Goal: Information Seeking & Learning: Learn about a topic

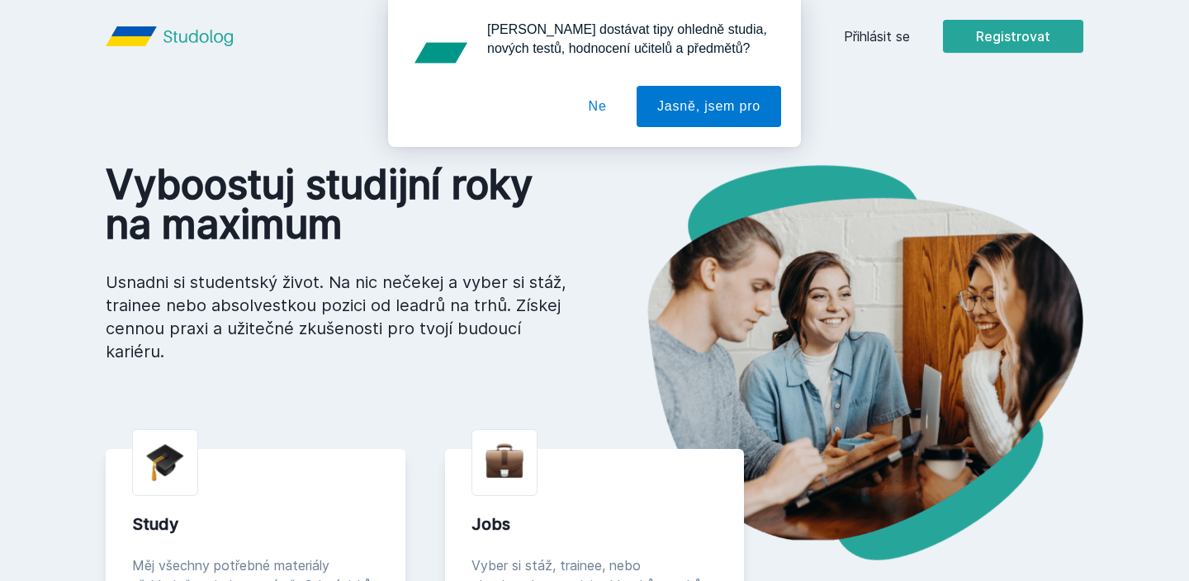
click at [571, 106] on button "Ne" at bounding box center [597, 106] width 59 height 41
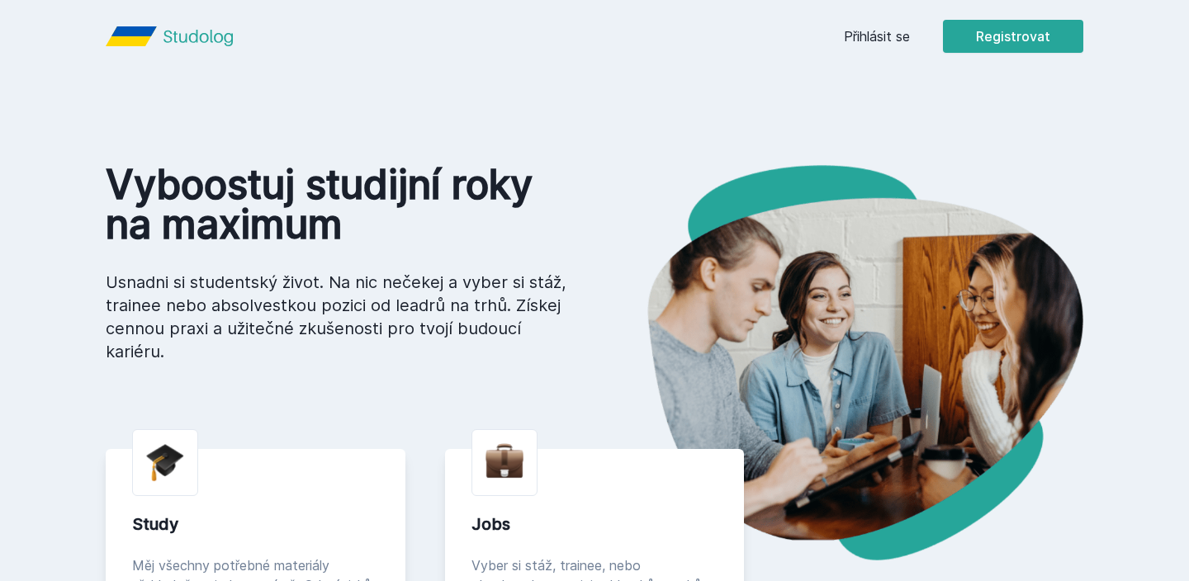
click at [879, 32] on link "Přihlásit se" at bounding box center [877, 36] width 66 height 20
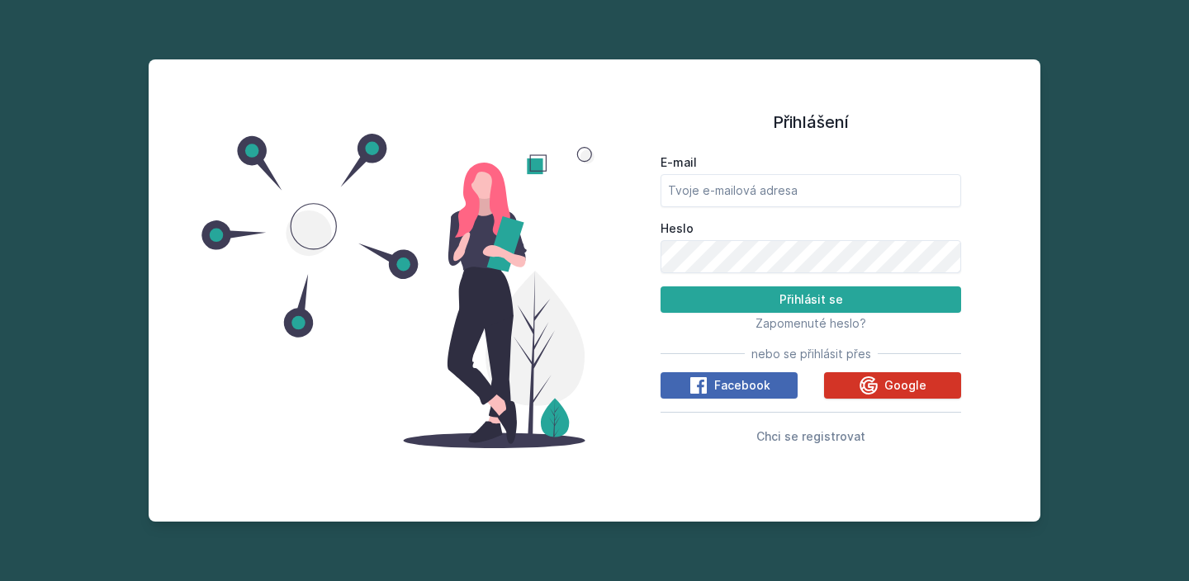
click at [854, 390] on button "Google" at bounding box center [892, 385] width 137 height 26
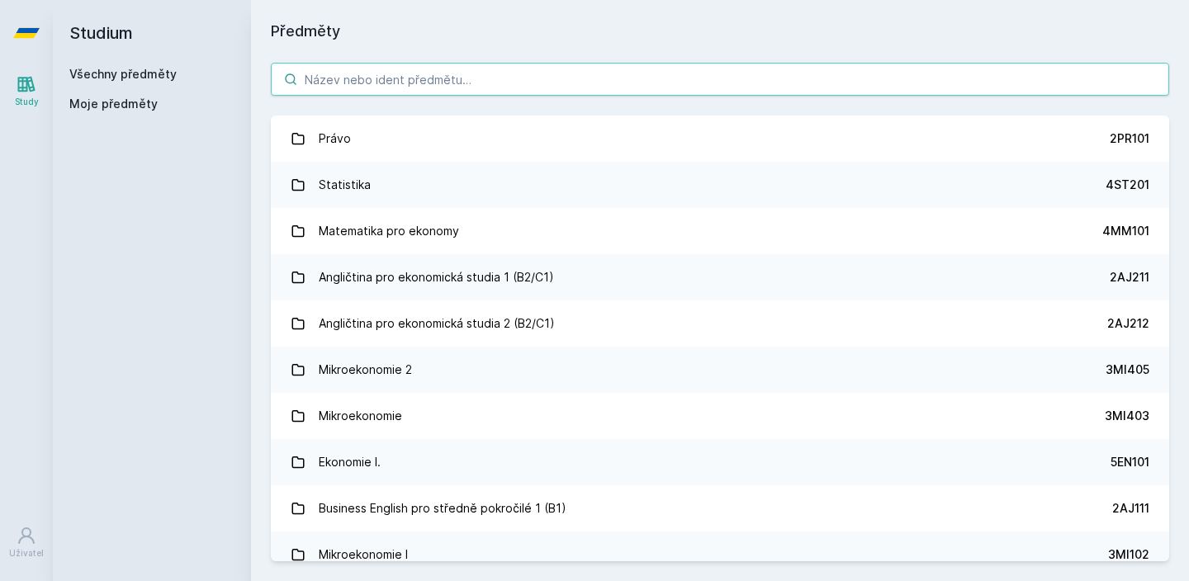
click at [525, 64] on input "search" at bounding box center [720, 79] width 898 height 33
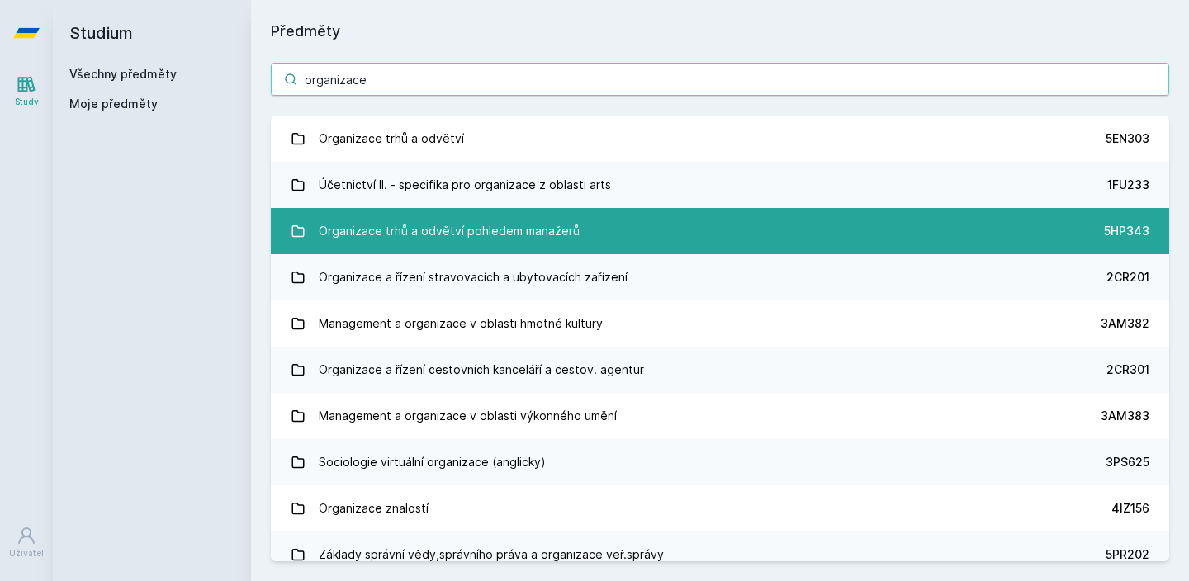
type input "organizace"
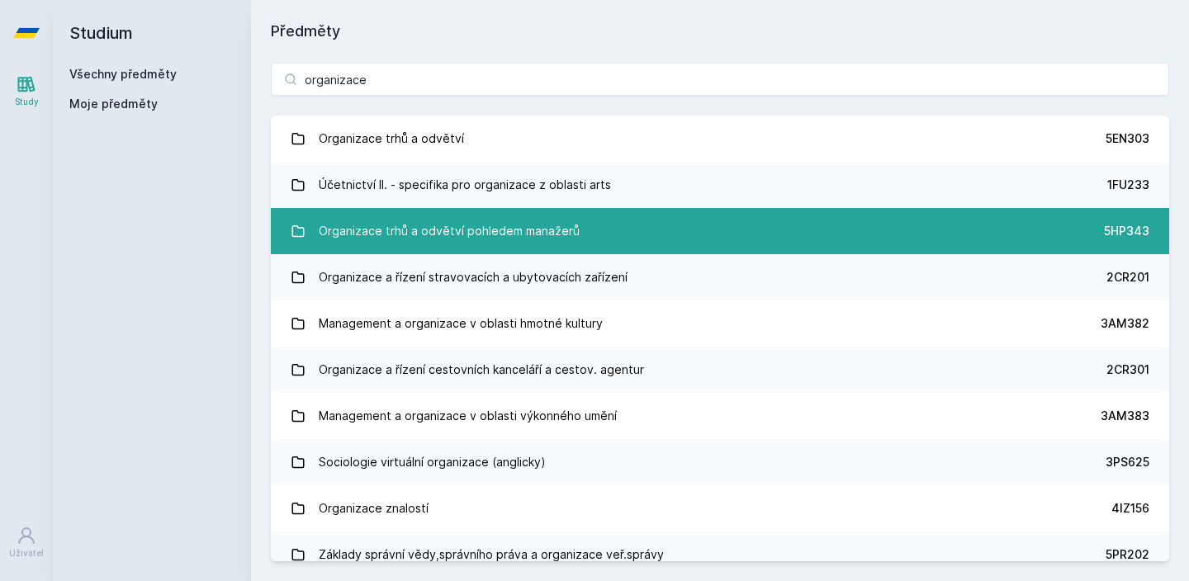
click at [493, 228] on div "Organizace trhů a odvětví pohledem manažerů" at bounding box center [449, 231] width 261 height 33
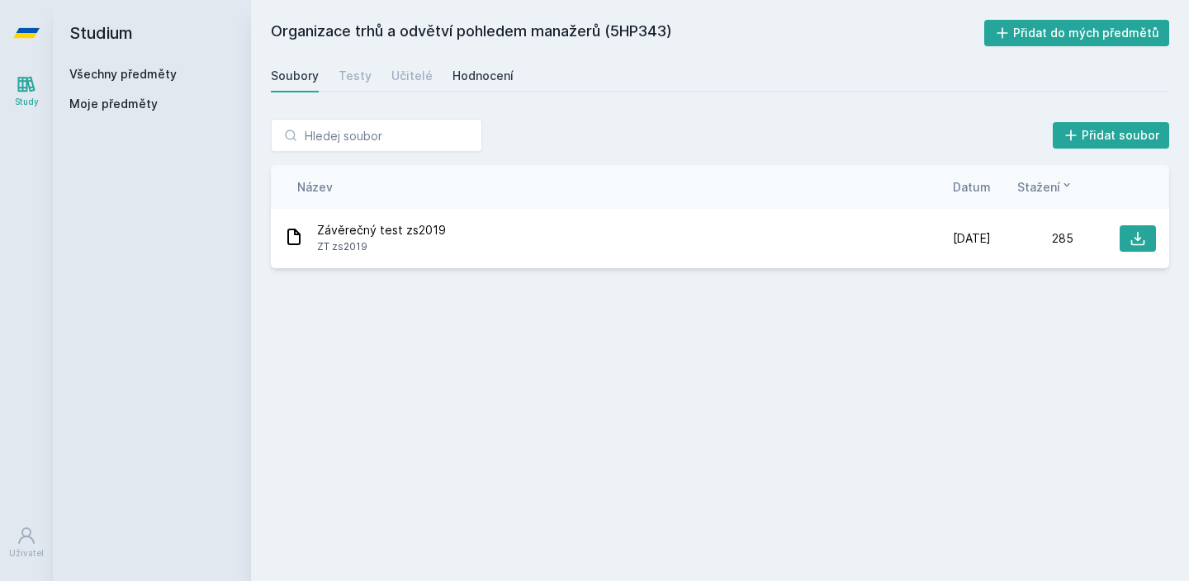
click at [458, 77] on div "Hodnocení" at bounding box center [482, 76] width 61 height 17
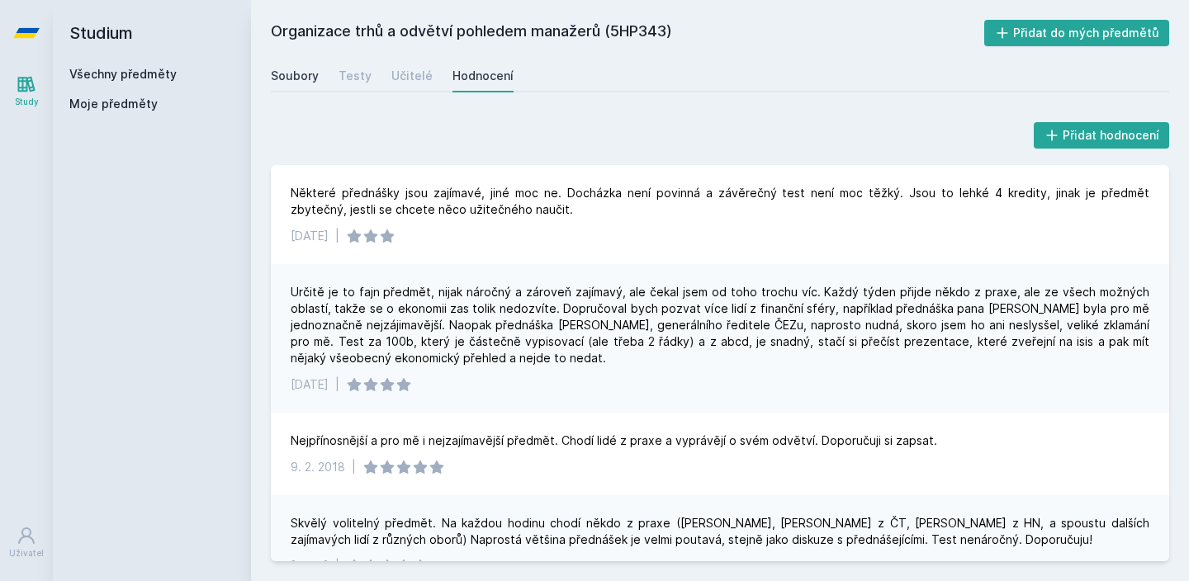
click at [311, 83] on div "Soubory" at bounding box center [295, 76] width 48 height 17
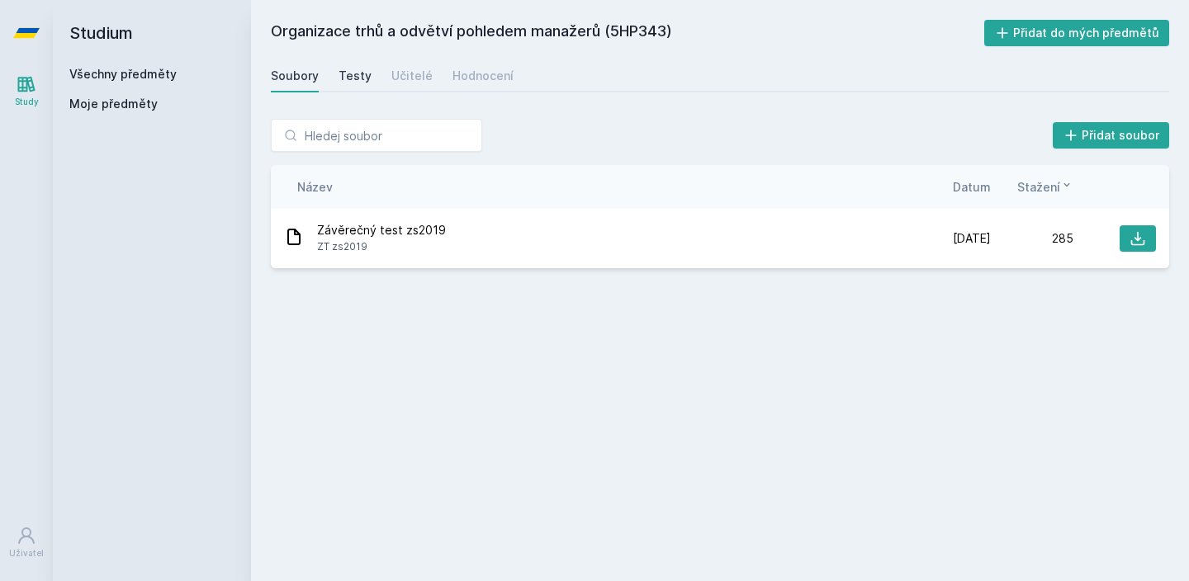
click at [338, 81] on div "Testy" at bounding box center [354, 76] width 33 height 17
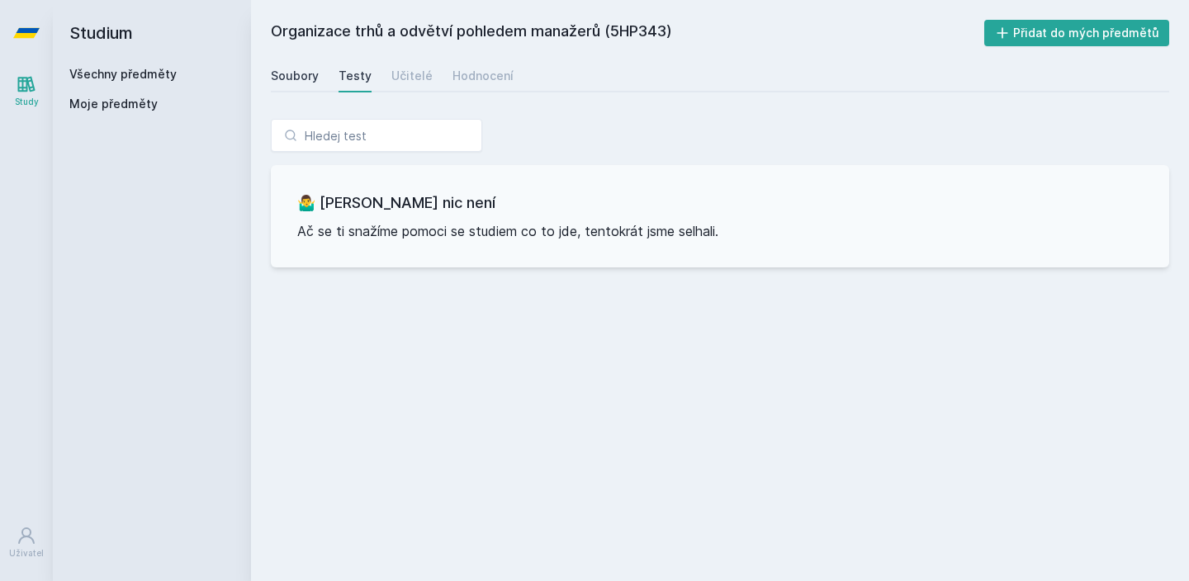
click at [310, 77] on div "Soubory" at bounding box center [295, 76] width 48 height 17
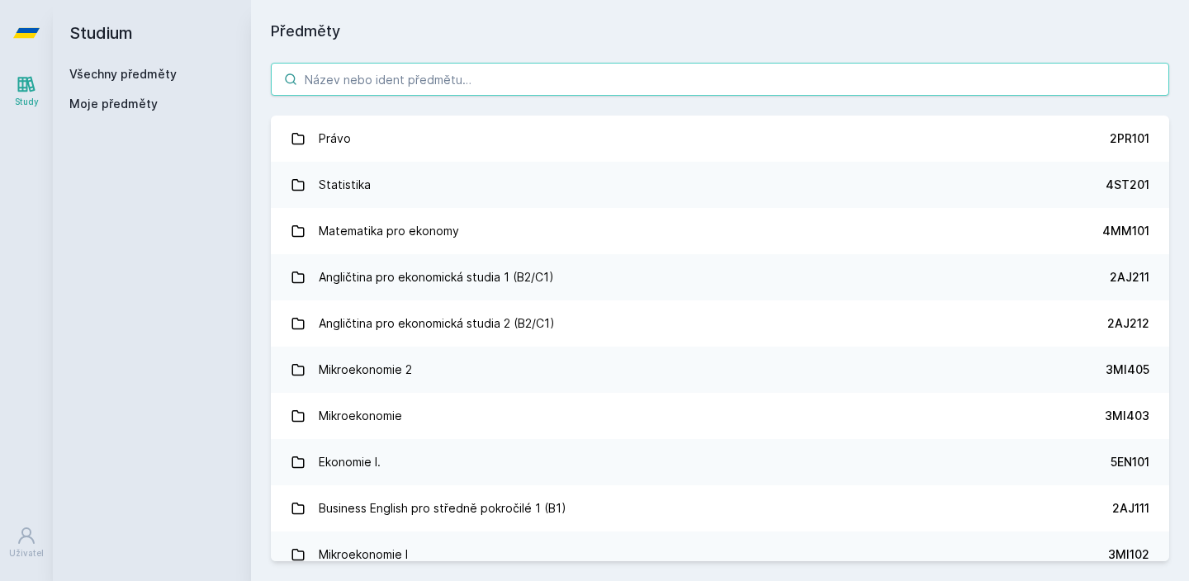
click at [458, 68] on input "search" at bounding box center [720, 79] width 898 height 33
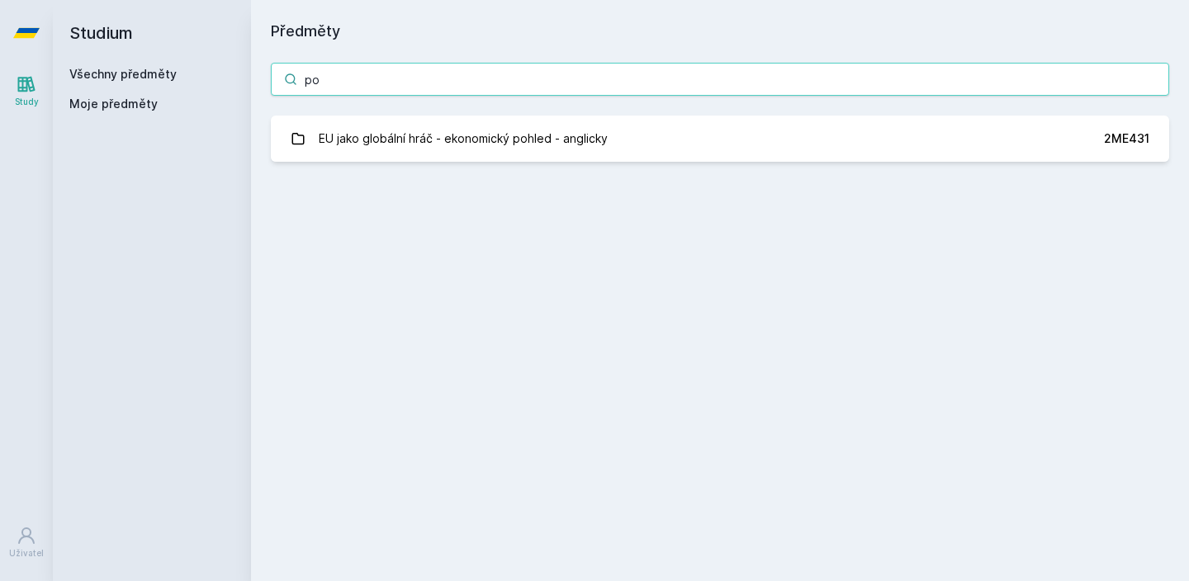
type input "p"
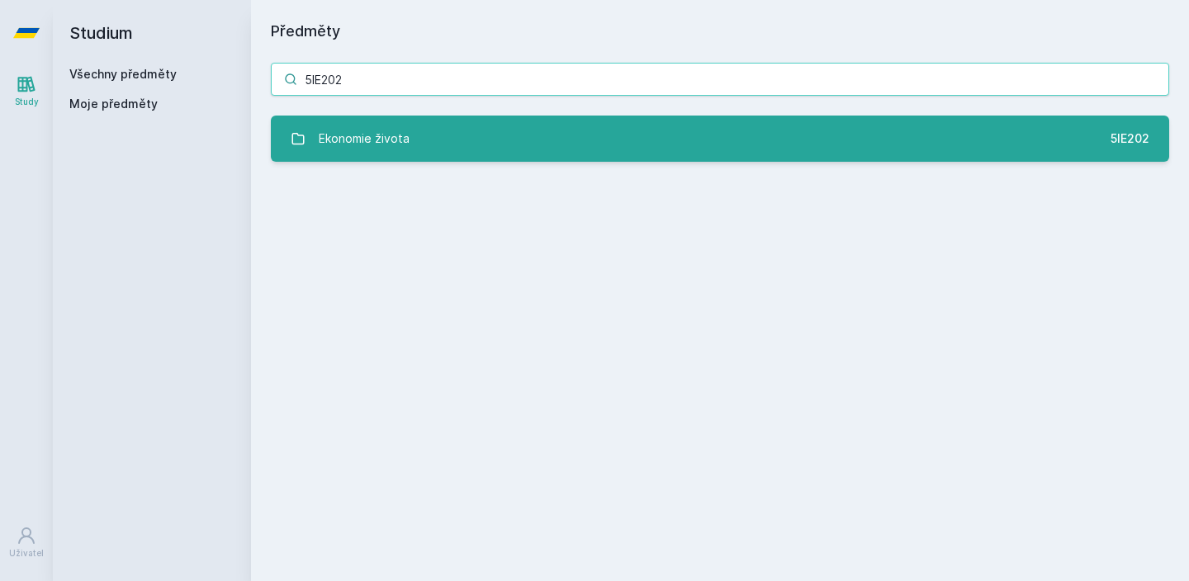
type input "5IE202"
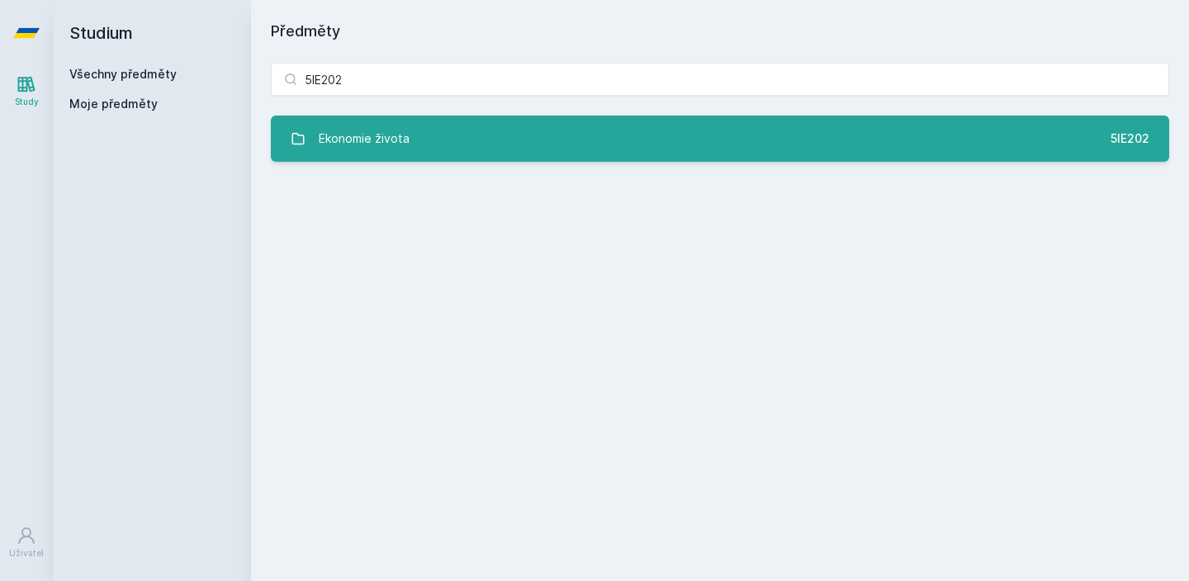
click at [465, 155] on link "Ekonomie života 5IE202" at bounding box center [720, 139] width 898 height 46
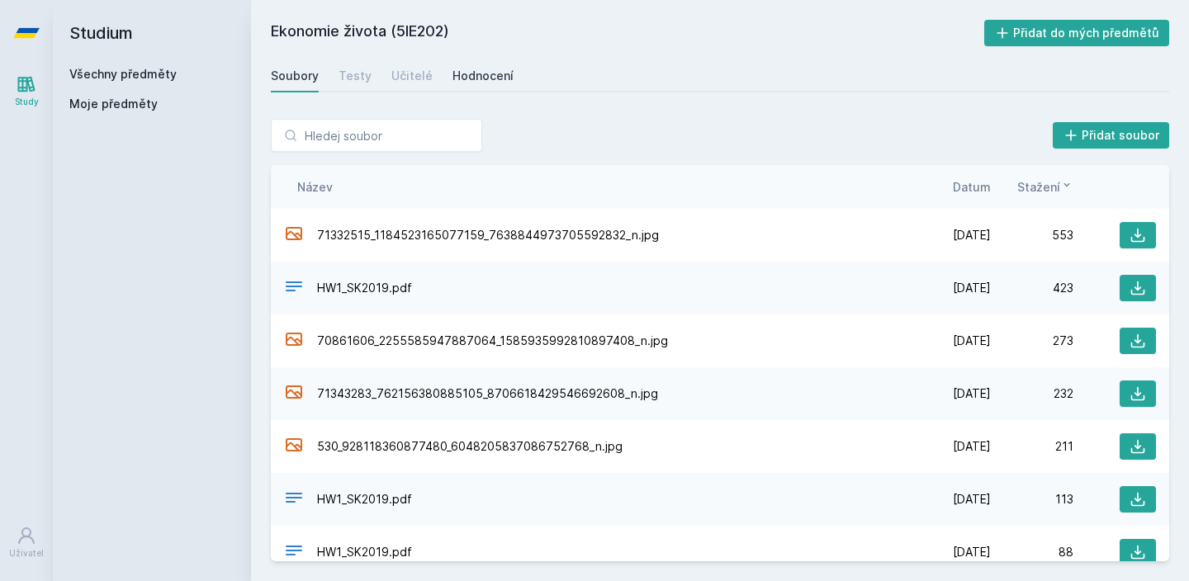
click at [462, 80] on div "Hodnocení" at bounding box center [482, 76] width 61 height 17
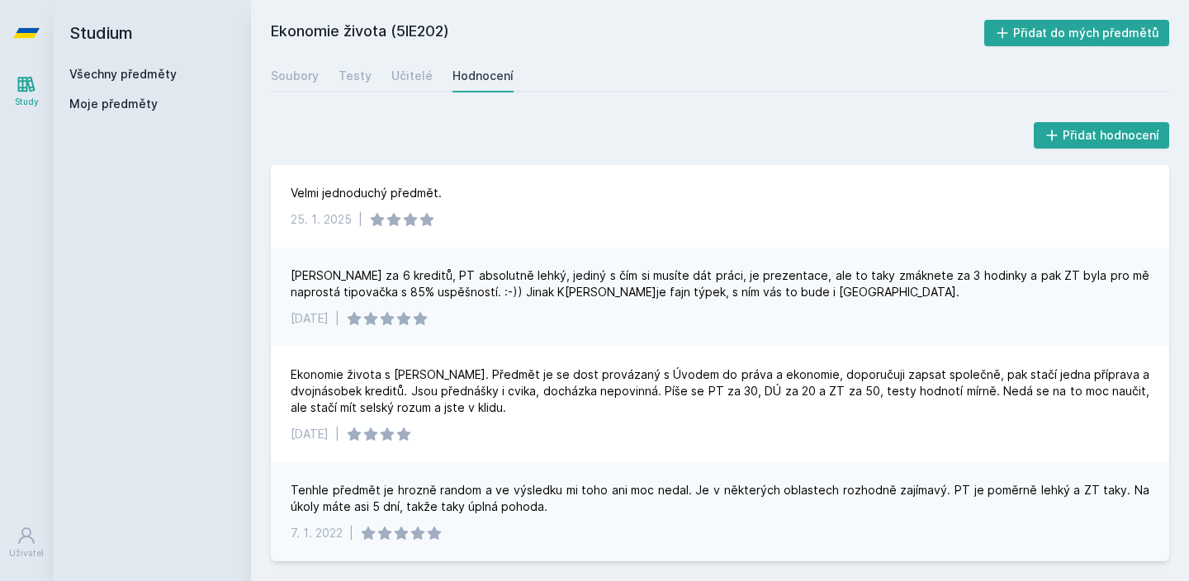
click at [140, 73] on link "Všechny předměty" at bounding box center [122, 74] width 107 height 14
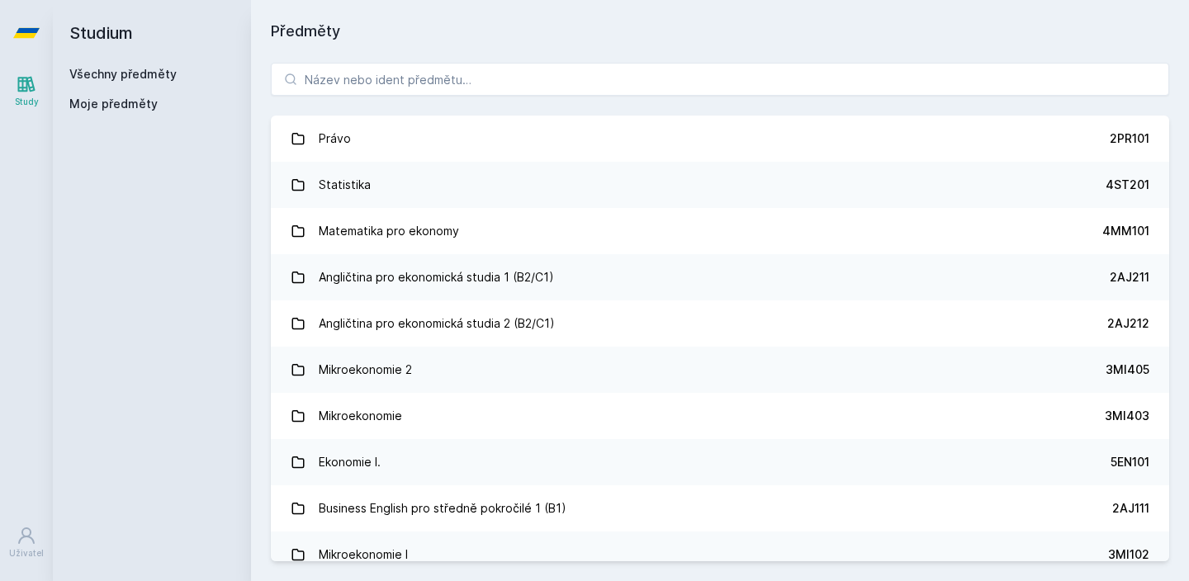
click at [480, 57] on div "Právo 2PR101 Statistika 4ST201 Matematika pro ekonomy 4MM101 Angličtina pro eko…" at bounding box center [720, 312] width 938 height 538
click at [480, 59] on div "Právo 2PR101 Statistika 4ST201 Matematika pro ekonomy 4MM101 Angličtina pro eko…" at bounding box center [720, 312] width 938 height 538
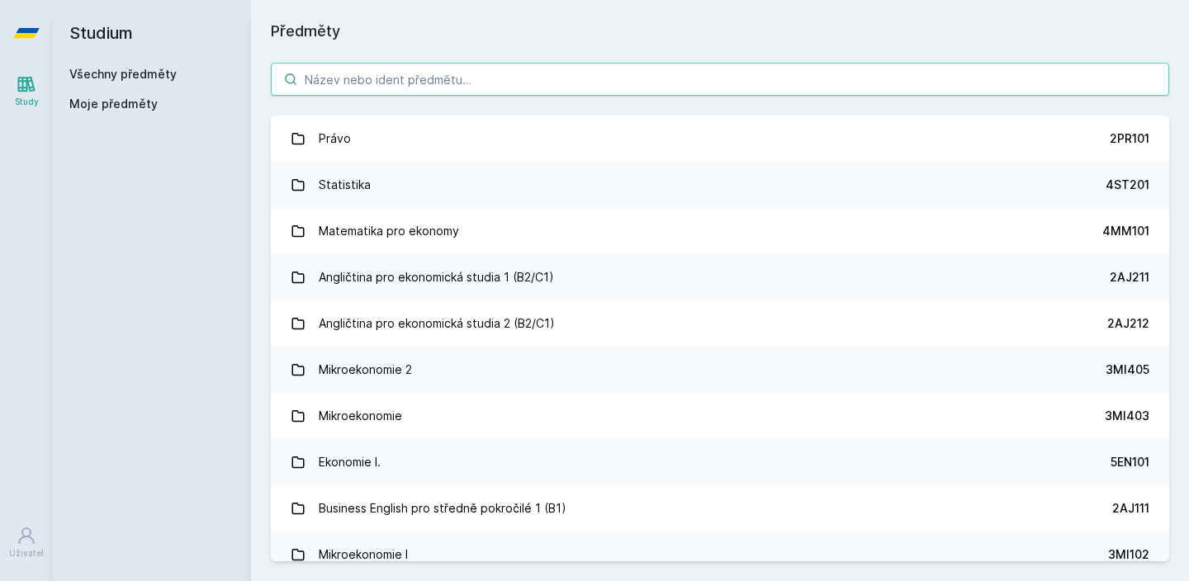
click at [480, 80] on input "search" at bounding box center [720, 79] width 898 height 33
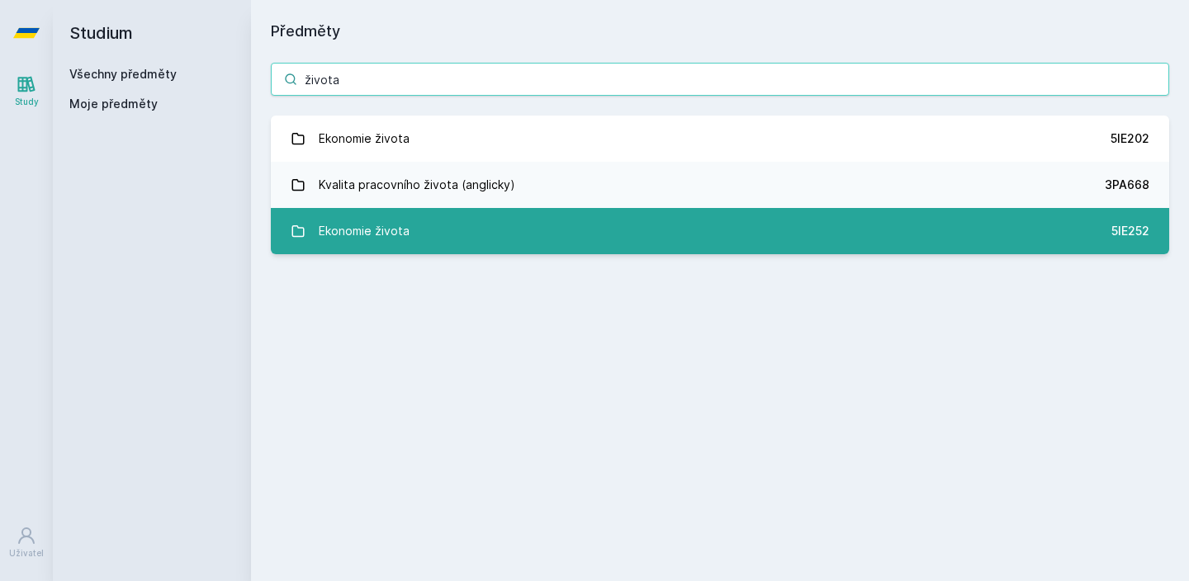
type input "života"
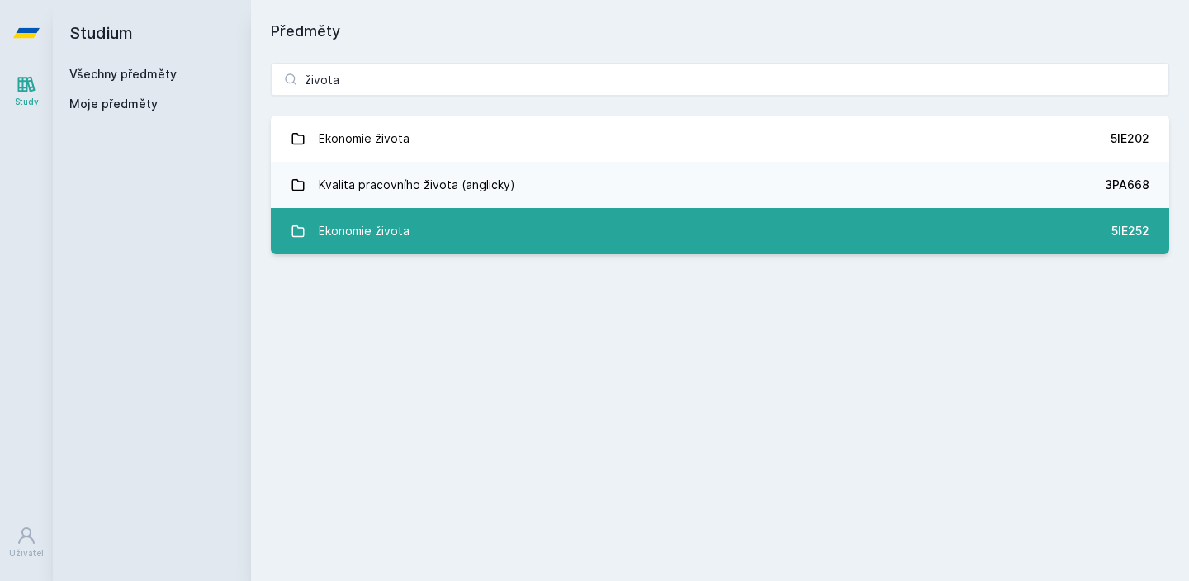
click at [508, 237] on link "Ekonomie života 5IE252" at bounding box center [720, 231] width 898 height 46
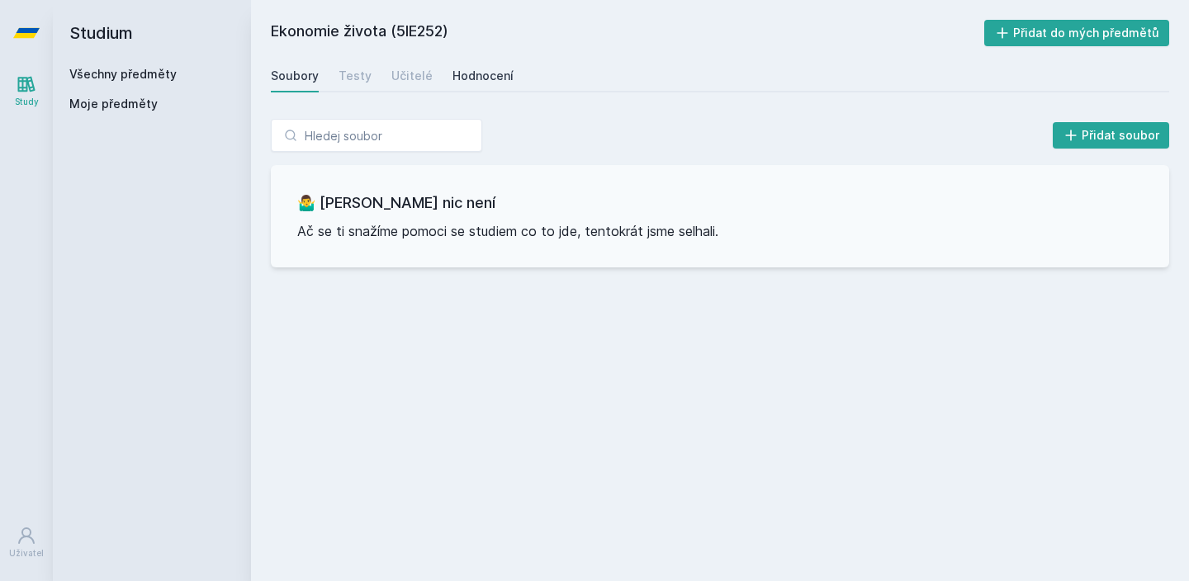
click at [461, 83] on div "Hodnocení" at bounding box center [482, 76] width 61 height 17
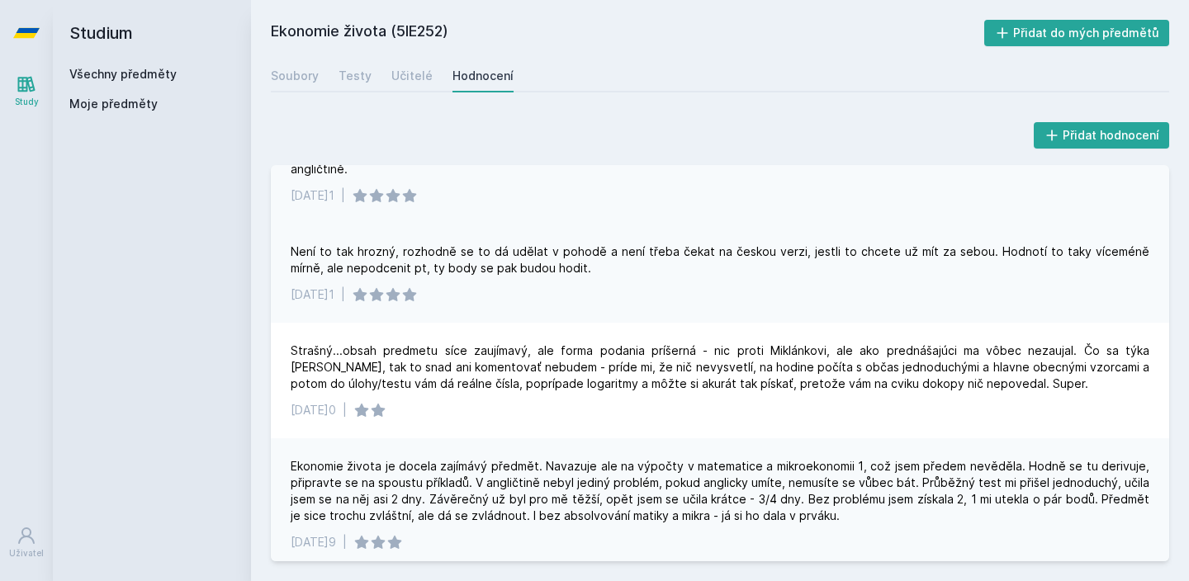
scroll to position [78, 0]
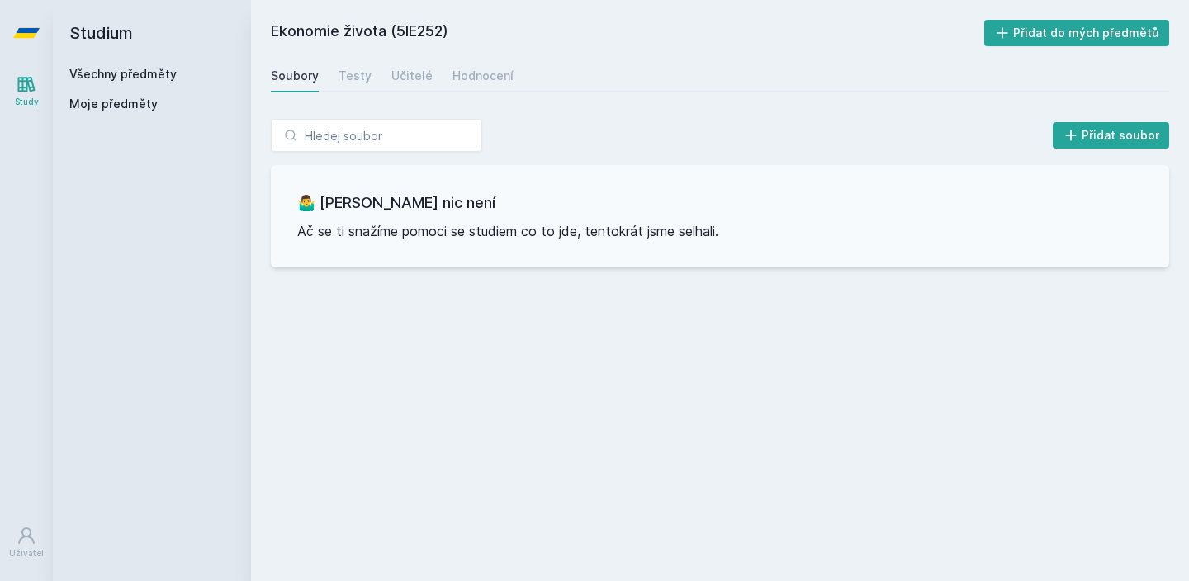
click at [201, 63] on h2 "Studium" at bounding box center [151, 33] width 165 height 66
click at [143, 72] on link "Všechny předměty" at bounding box center [122, 74] width 107 height 14
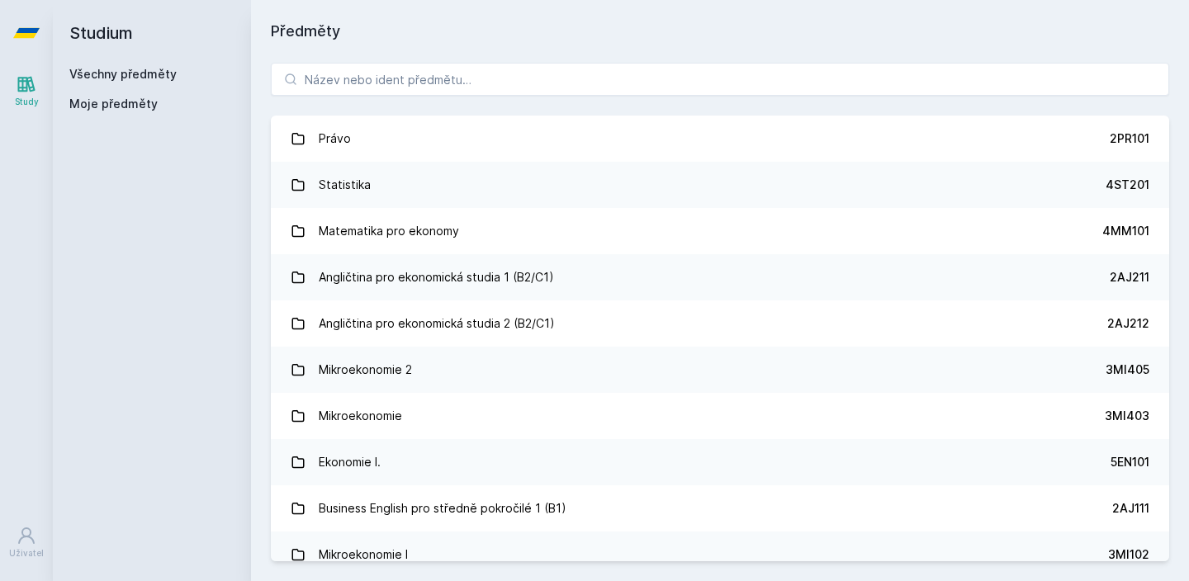
click at [343, 97] on div "Právo 2PR101 Statistika 4ST201 Matematika pro ekonomy 4MM101 Angličtina pro eko…" at bounding box center [720, 312] width 938 height 538
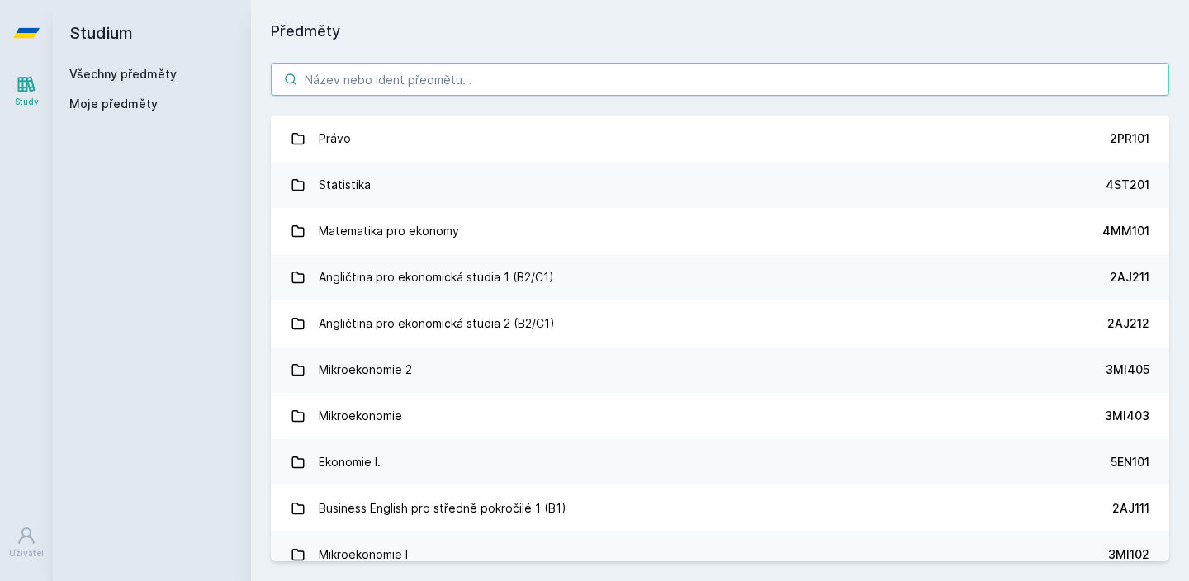
click at [343, 82] on input "search" at bounding box center [720, 79] width 898 height 33
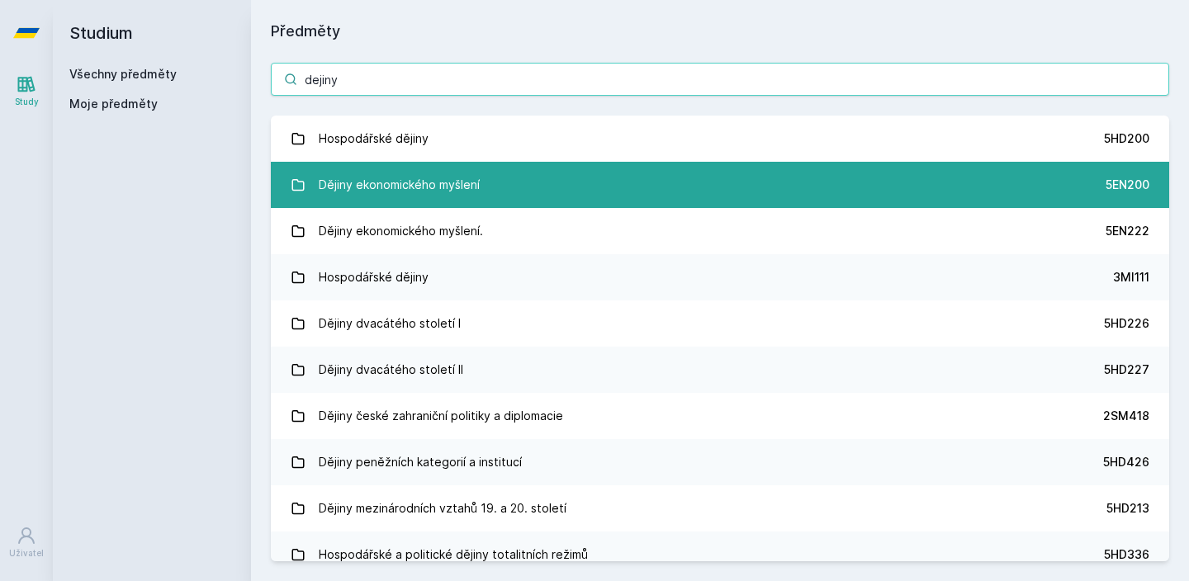
type input "dejiny"
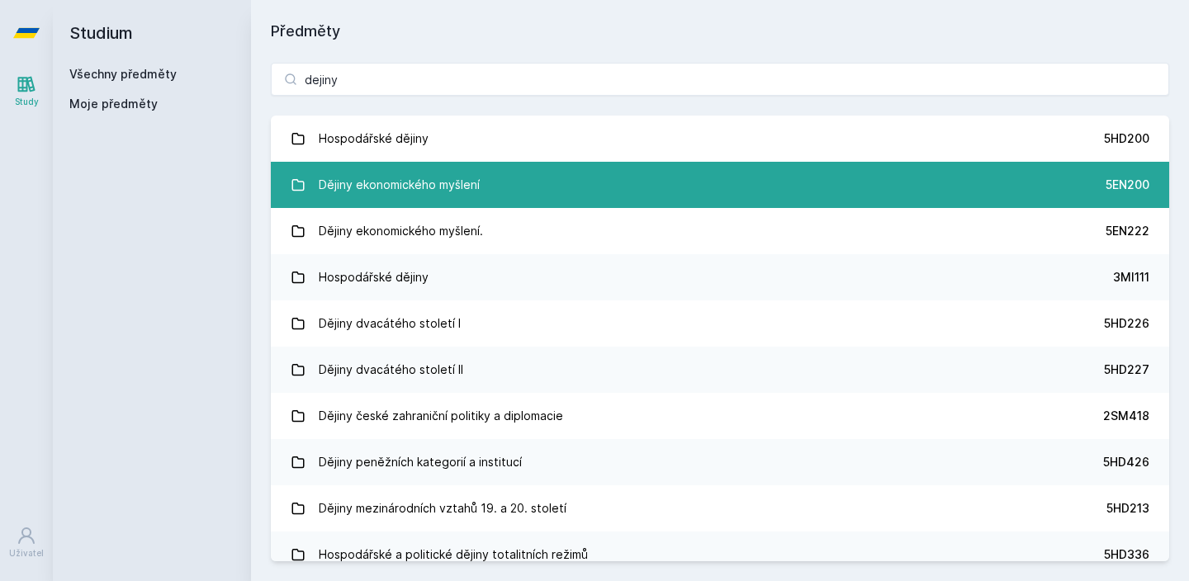
click at [340, 169] on div "Dějiny ekonomického myšlení" at bounding box center [399, 184] width 161 height 33
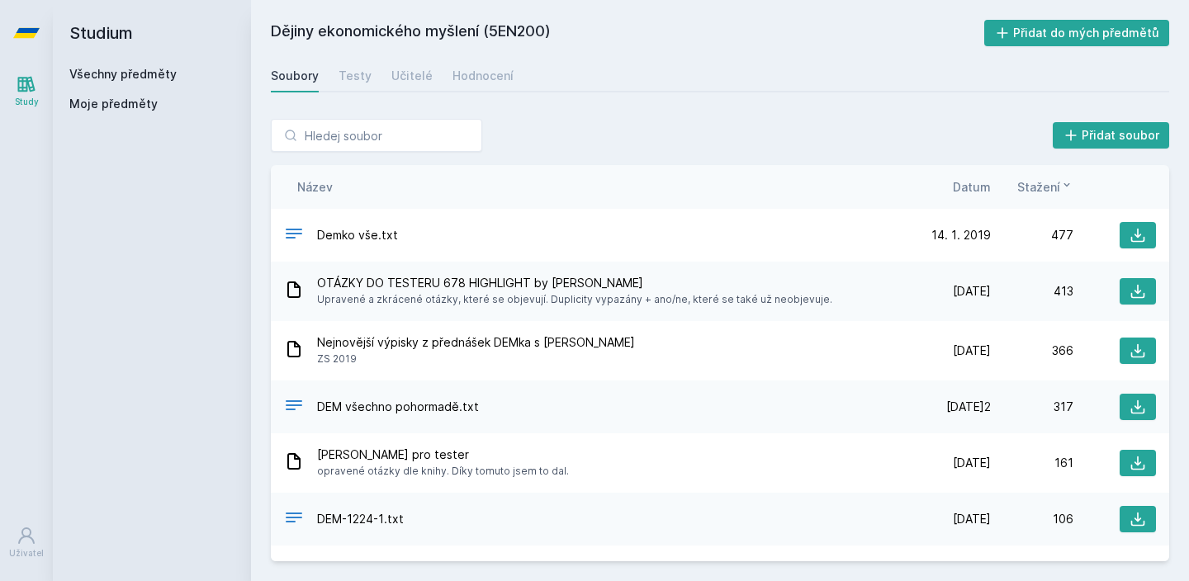
click at [952, 172] on div "Název Datum Stažení" at bounding box center [720, 187] width 898 height 44
click at [953, 177] on div "Název Datum Stažení" at bounding box center [720, 187] width 898 height 44
click at [955, 179] on span "Datum" at bounding box center [972, 186] width 38 height 17
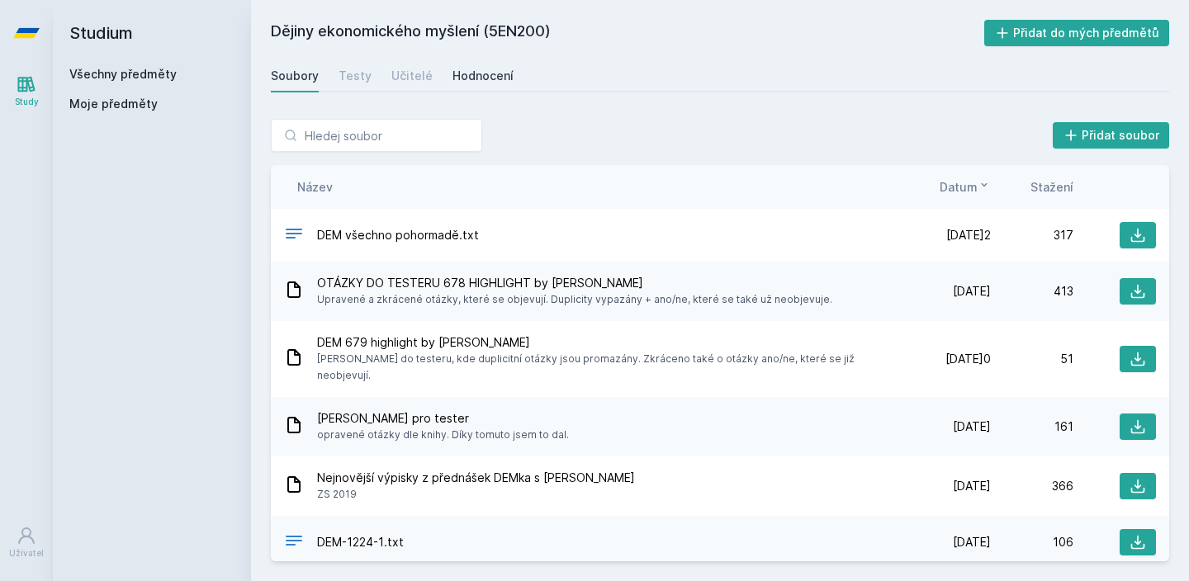
click at [458, 60] on link "Hodnocení" at bounding box center [482, 75] width 61 height 33
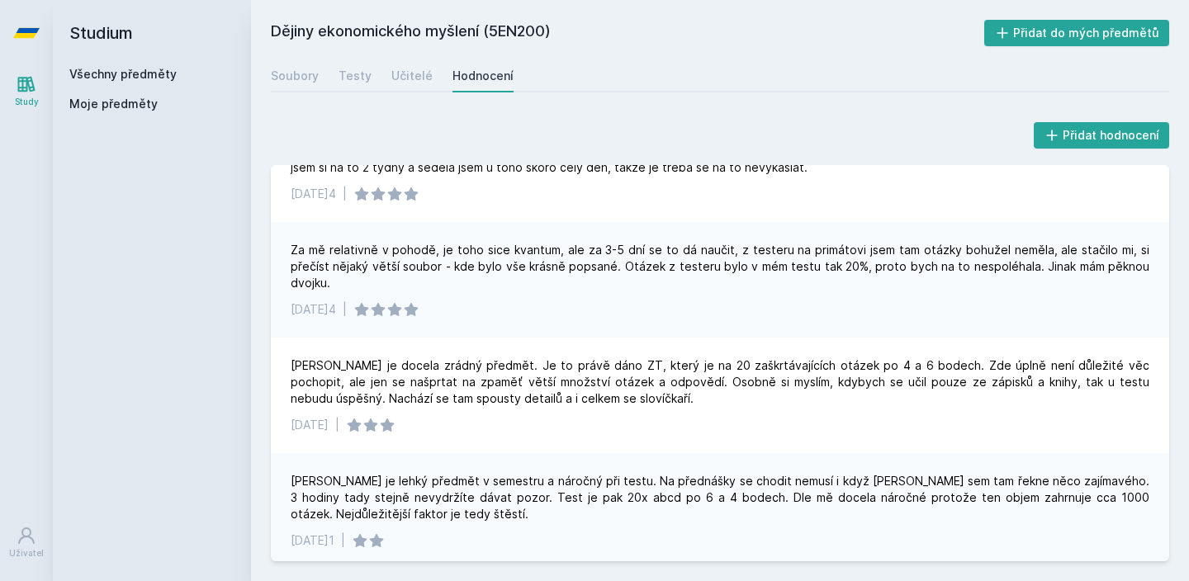
scroll to position [1271, 0]
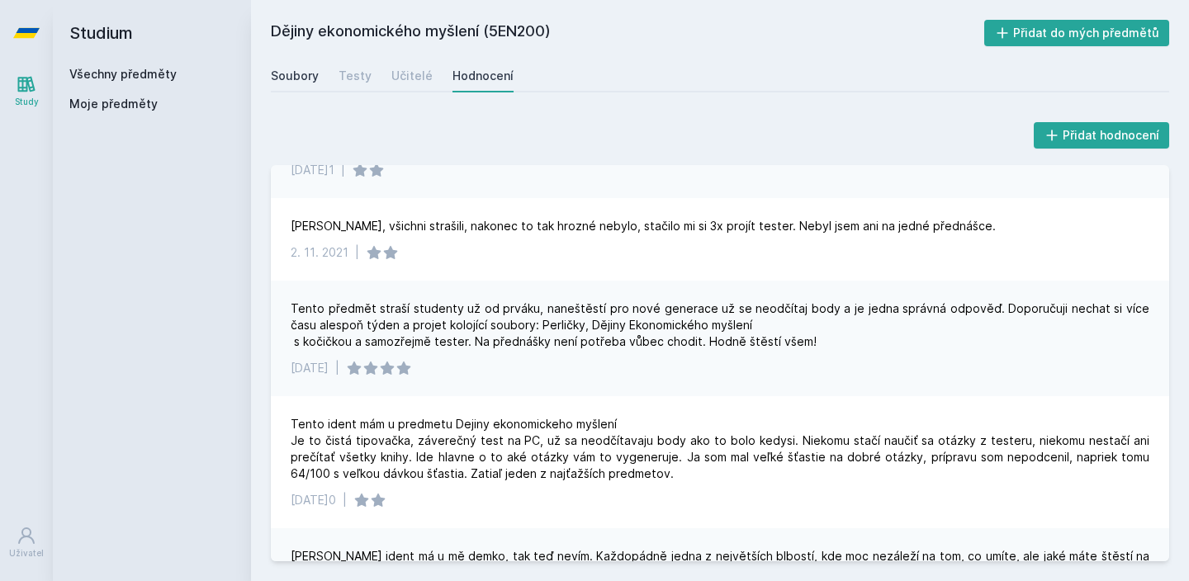
click at [279, 67] on link "Soubory" at bounding box center [295, 75] width 48 height 33
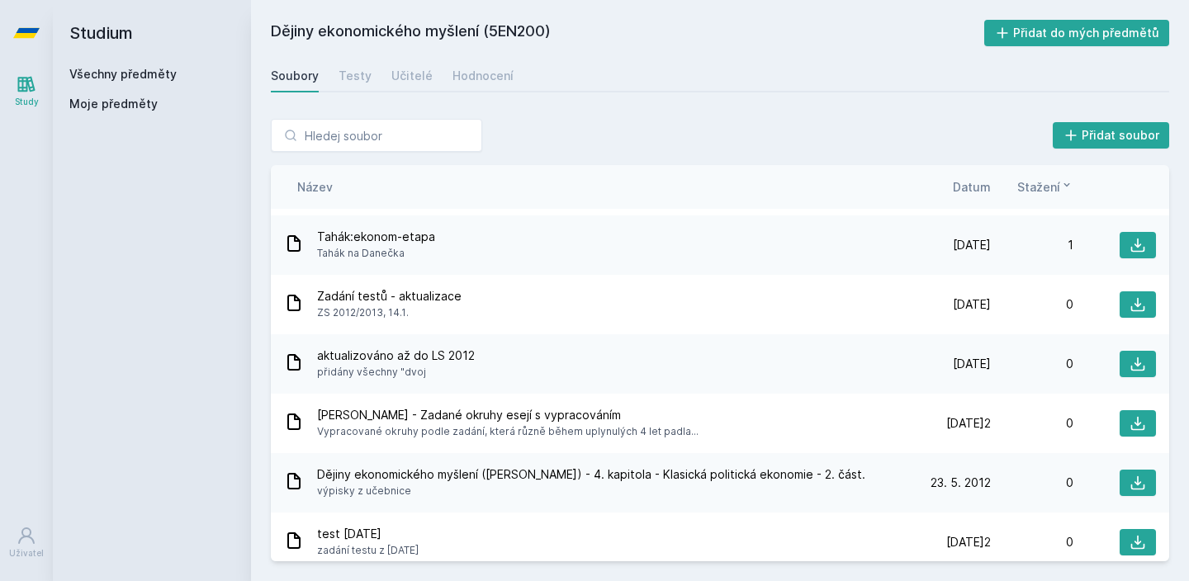
scroll to position [2993, 0]
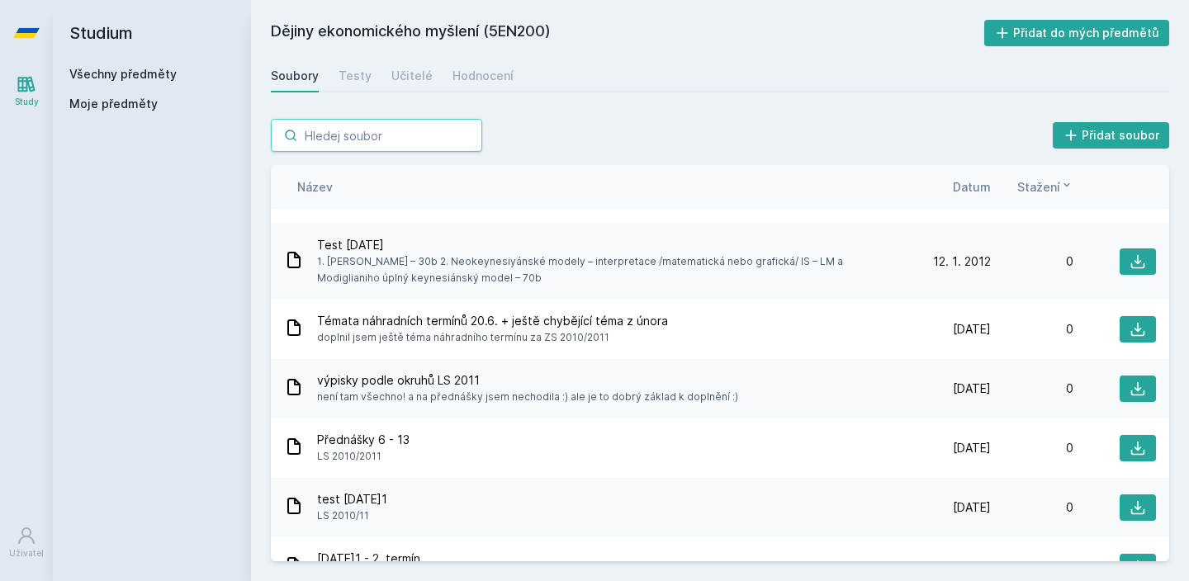
click at [343, 140] on input "search" at bounding box center [376, 135] width 211 height 33
type input "+"
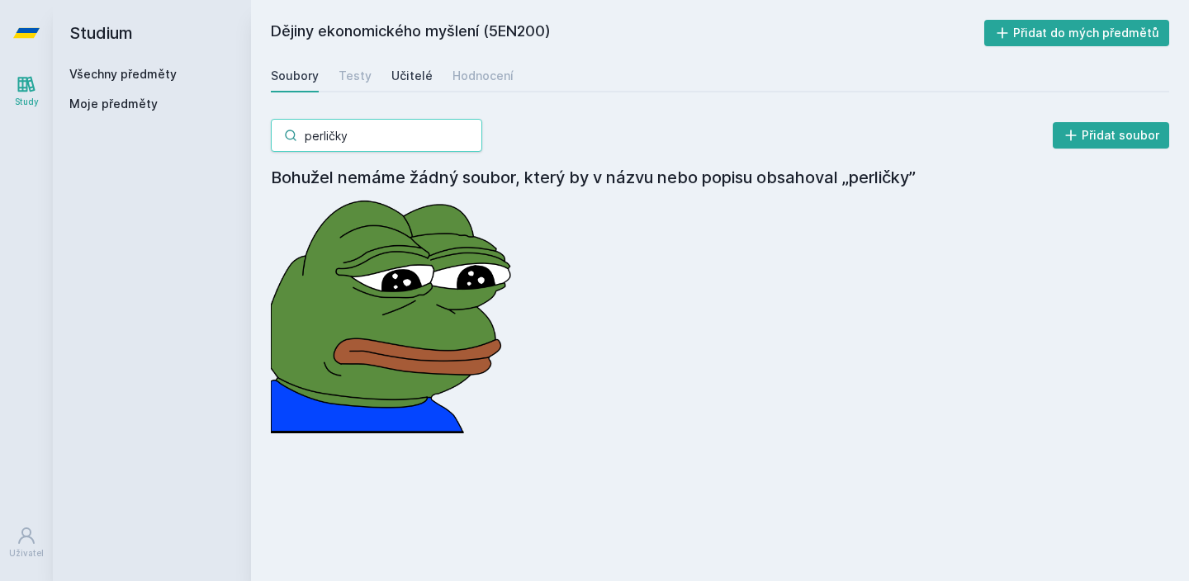
type input "perličky"
click at [409, 63] on link "Učitelé" at bounding box center [411, 75] width 41 height 33
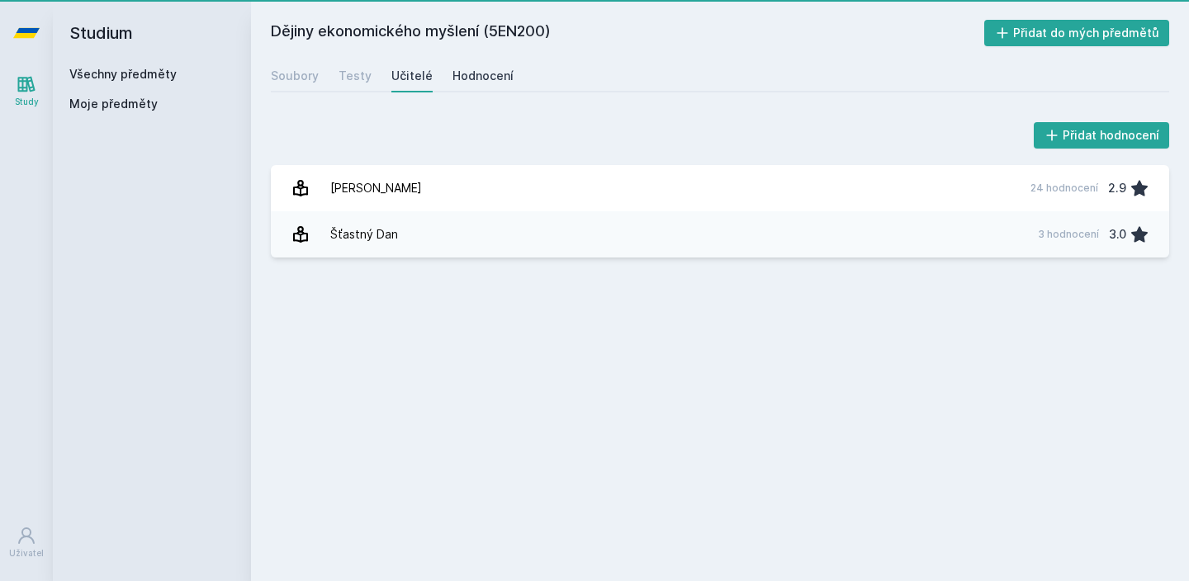
click at [455, 74] on div "Hodnocení" at bounding box center [482, 76] width 61 height 17
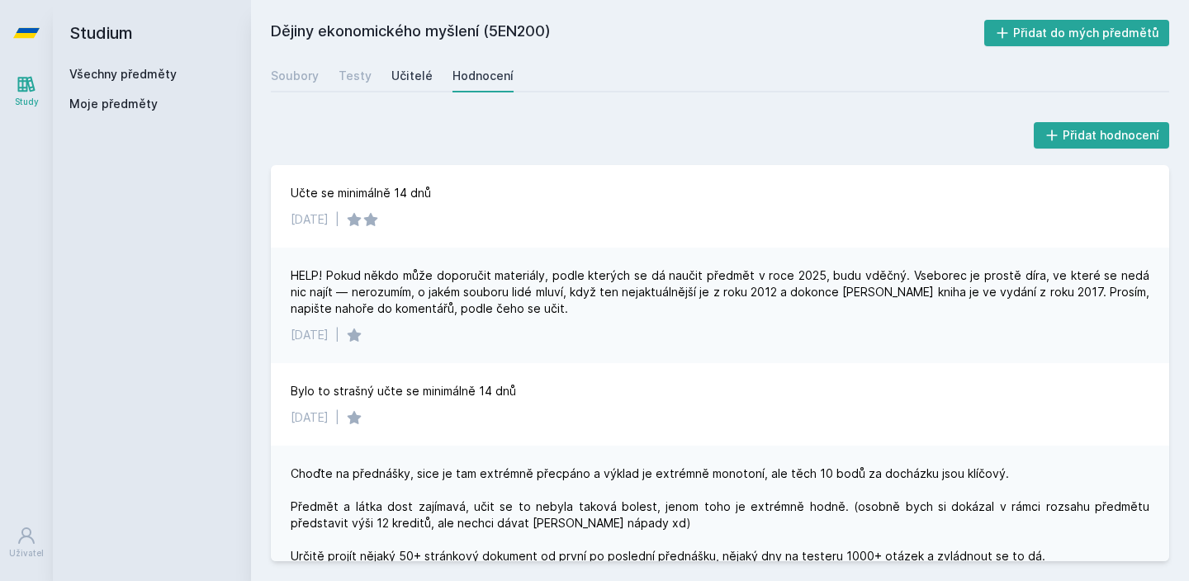
click at [395, 79] on div "Učitelé" at bounding box center [411, 76] width 41 height 17
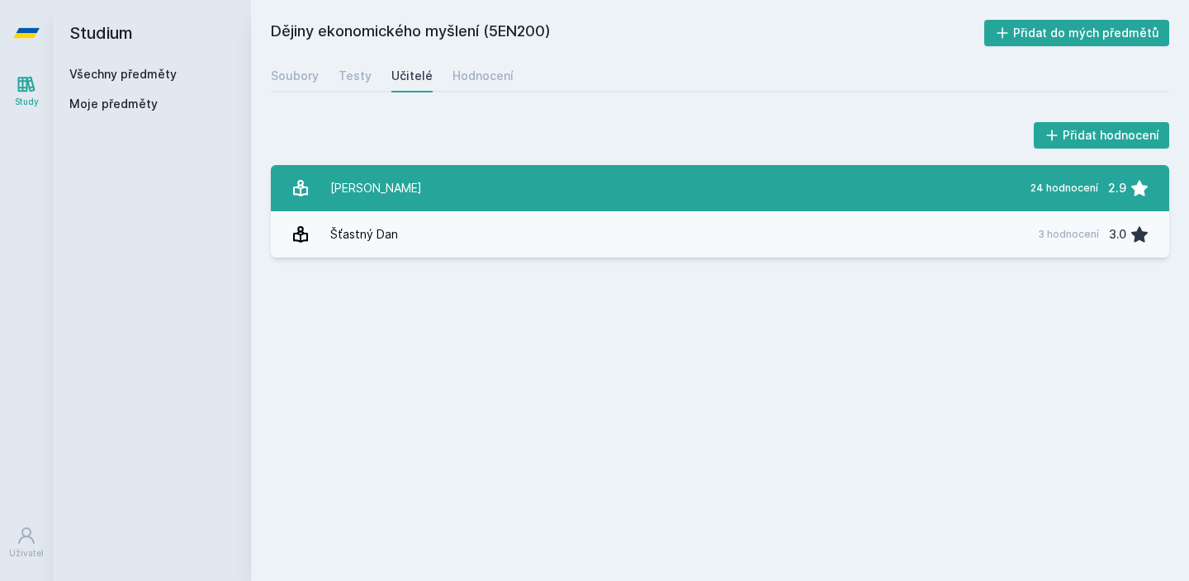
click at [424, 190] on link "Holman Robert 24 hodnocení 2.9" at bounding box center [720, 188] width 898 height 46
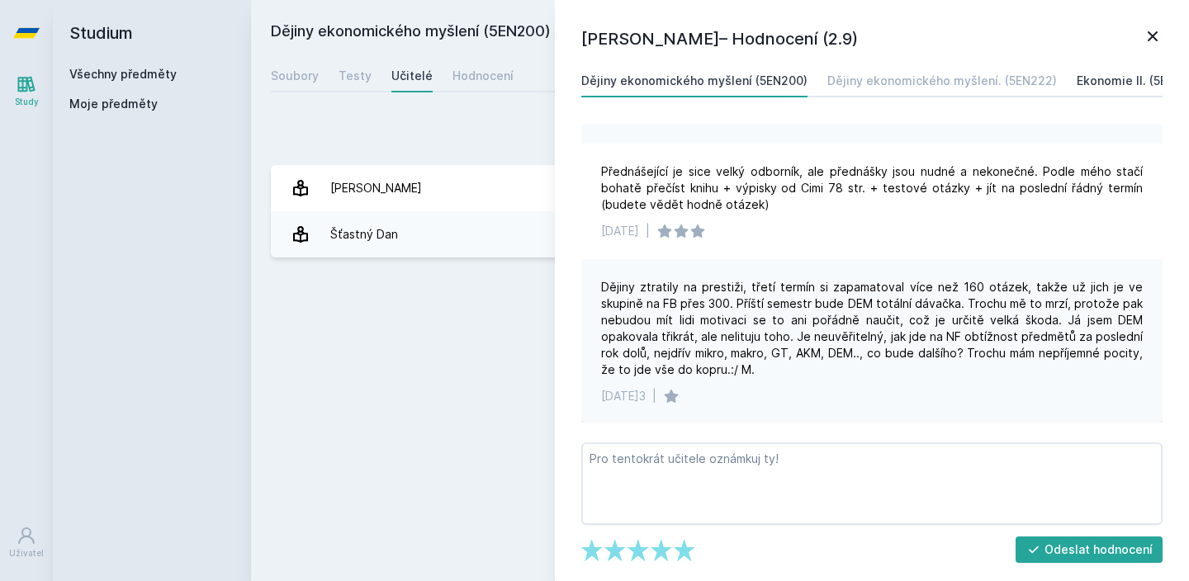
scroll to position [0, 1]
click at [1147, 47] on link at bounding box center [1152, 38] width 20 height 25
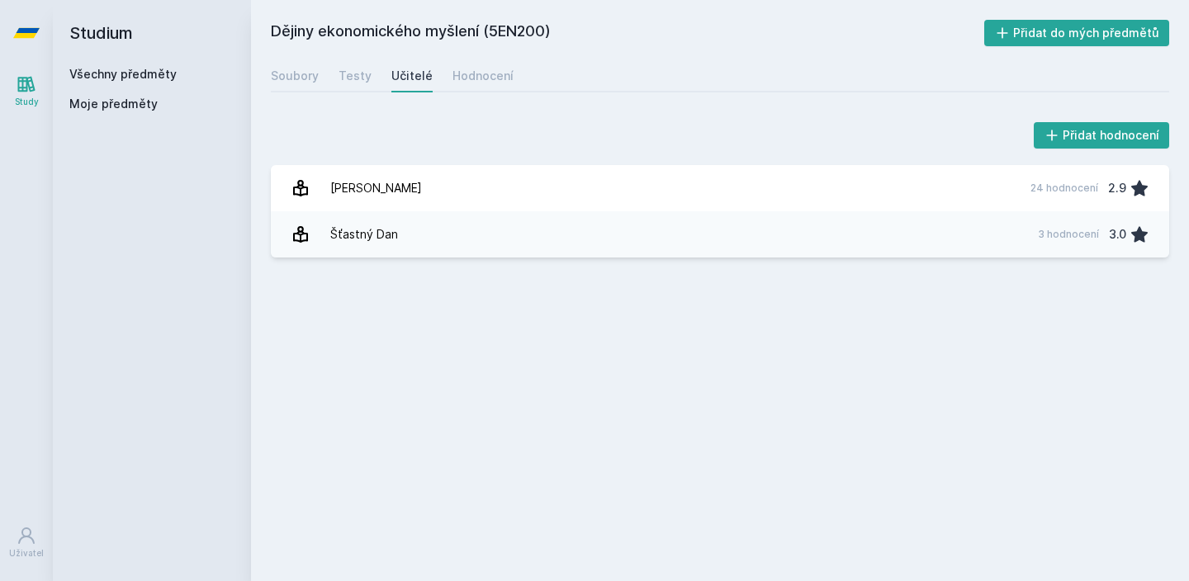
click at [165, 73] on link "Všechny předměty" at bounding box center [122, 74] width 107 height 14
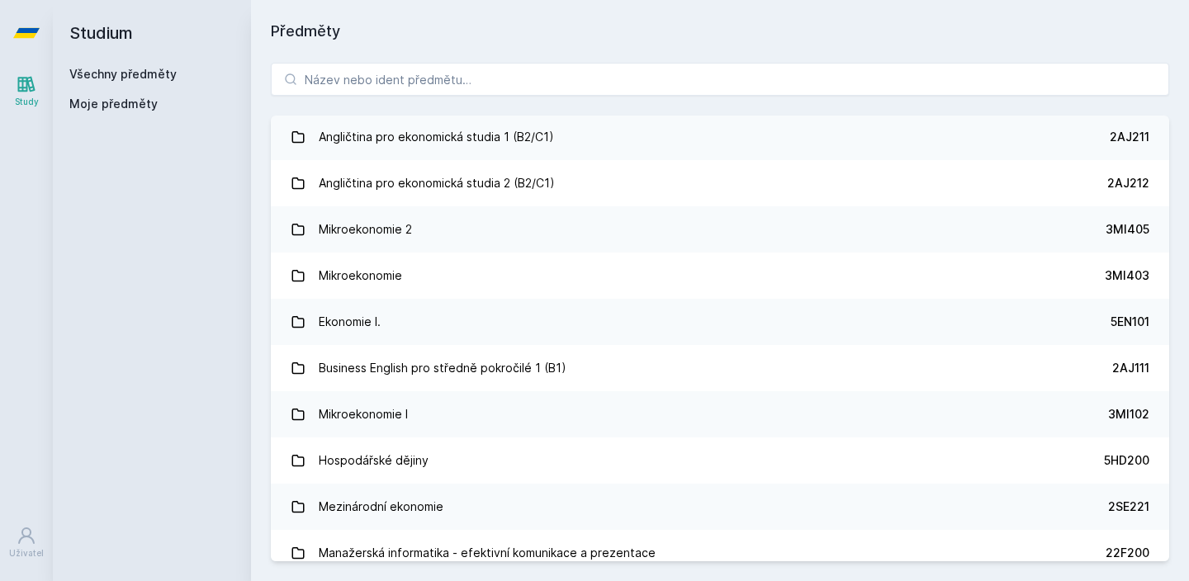
scroll to position [301, 0]
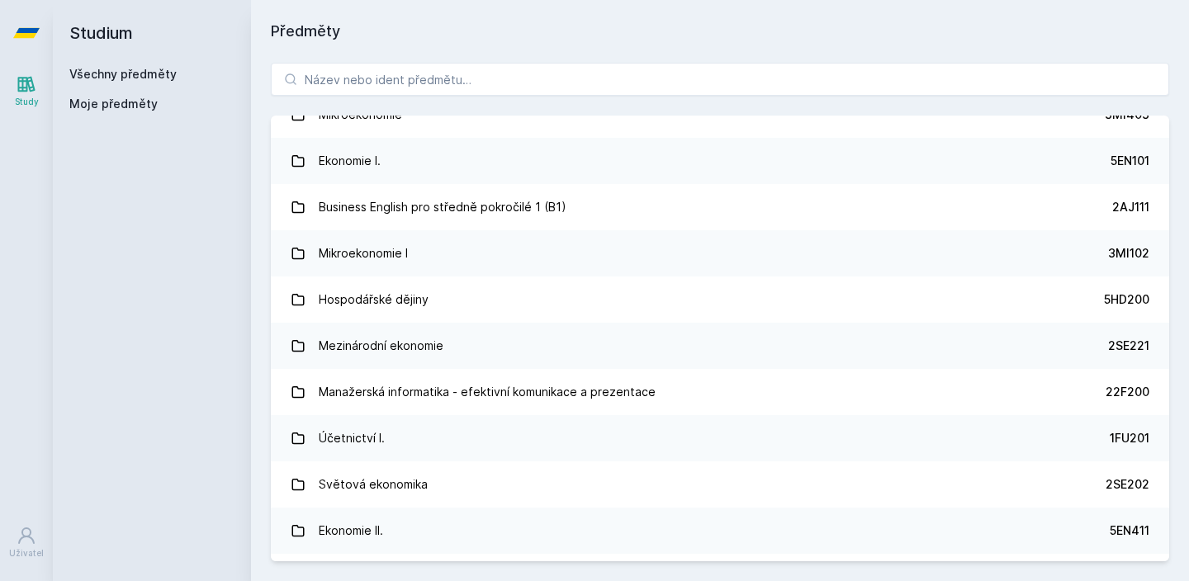
click at [318, 44] on div "Právo 2PR101 Statistika 4ST201 Matematika pro ekonomy 4MM101 Angličtina pro eko…" at bounding box center [720, 312] width 938 height 538
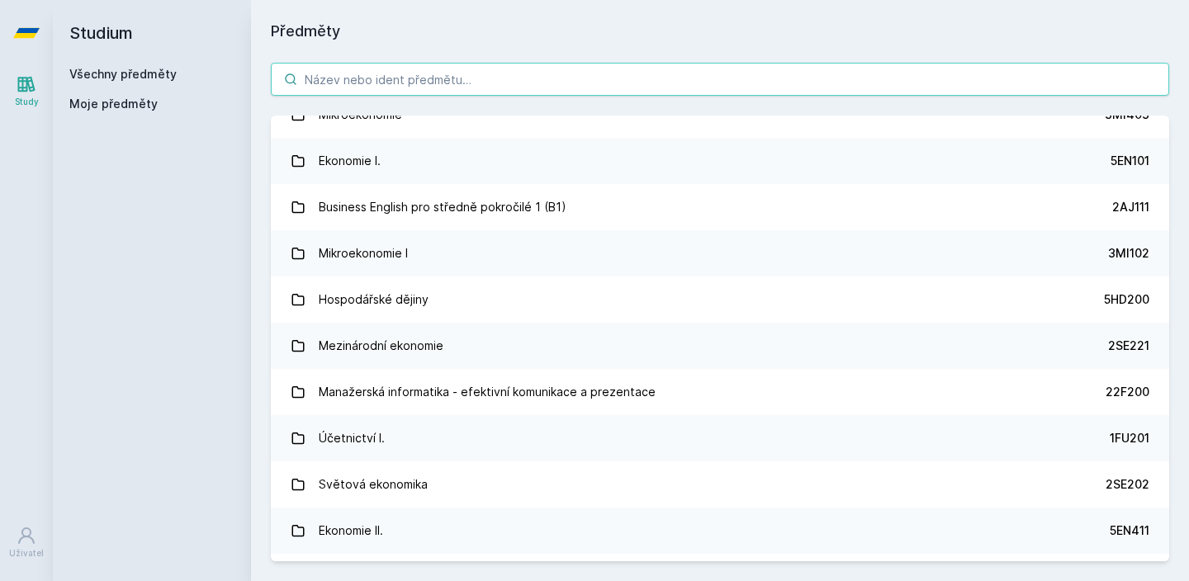
click at [318, 92] on input "search" at bounding box center [720, 79] width 898 height 33
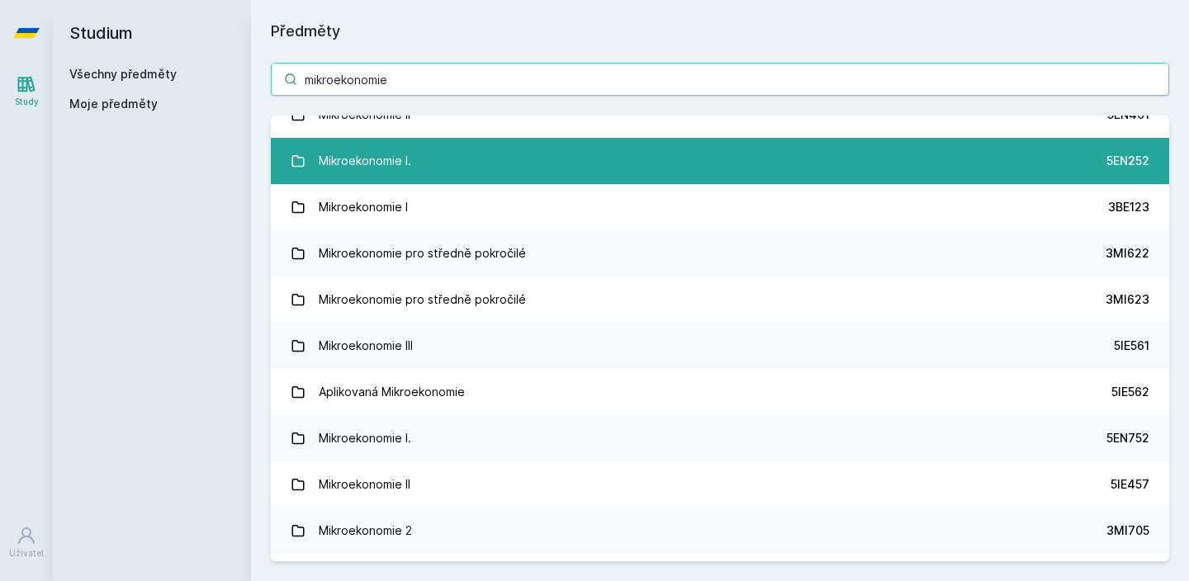
type input "mikroekonomie"
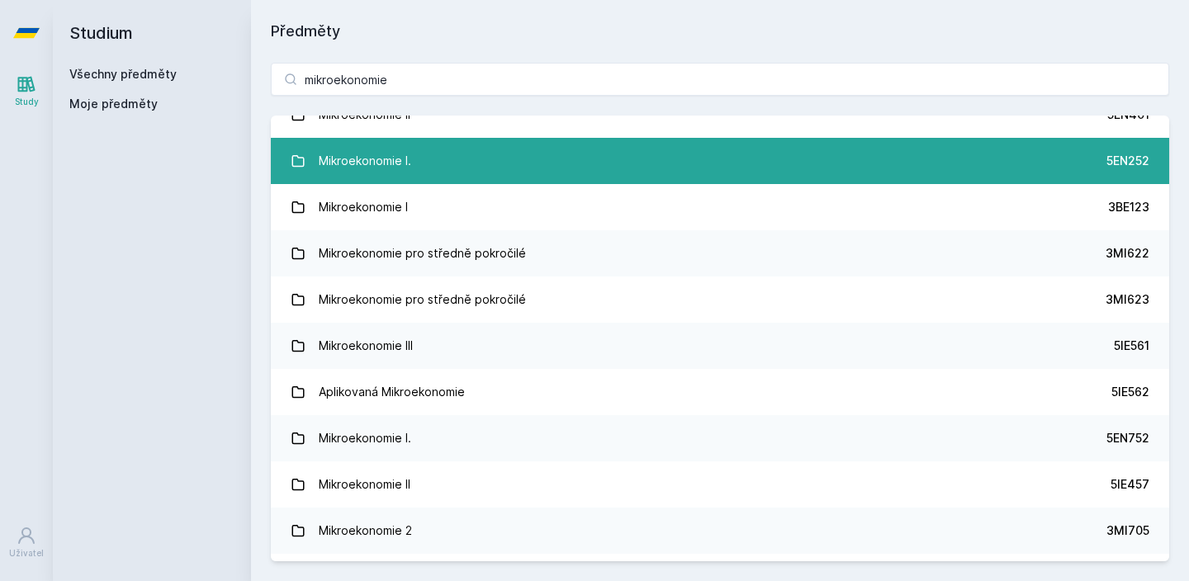
click at [346, 166] on div "Mikroekonomie I." at bounding box center [365, 160] width 92 height 33
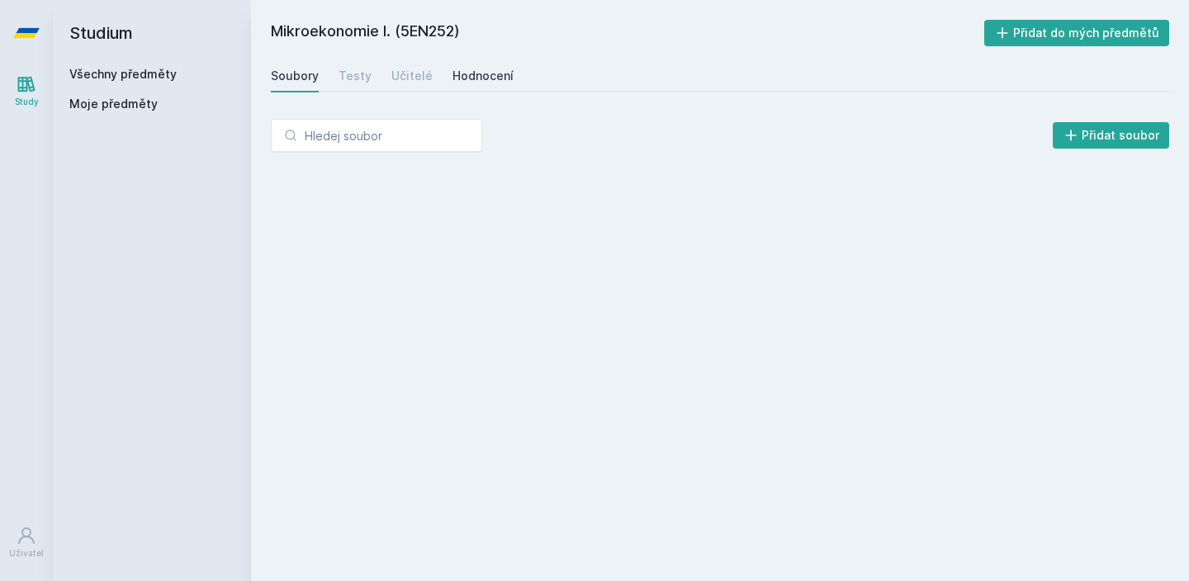
click at [483, 82] on div "Hodnocení" at bounding box center [482, 76] width 61 height 17
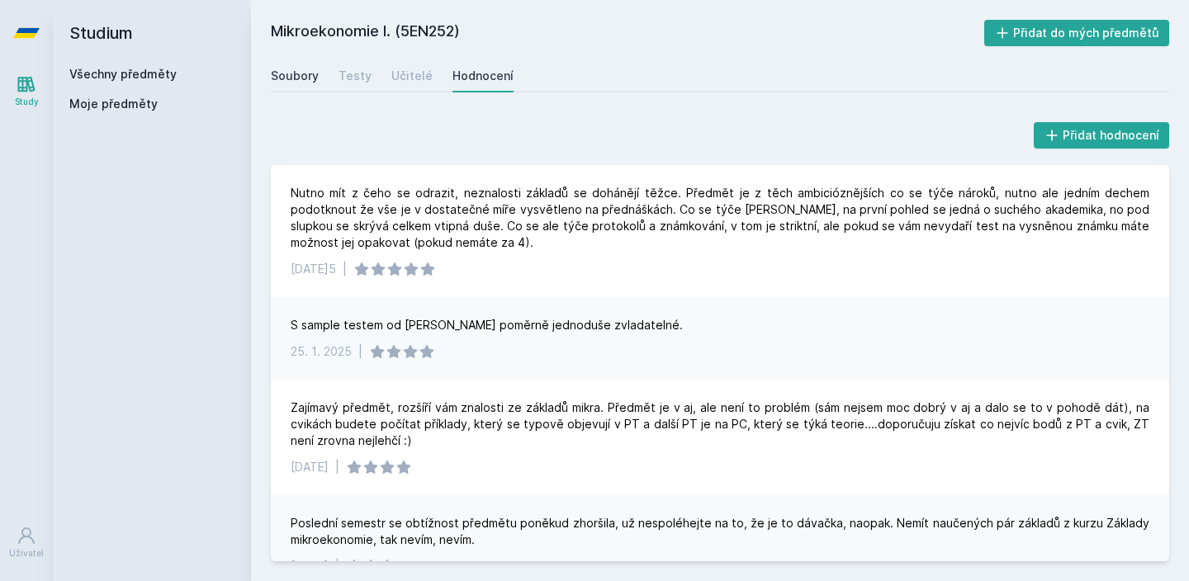
click at [304, 79] on div "Soubory" at bounding box center [295, 76] width 48 height 17
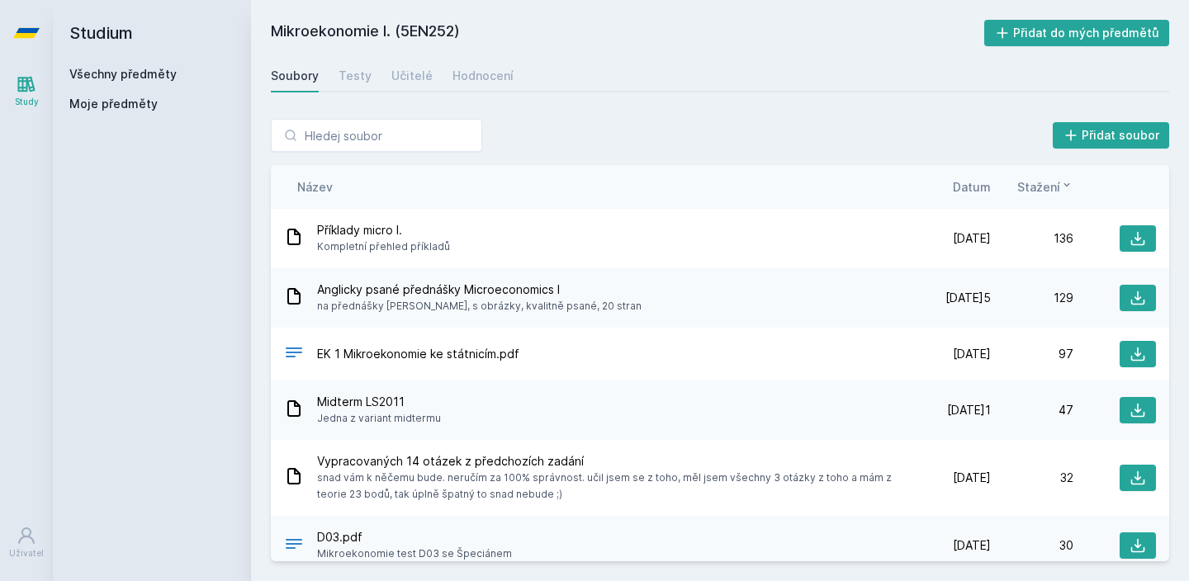
click at [959, 179] on span "Datum" at bounding box center [972, 186] width 38 height 17
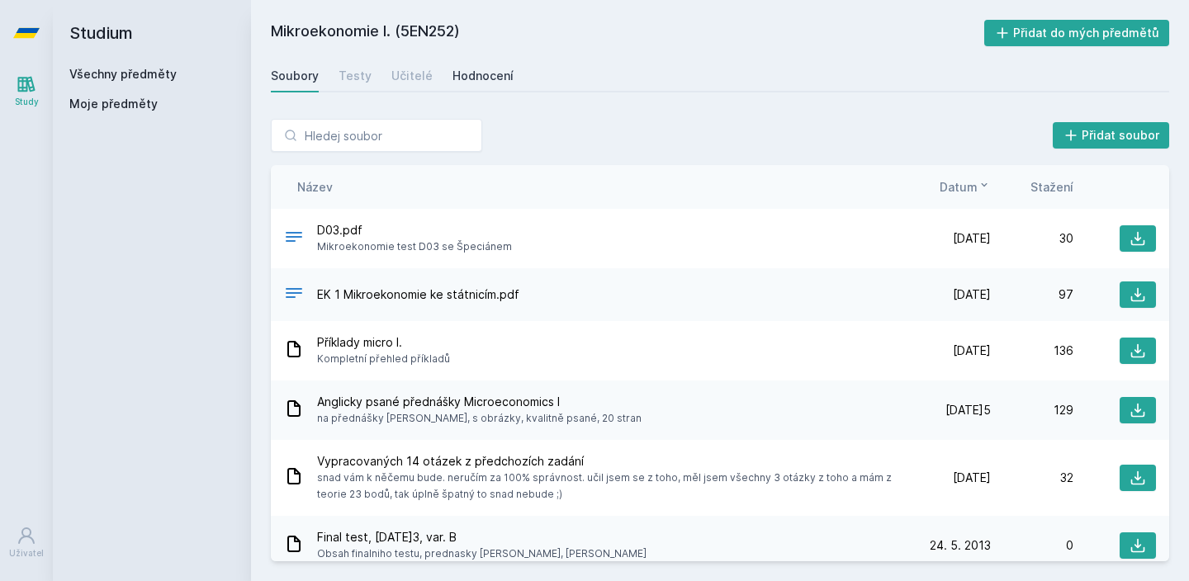
click at [475, 78] on div "Hodnocení" at bounding box center [482, 76] width 61 height 17
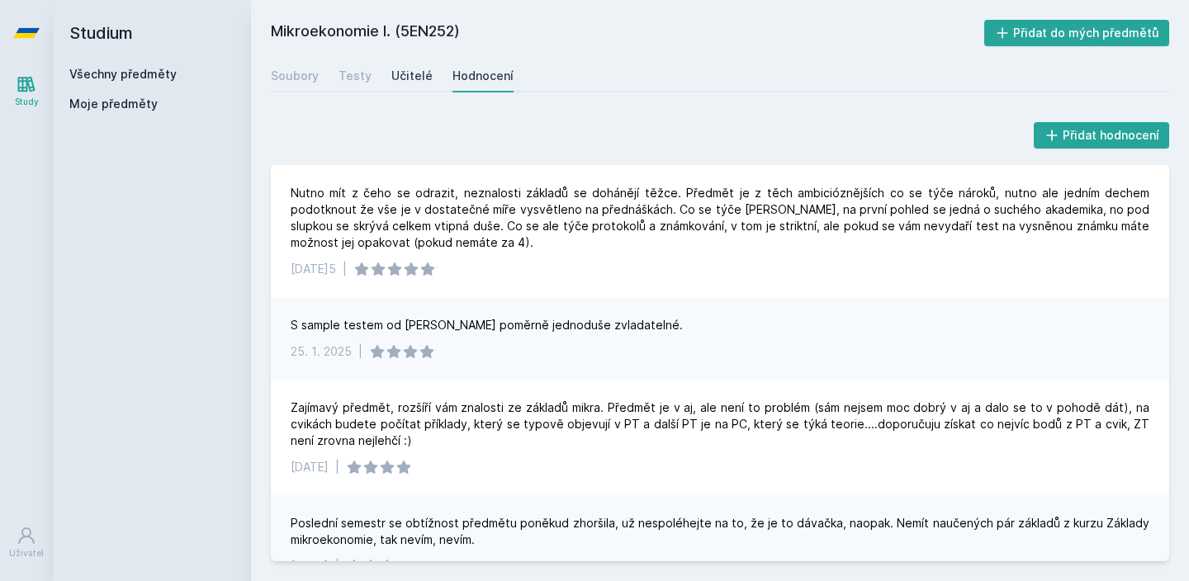
click at [414, 64] on link "Učitelé" at bounding box center [411, 75] width 41 height 33
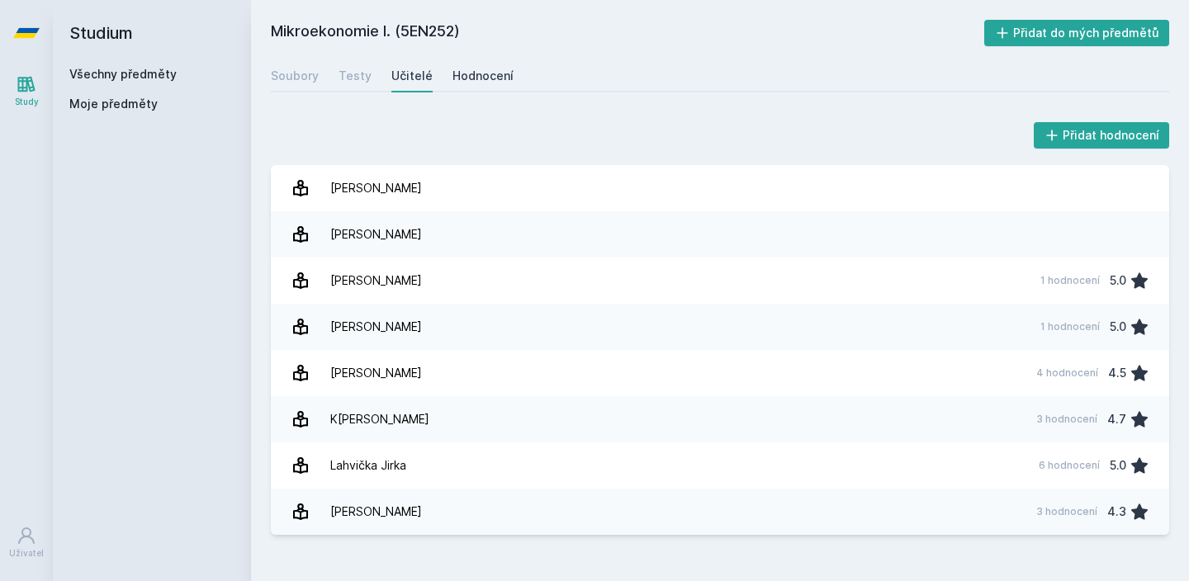
click at [473, 83] on div "Hodnocení" at bounding box center [482, 76] width 61 height 17
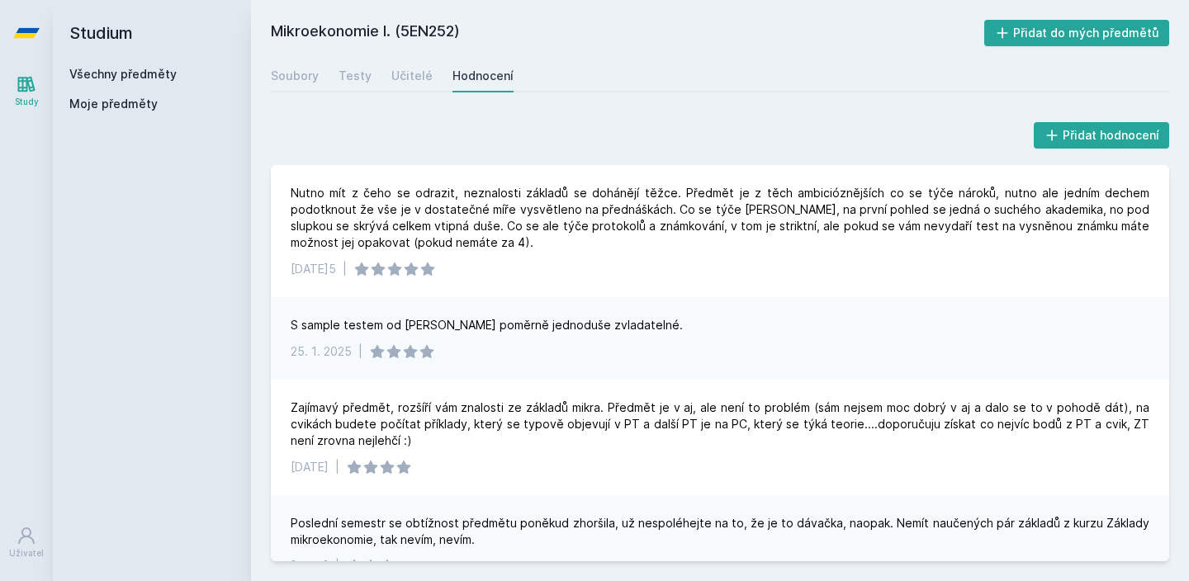
click at [116, 89] on div "Všechny předměty Moje předměty" at bounding box center [151, 92] width 165 height 53
click at [116, 69] on link "Všechny předměty" at bounding box center [122, 74] width 107 height 14
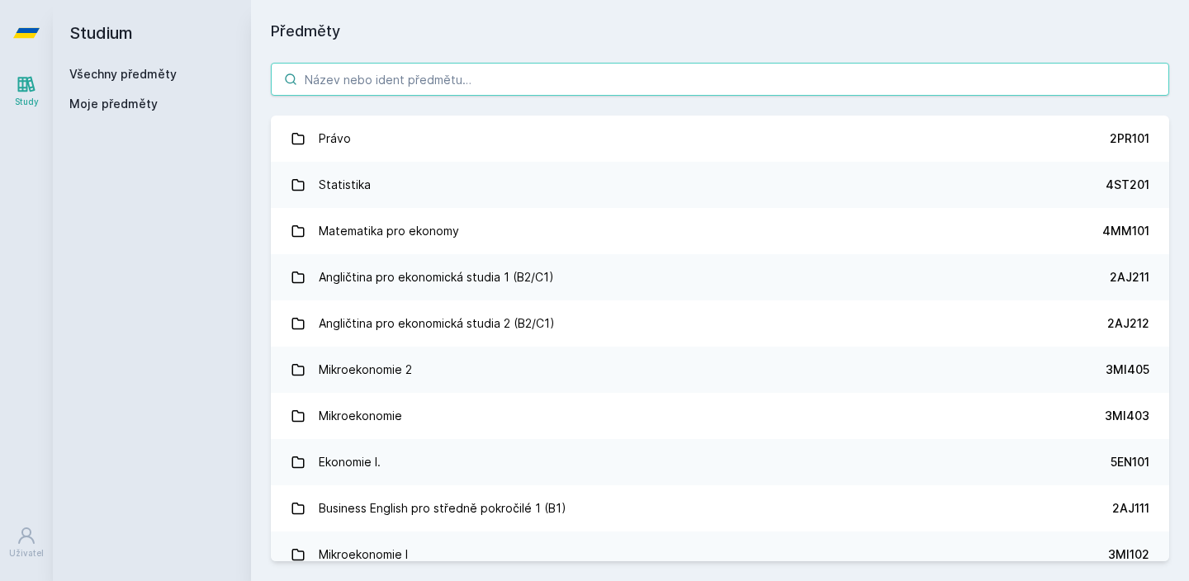
click at [319, 69] on input "search" at bounding box center [720, 79] width 898 height 33
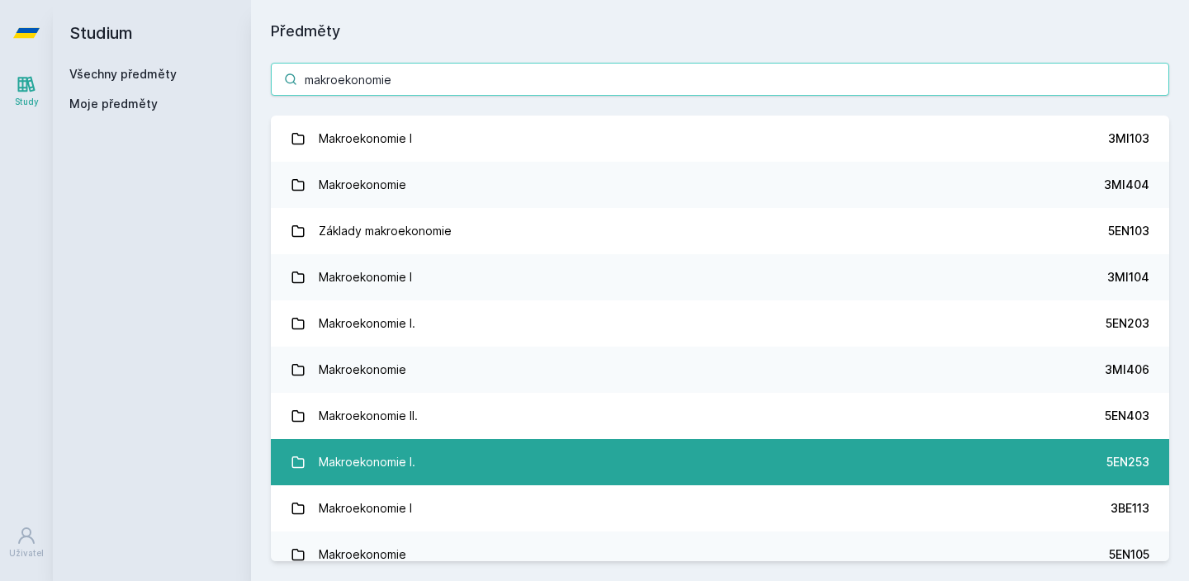
type input "makroekonomie"
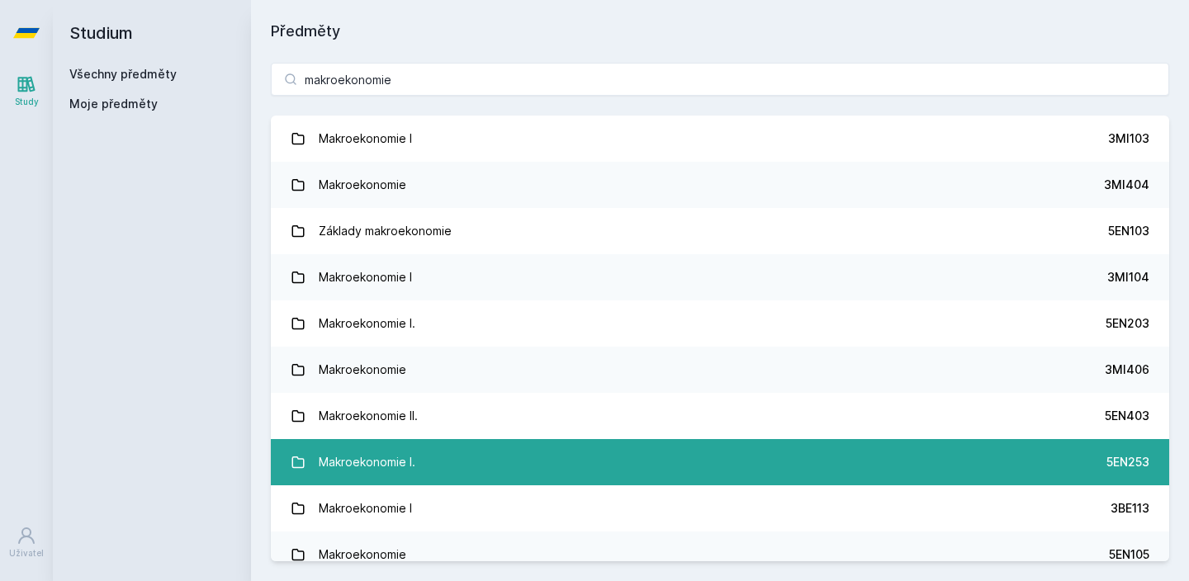
click at [451, 459] on link "Makroekonomie I. 5EN253" at bounding box center [720, 462] width 898 height 46
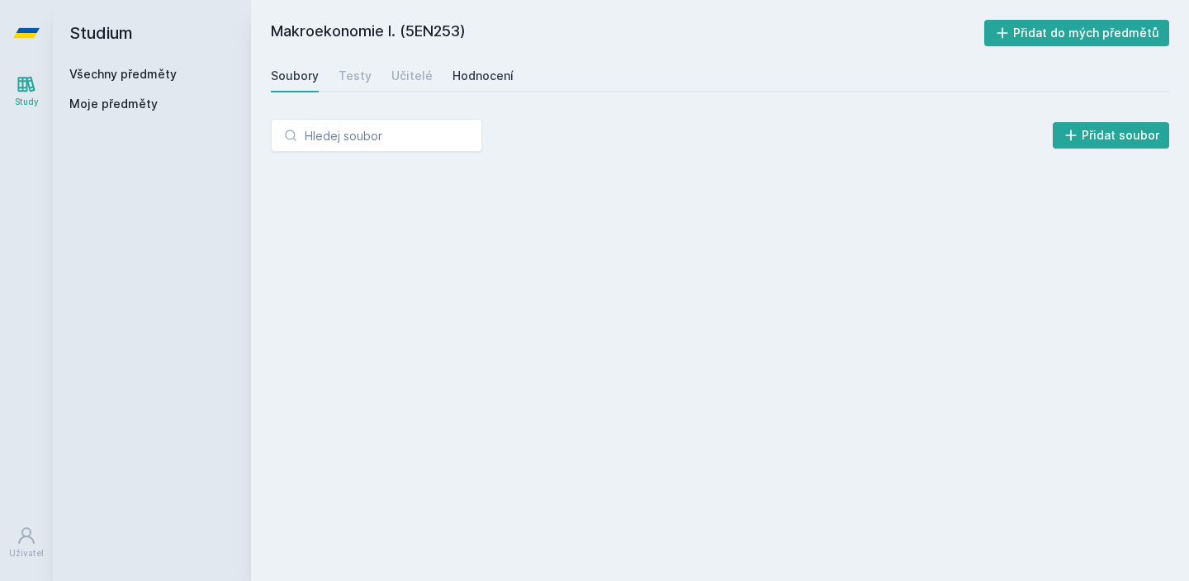
click at [475, 72] on div "Hodnocení" at bounding box center [482, 76] width 61 height 17
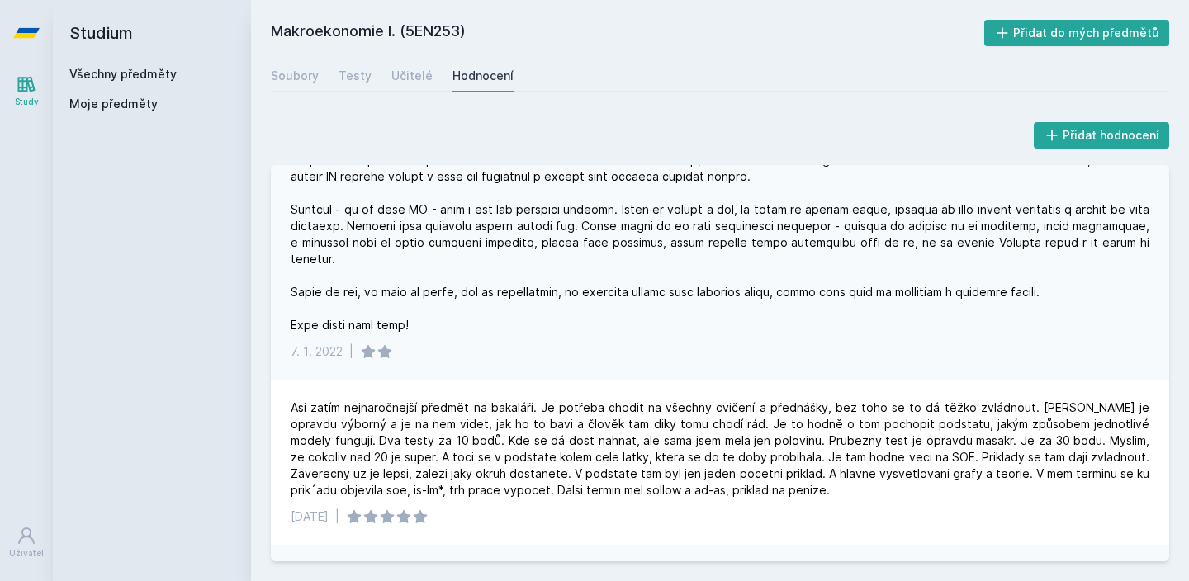
scroll to position [281, 0]
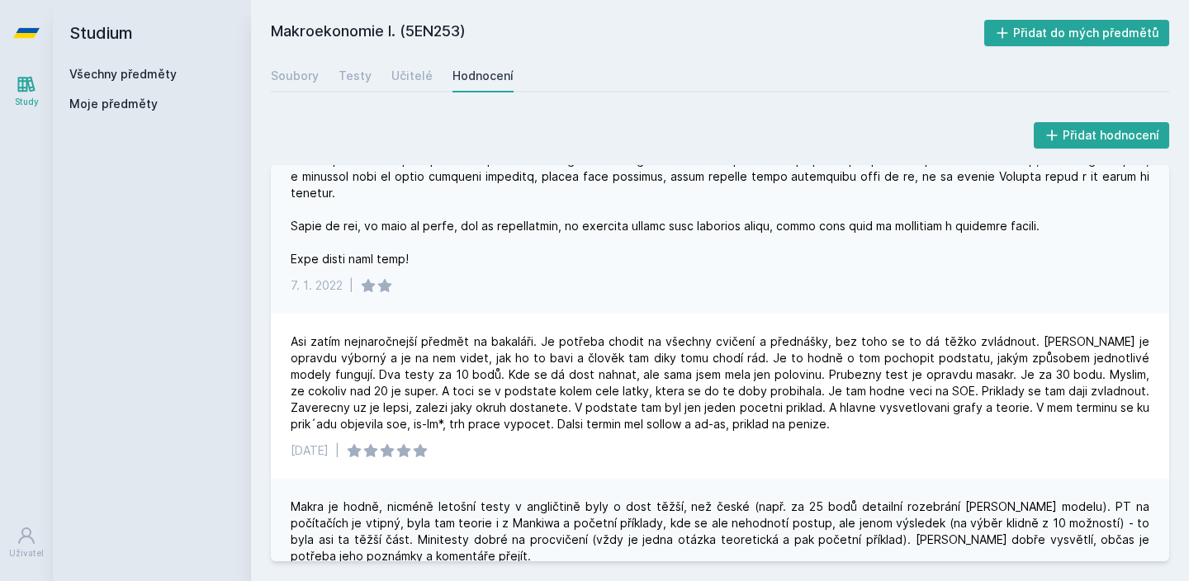
click at [533, 7] on div "Makroekonomie I. (5EN253) Přidat do mých předmětů Soubory Testy Učitelé Hodnoce…" at bounding box center [720, 290] width 938 height 581
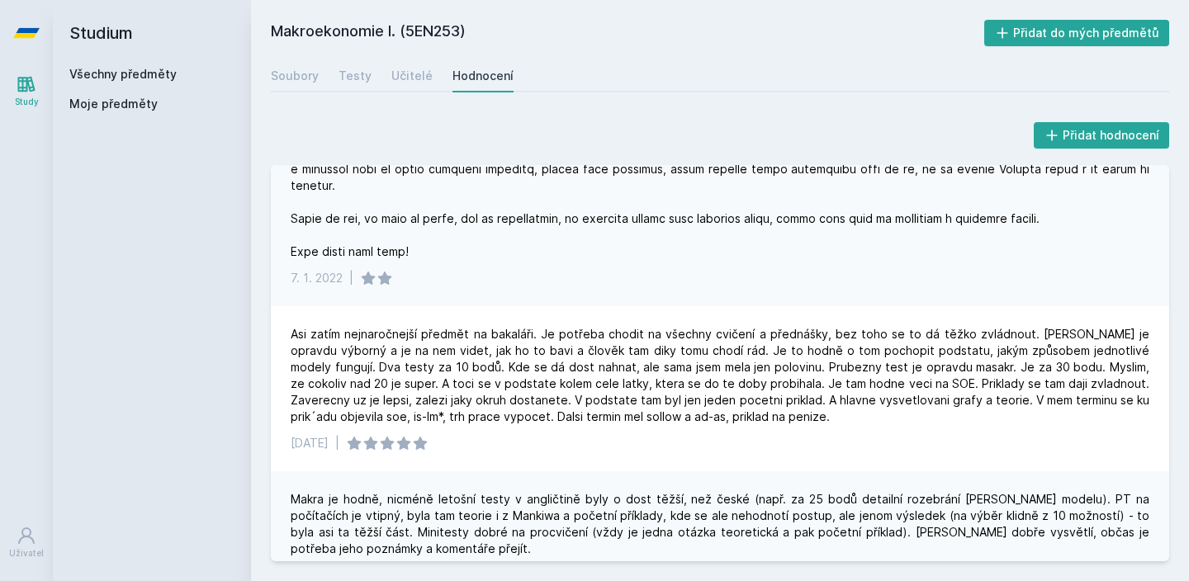
scroll to position [287, 0]
click at [281, 89] on link "Soubory" at bounding box center [295, 75] width 48 height 33
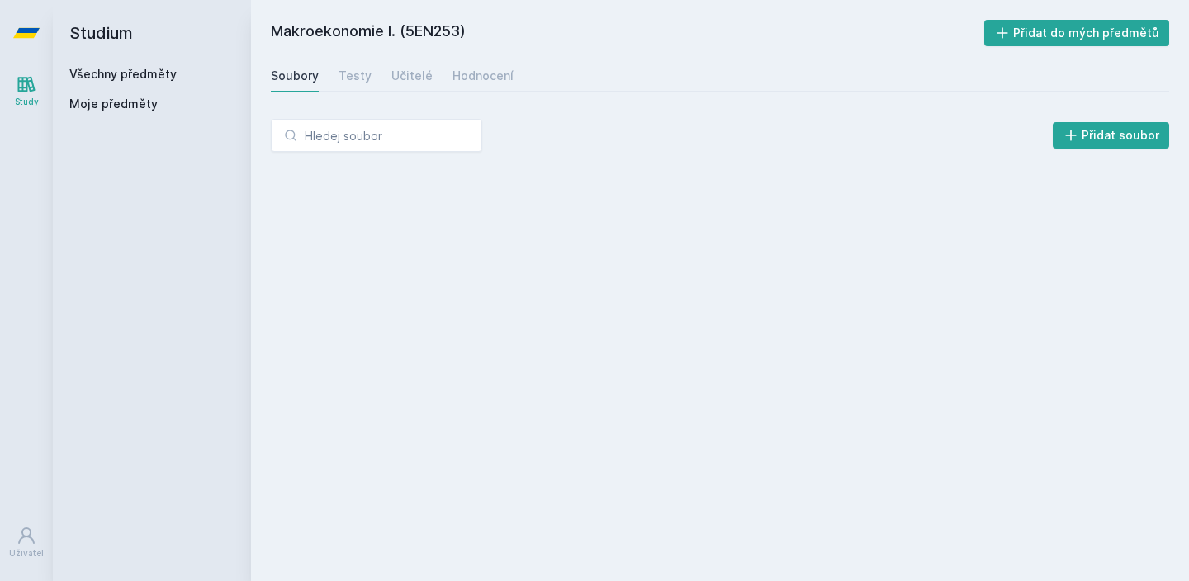
click at [179, 83] on div "Všechny předměty Moje předměty" at bounding box center [151, 92] width 165 height 53
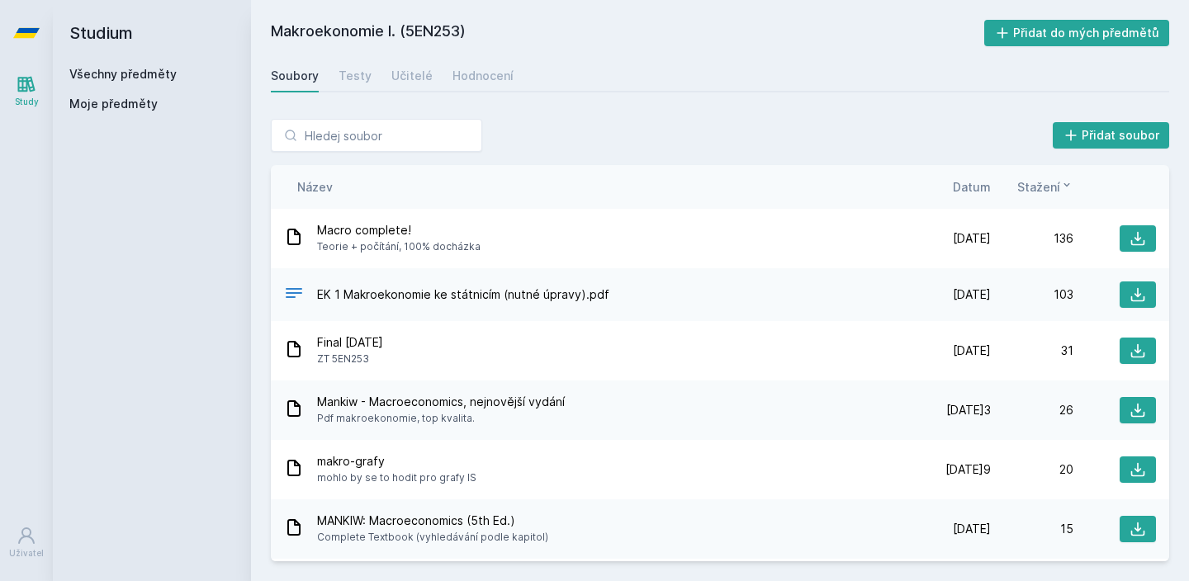
click at [173, 62] on h2 "Studium" at bounding box center [151, 33] width 165 height 66
click at [158, 74] on link "Všechny předměty" at bounding box center [122, 74] width 107 height 14
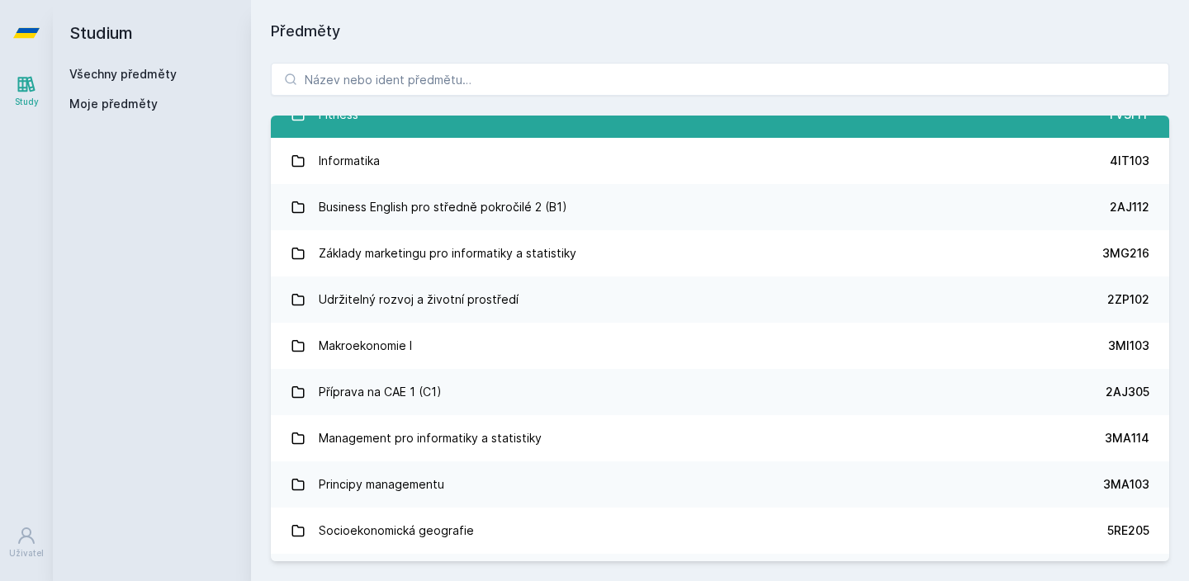
scroll to position [1639, 0]
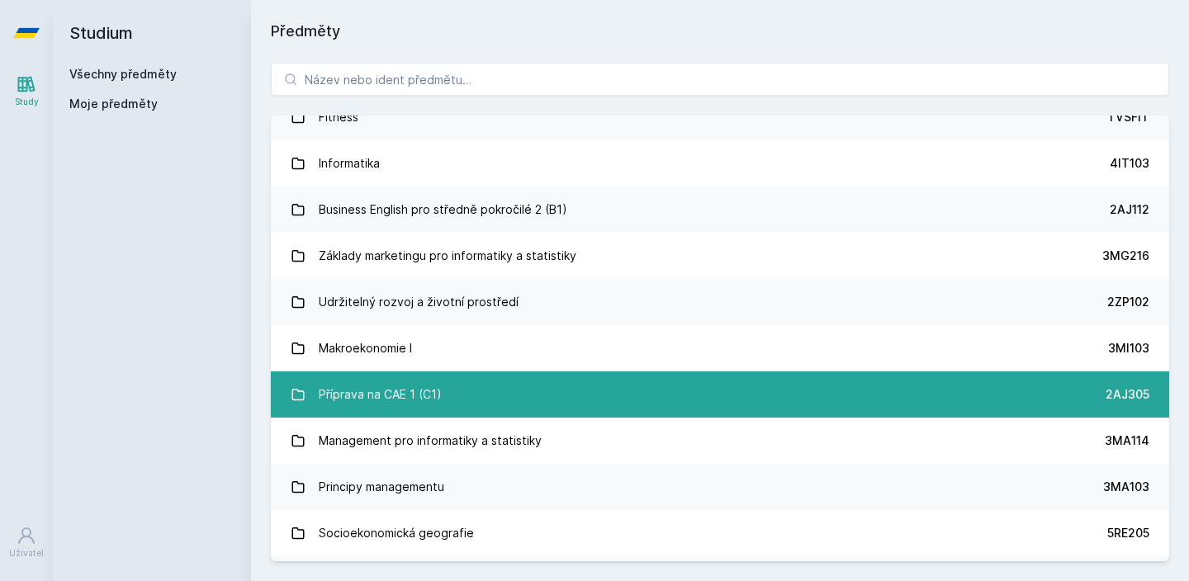
click at [735, 377] on link "Příprava na CAE 1 (C1) 2AJ305" at bounding box center [720, 394] width 898 height 46
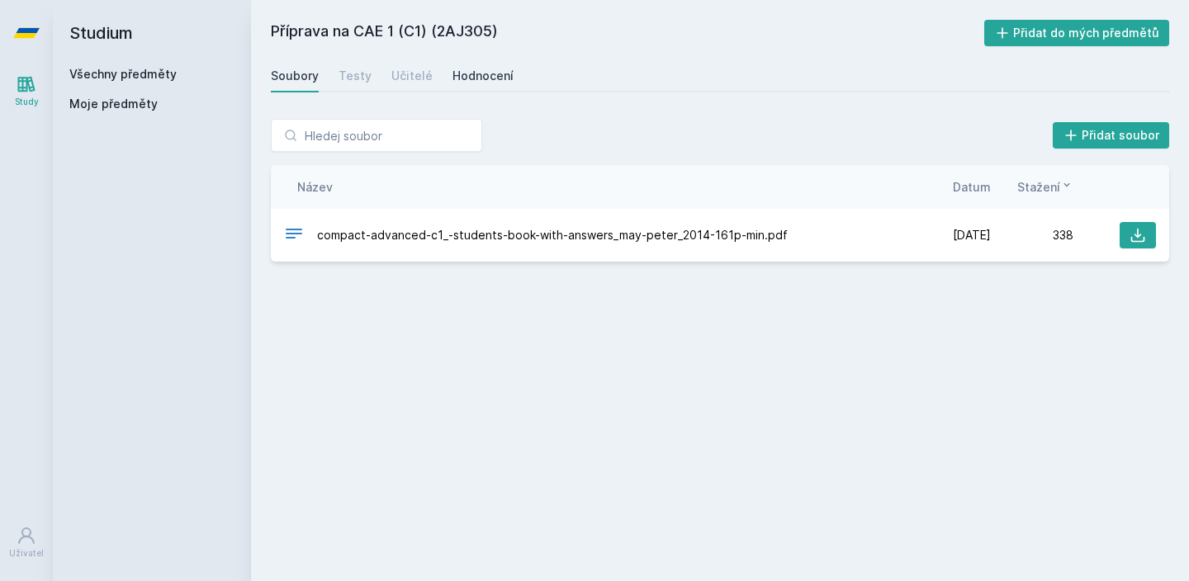
click at [462, 80] on div "Hodnocení" at bounding box center [482, 76] width 61 height 17
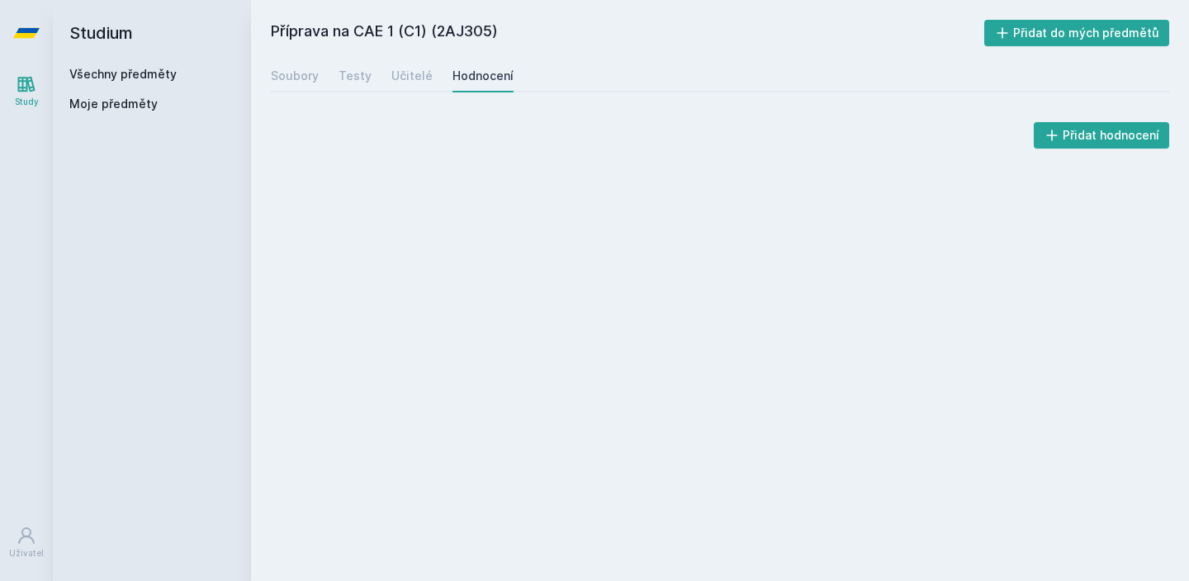
click at [305, 91] on div "Soubory Testy Učitelé Hodnocení" at bounding box center [720, 75] width 898 height 33
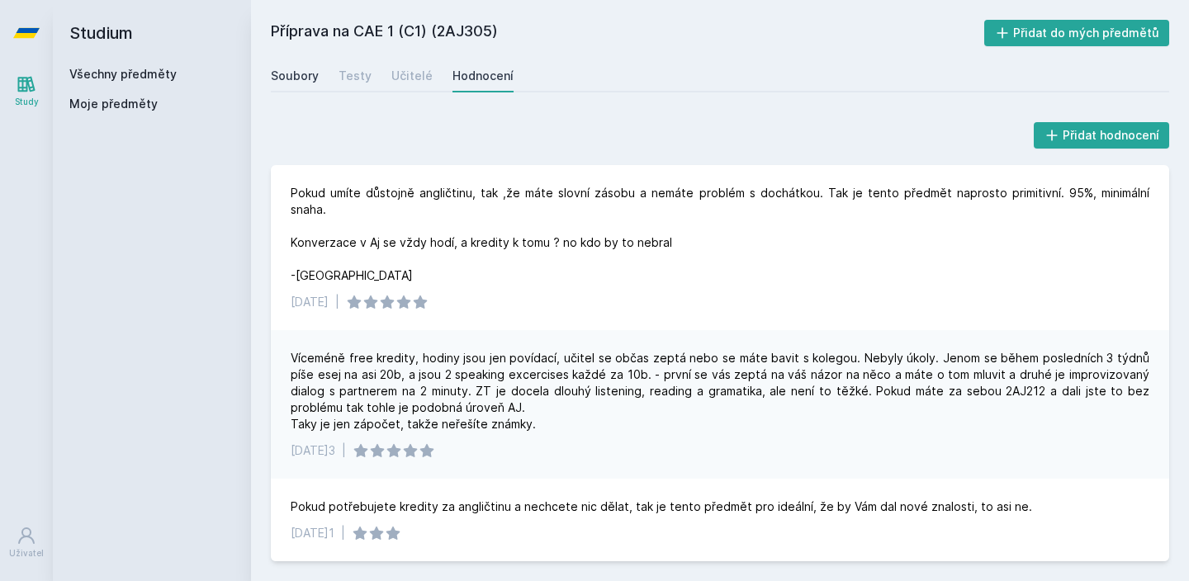
click at [311, 81] on div "Soubory" at bounding box center [295, 76] width 48 height 17
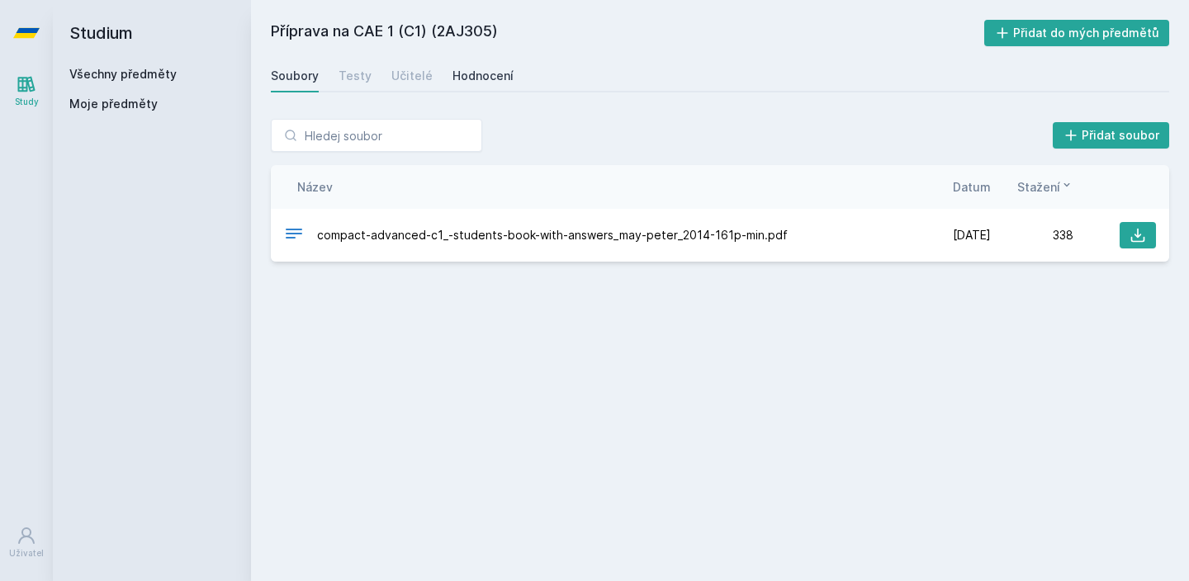
click at [459, 62] on link "Hodnocení" at bounding box center [482, 75] width 61 height 33
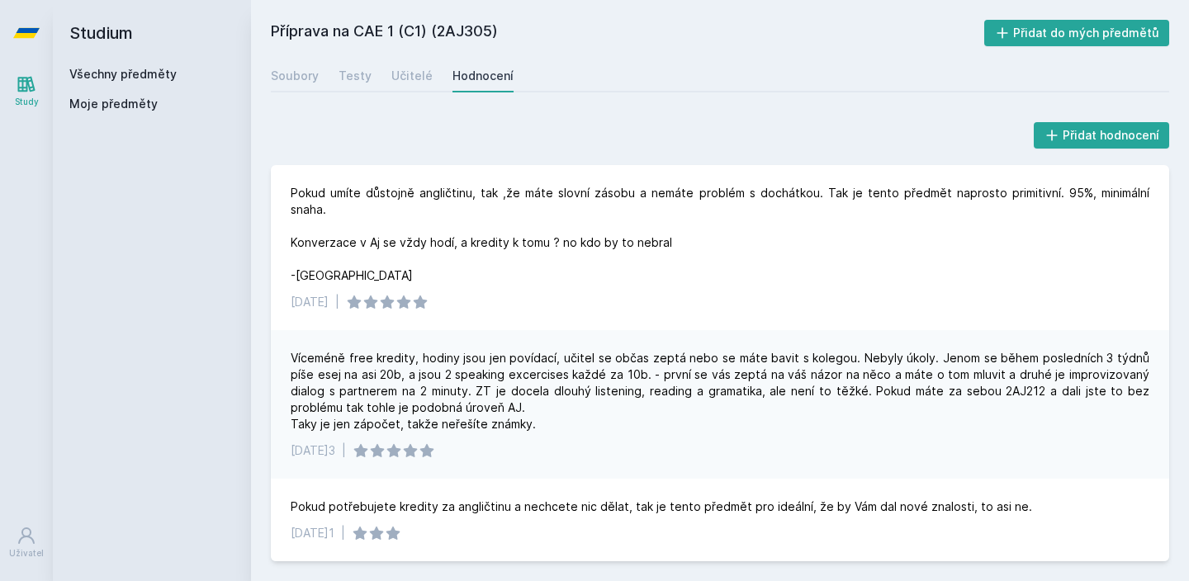
click at [431, 72] on div "Soubory Testy Učitelé Hodnocení" at bounding box center [720, 75] width 898 height 33
click at [430, 72] on div "Soubory Testy Učitelé Hodnocení" at bounding box center [720, 75] width 898 height 33
click at [415, 86] on link "Učitelé" at bounding box center [411, 75] width 41 height 33
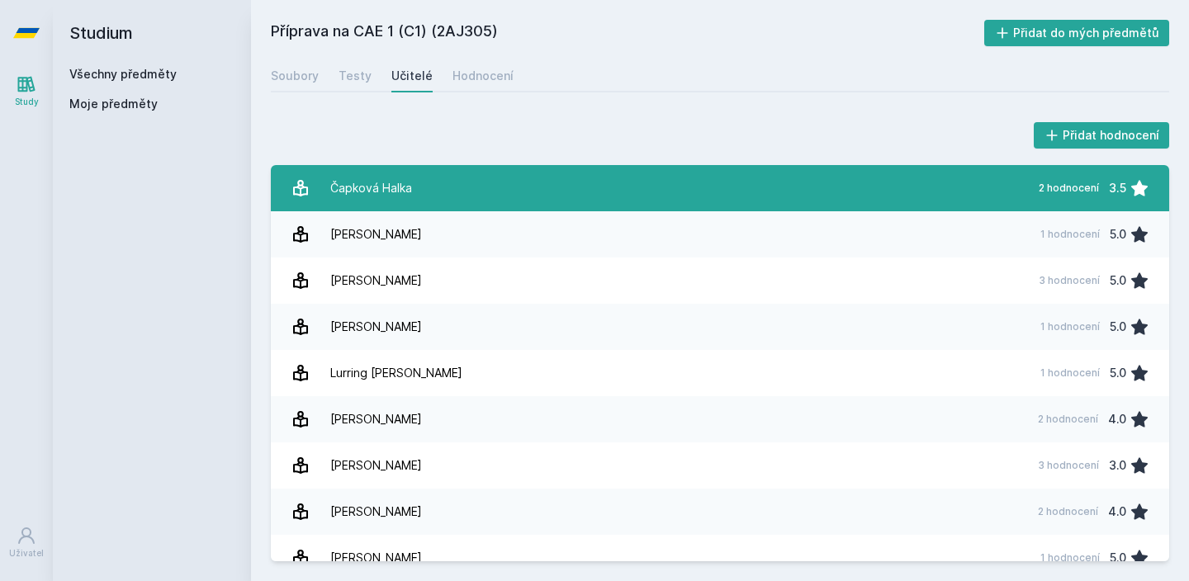
click at [390, 186] on div "Čapková Halka" at bounding box center [371, 188] width 82 height 33
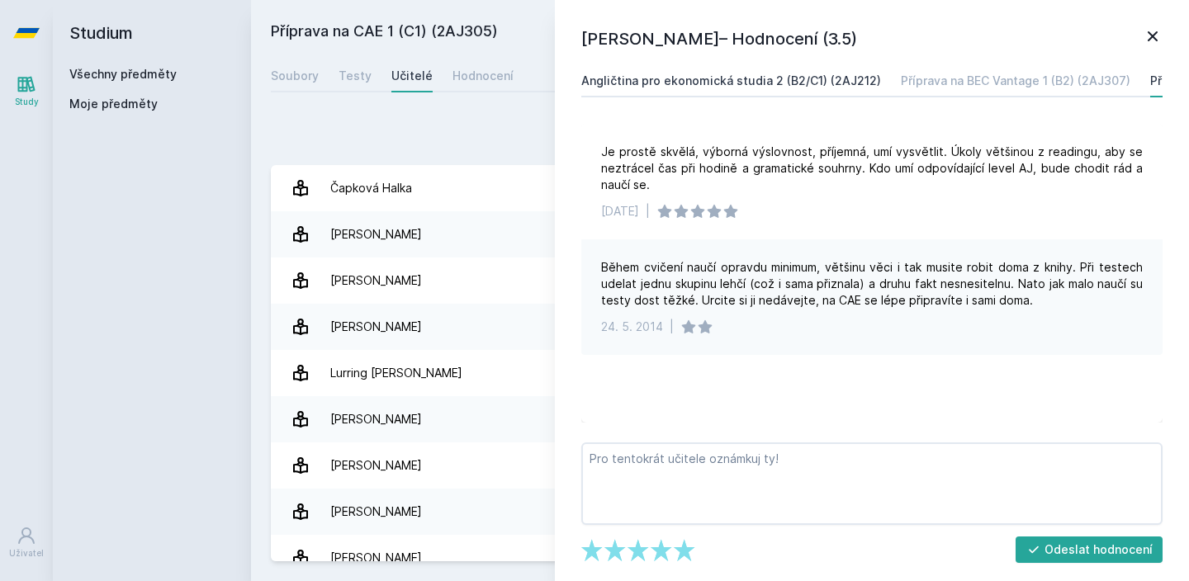
click at [734, 79] on div "Angličtina pro ekonomická studia 2 (B2/C1) (2AJ212)" at bounding box center [731, 81] width 300 height 17
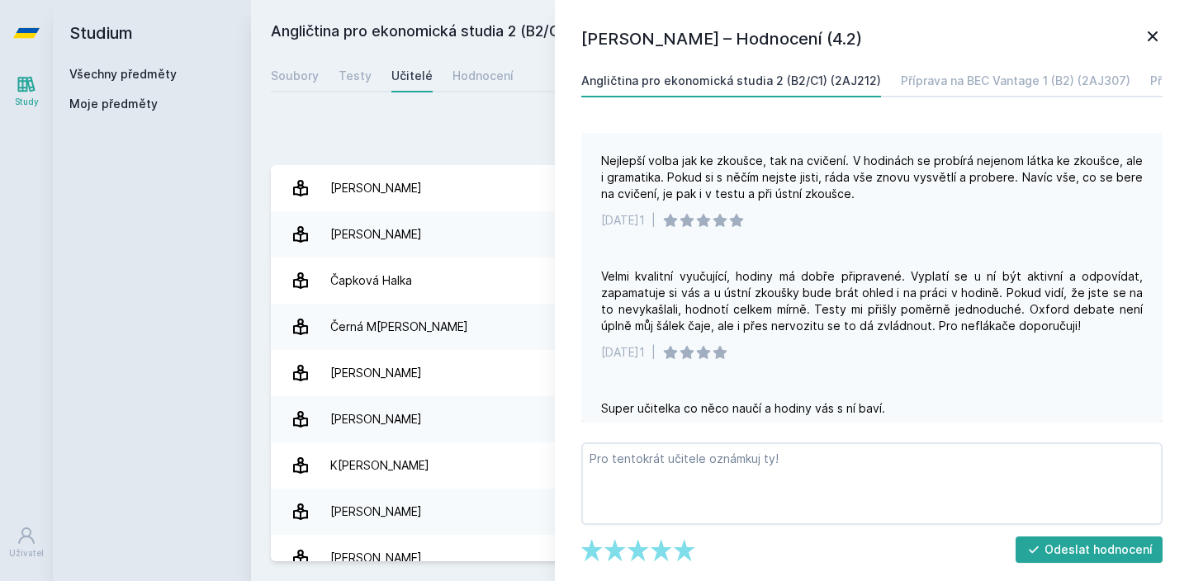
scroll to position [89, 0]
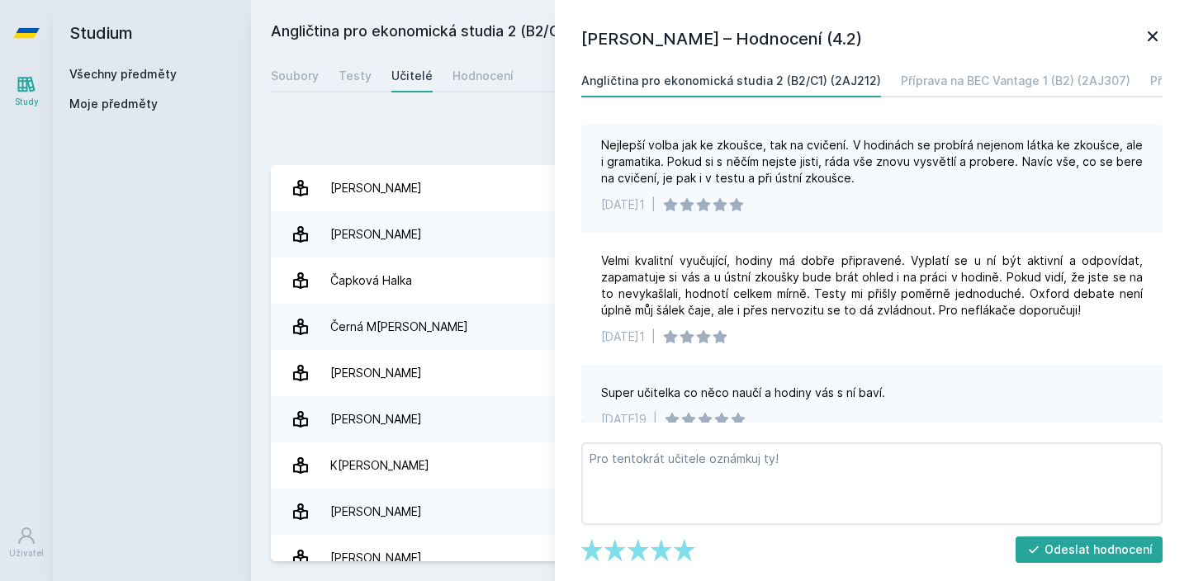
click at [992, 98] on div "Angličtina pro ekonomická studia 2 (B2/C1) (2AJ212) Příprava na BEC Vantage 1 (…" at bounding box center [872, 243] width 588 height 358
click at [995, 87] on div "Příprava na BEC Vantage 1 (B2) (2AJ307)" at bounding box center [1015, 81] width 229 height 17
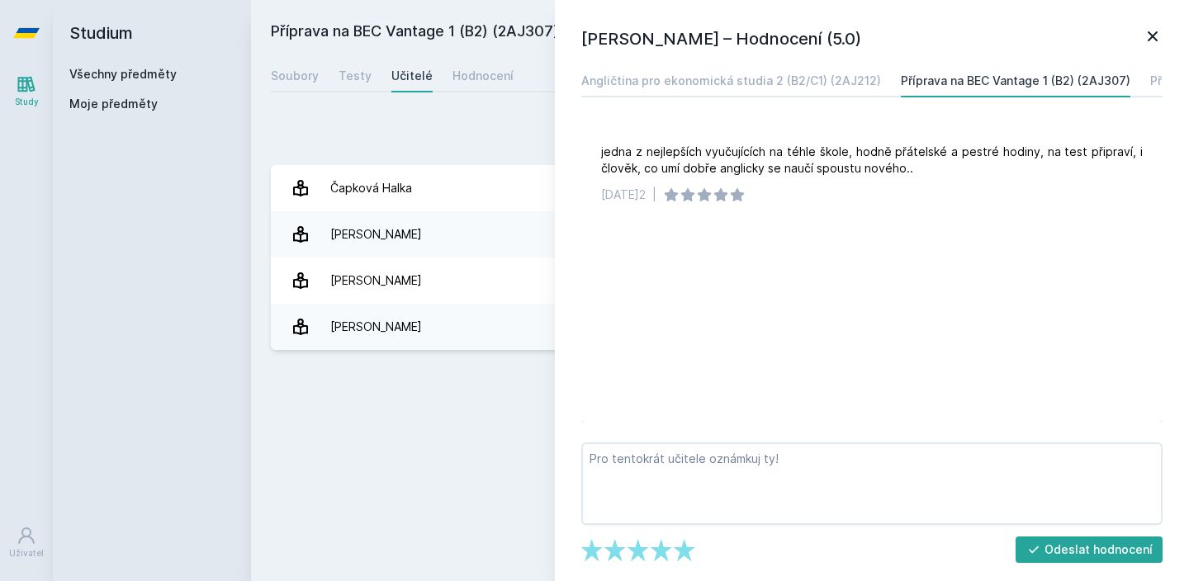
click at [1151, 33] on icon at bounding box center [1152, 36] width 20 height 20
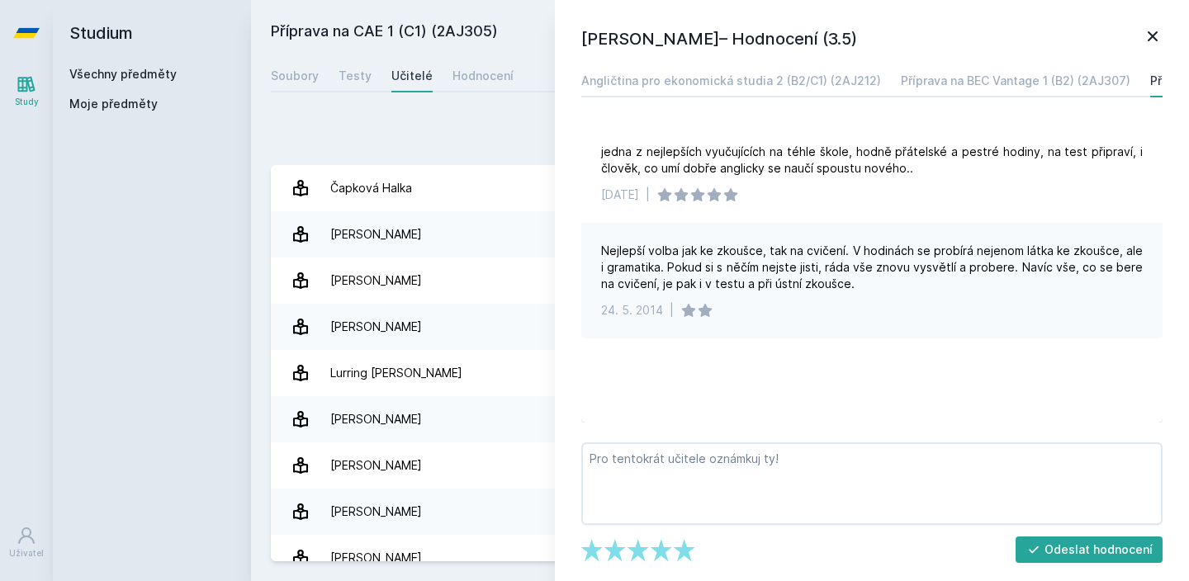
click at [339, 128] on div "Přidat hodnocení" at bounding box center [720, 135] width 898 height 33
click at [1148, 47] on link at bounding box center [1152, 38] width 20 height 25
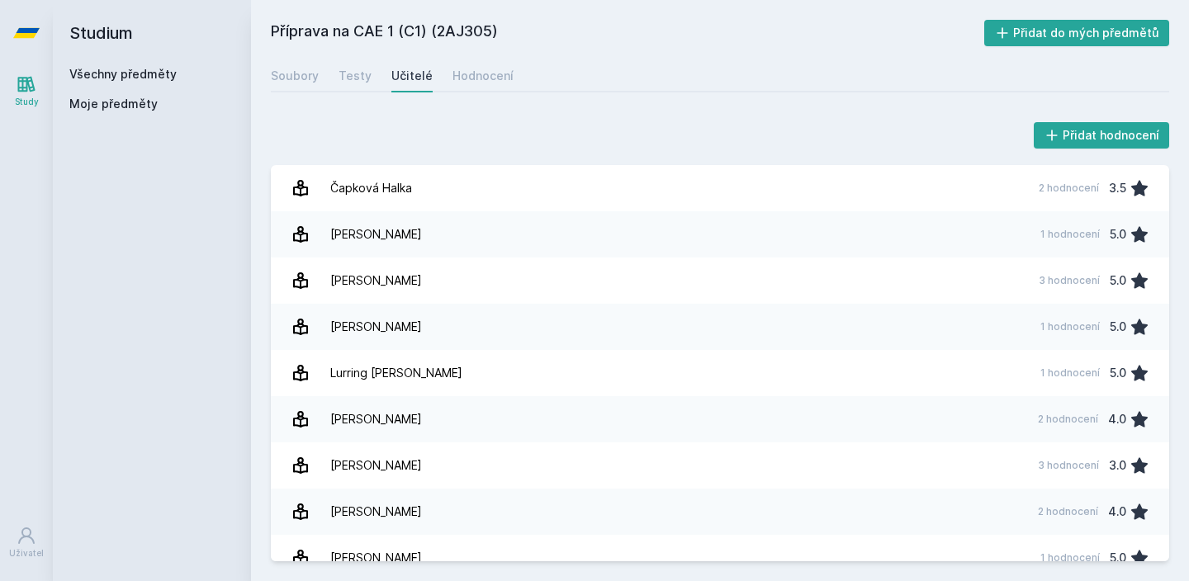
click at [97, 70] on link "Všechny předměty" at bounding box center [122, 74] width 107 height 14
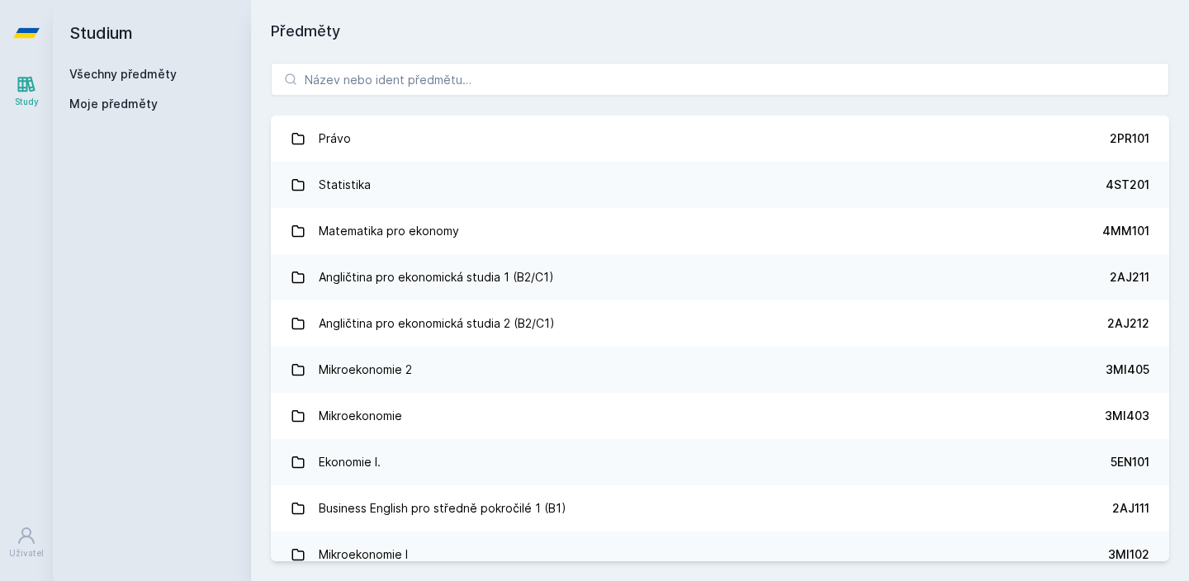
click at [145, 72] on link "Všechny předměty" at bounding box center [122, 74] width 107 height 14
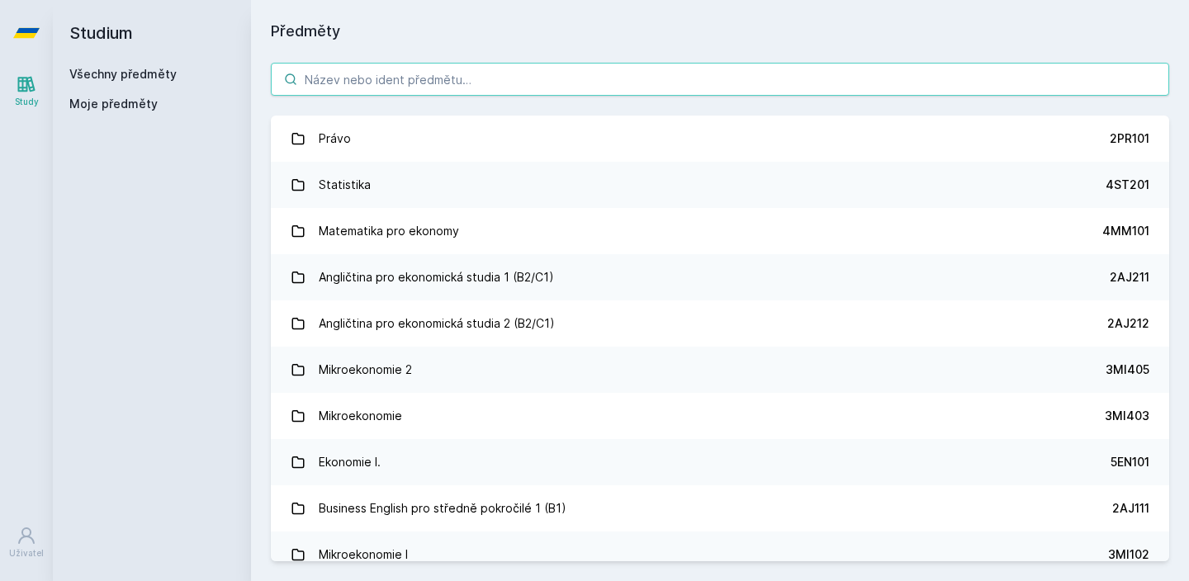
click at [471, 79] on input "search" at bounding box center [720, 79] width 898 height 33
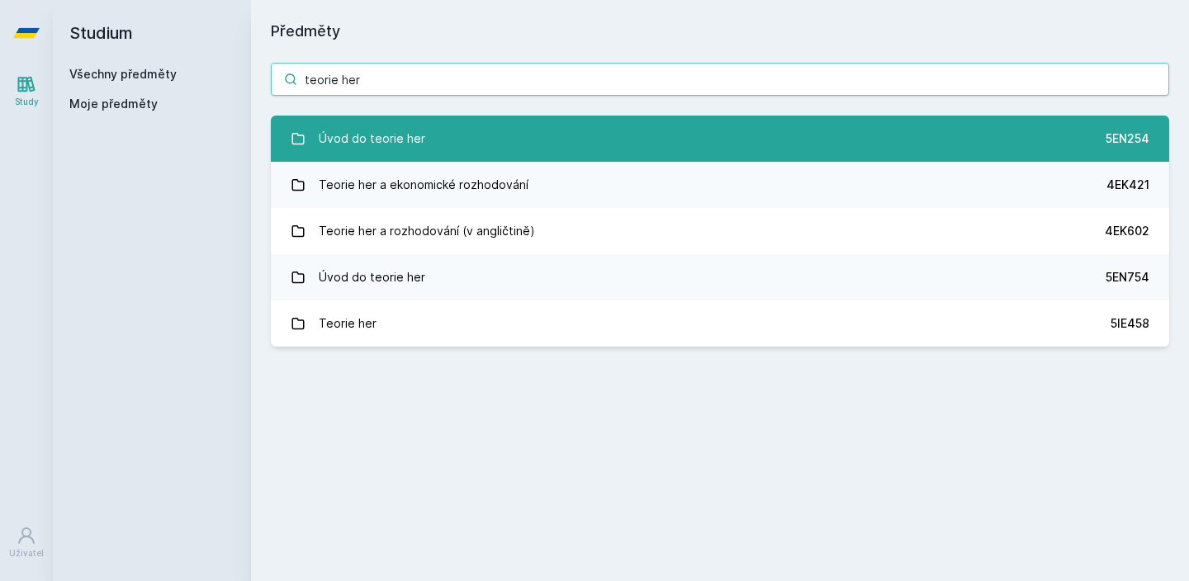
type input "teorie her"
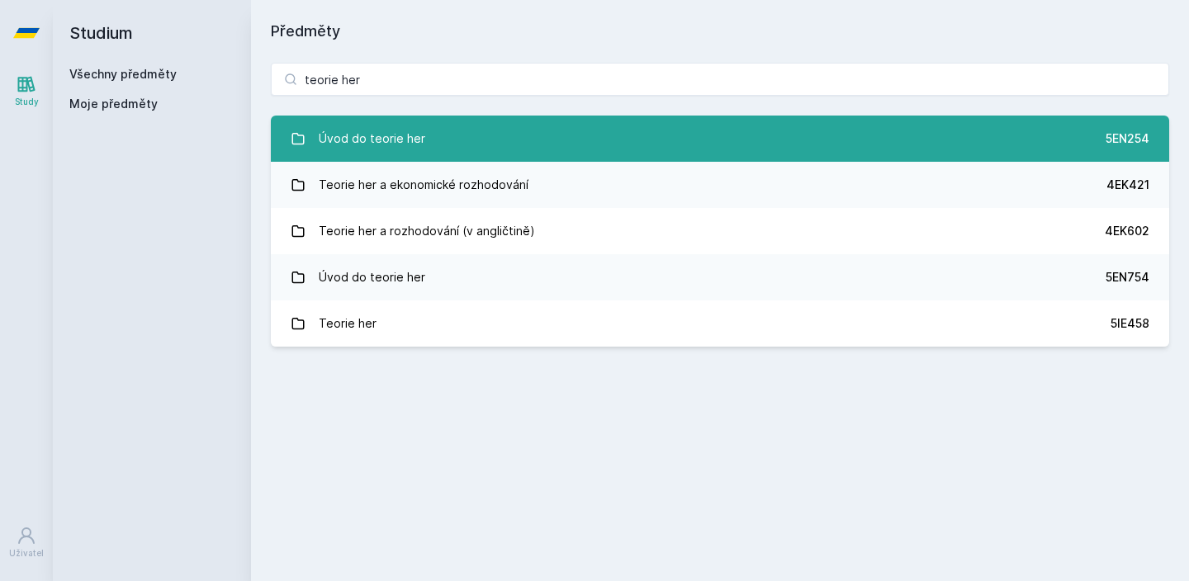
click at [399, 126] on div "Úvod do teorie her" at bounding box center [372, 138] width 106 height 33
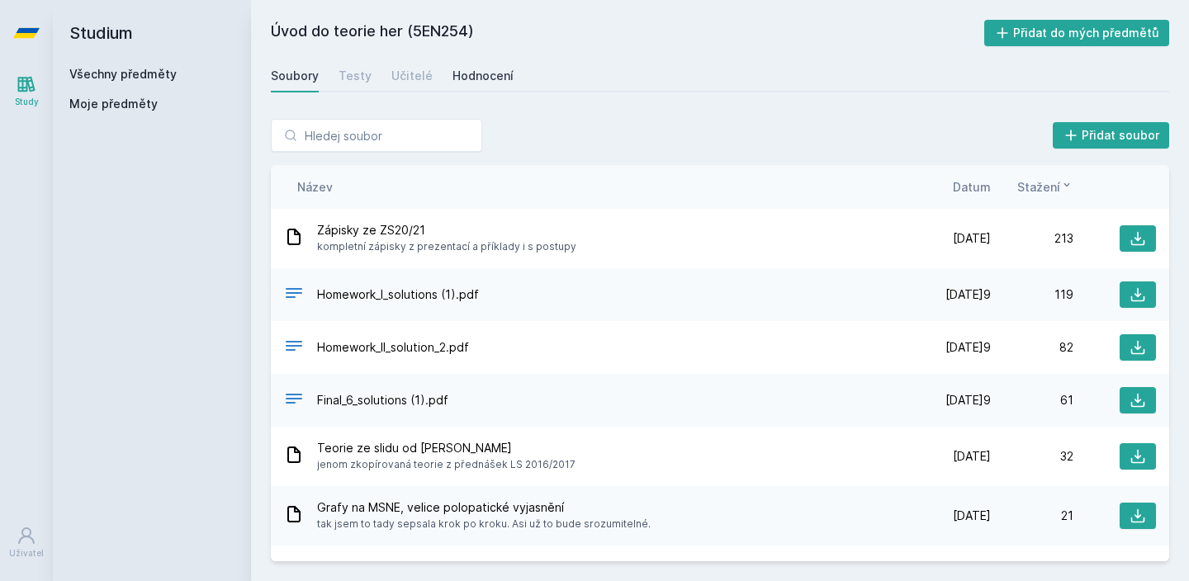
click at [452, 87] on link "Hodnocení" at bounding box center [482, 75] width 61 height 33
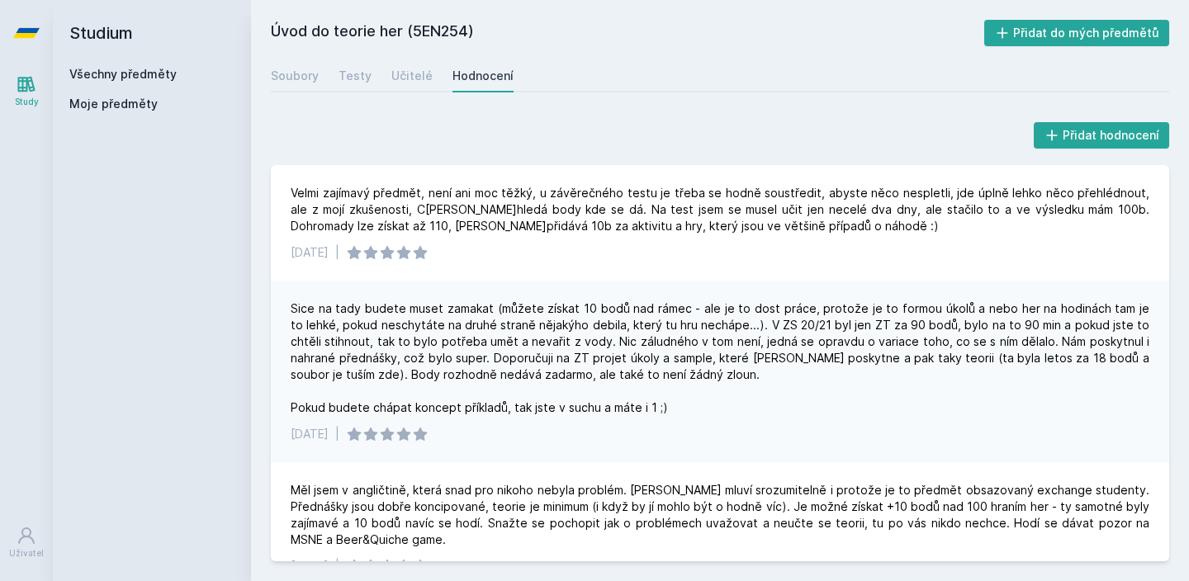
click at [427, 75] on div "Soubory Testy Učitelé Hodnocení" at bounding box center [720, 75] width 898 height 33
click at [423, 75] on div "Učitelé" at bounding box center [411, 76] width 41 height 17
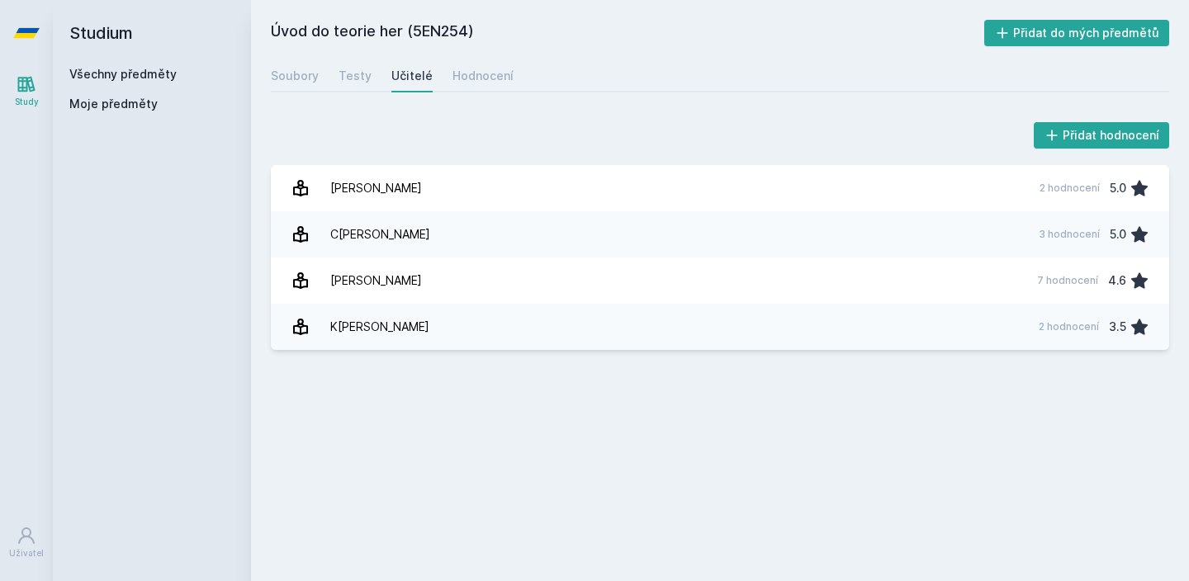
click at [423, 93] on div "Úvod do teorie her (5EN254) Přidat do mých předmětů Soubory Testy Učitelé Hodno…" at bounding box center [720, 290] width 898 height 541
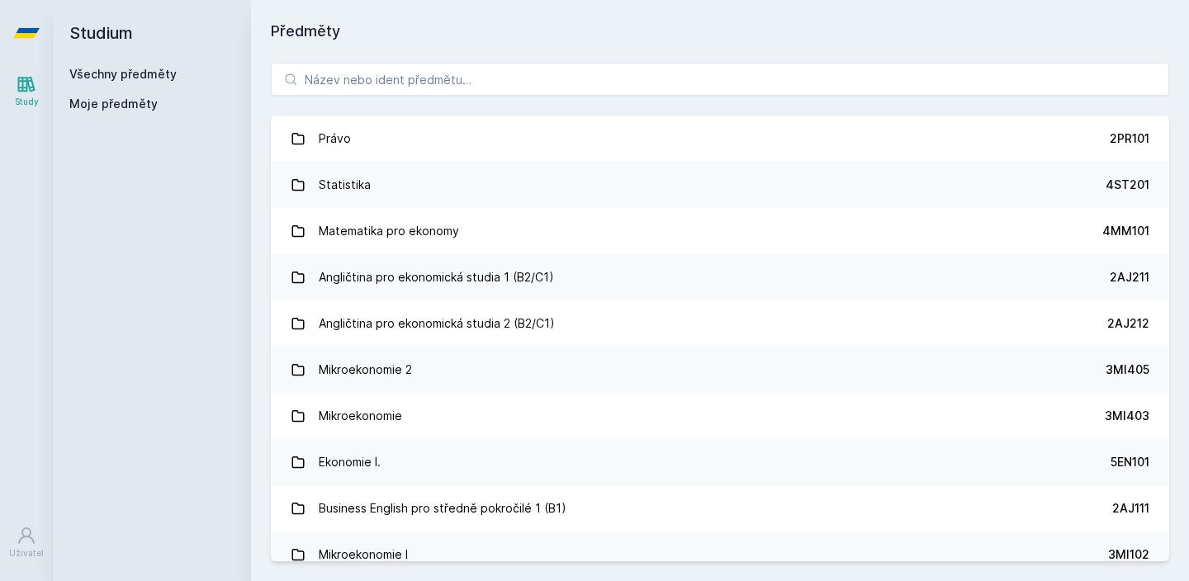
click at [452, 96] on div "Právo 2PR101 Statistika 4ST201 Matematika pro ekonomy 4MM101 Angličtina pro eko…" at bounding box center [720, 312] width 938 height 538
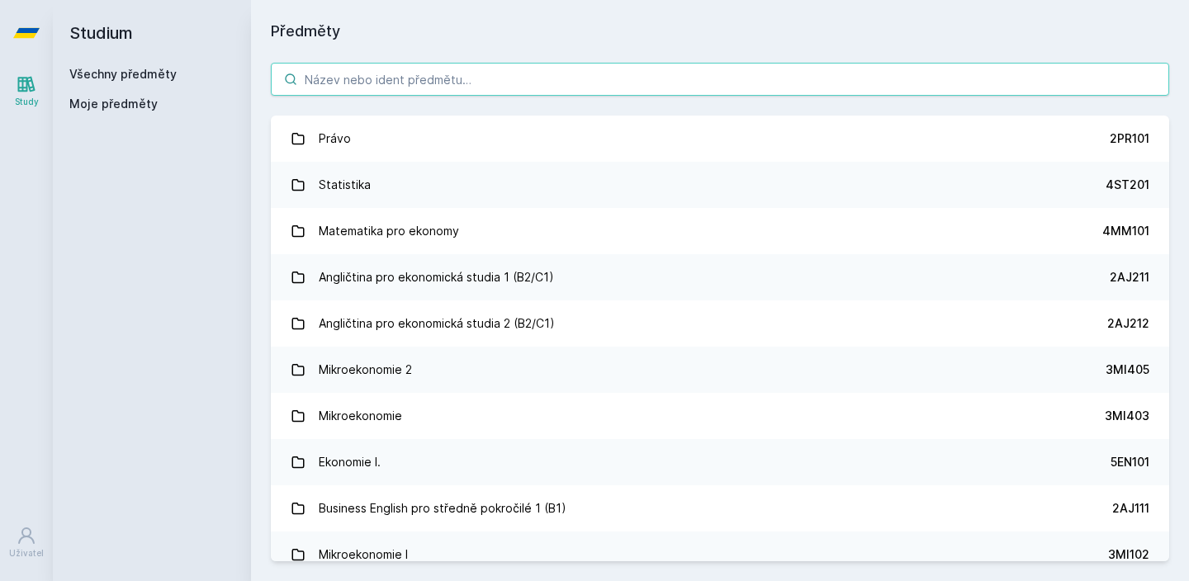
click at [452, 88] on input "search" at bounding box center [720, 79] width 898 height 33
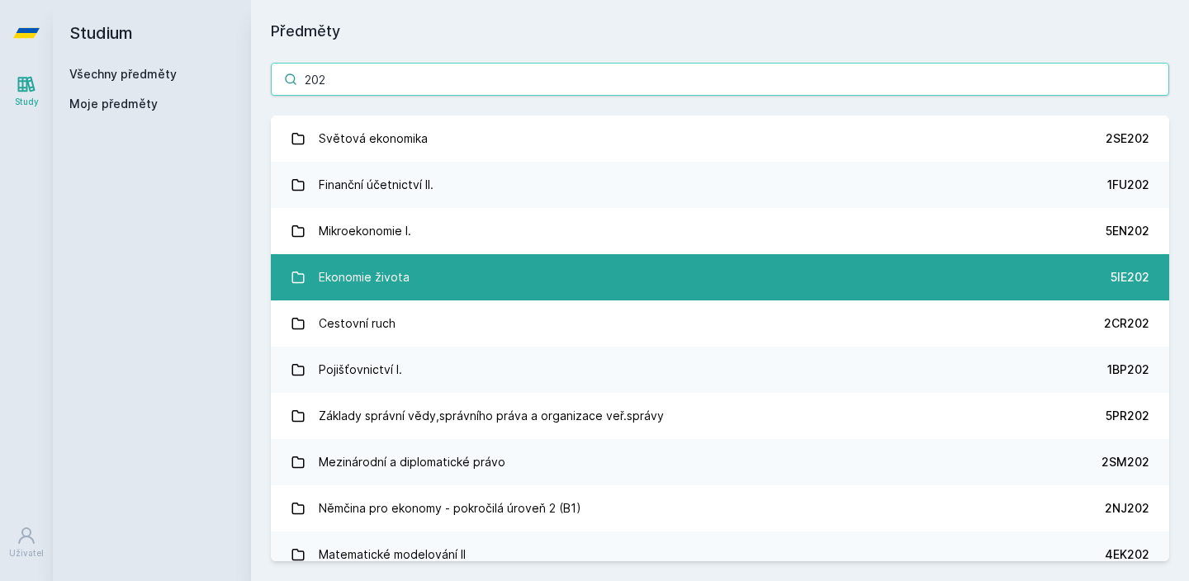
type input "202"
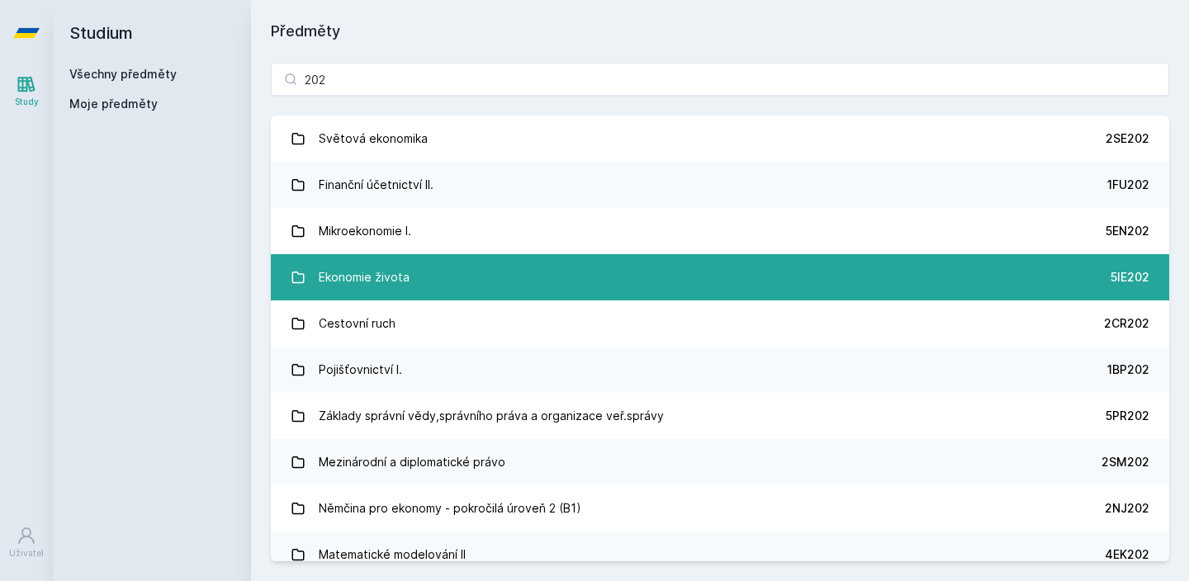
click at [441, 254] on link "Ekonomie života 5IE202" at bounding box center [720, 277] width 898 height 46
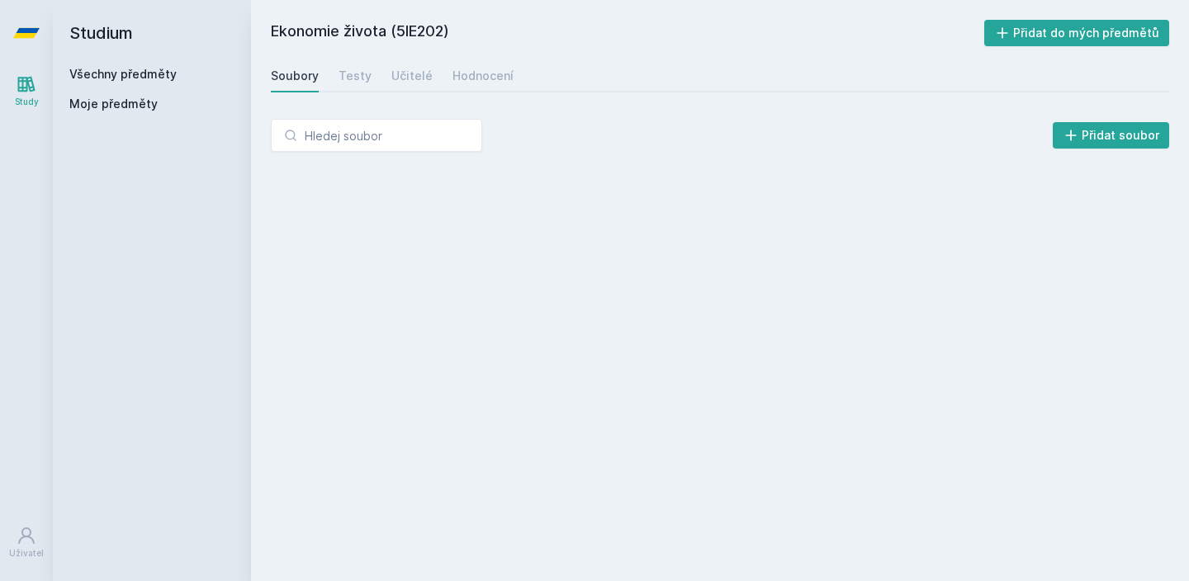
click at [441, 254] on div "Ekonomie života (5IE202) Přidat do mých předmětů [GEOGRAPHIC_DATA] Testy Učitel…" at bounding box center [720, 290] width 898 height 541
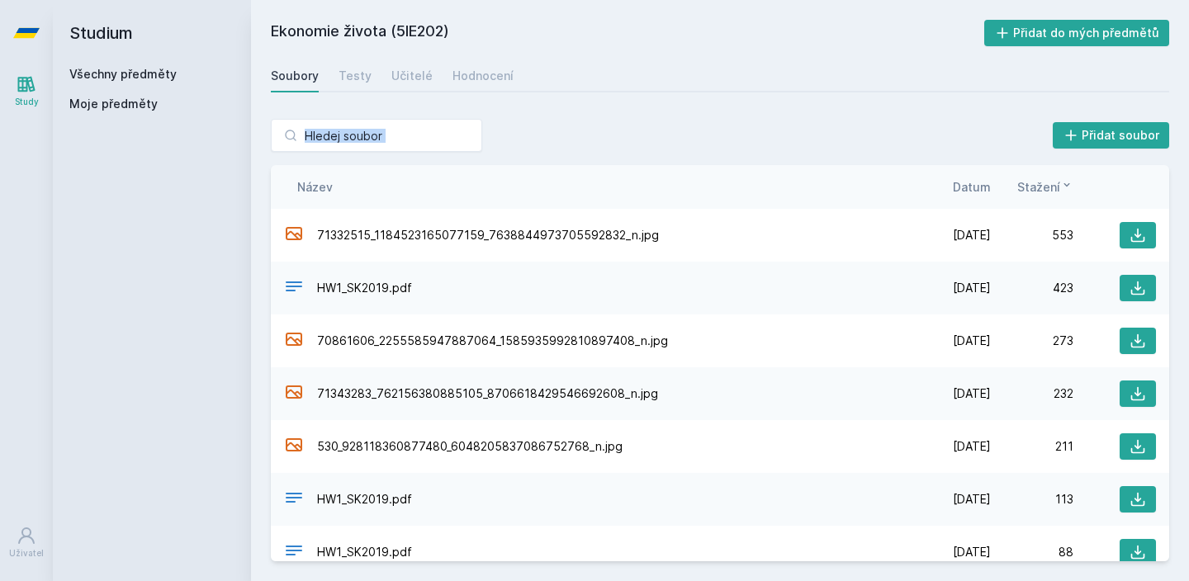
click at [121, 67] on link "Všechny předměty" at bounding box center [122, 74] width 107 height 14
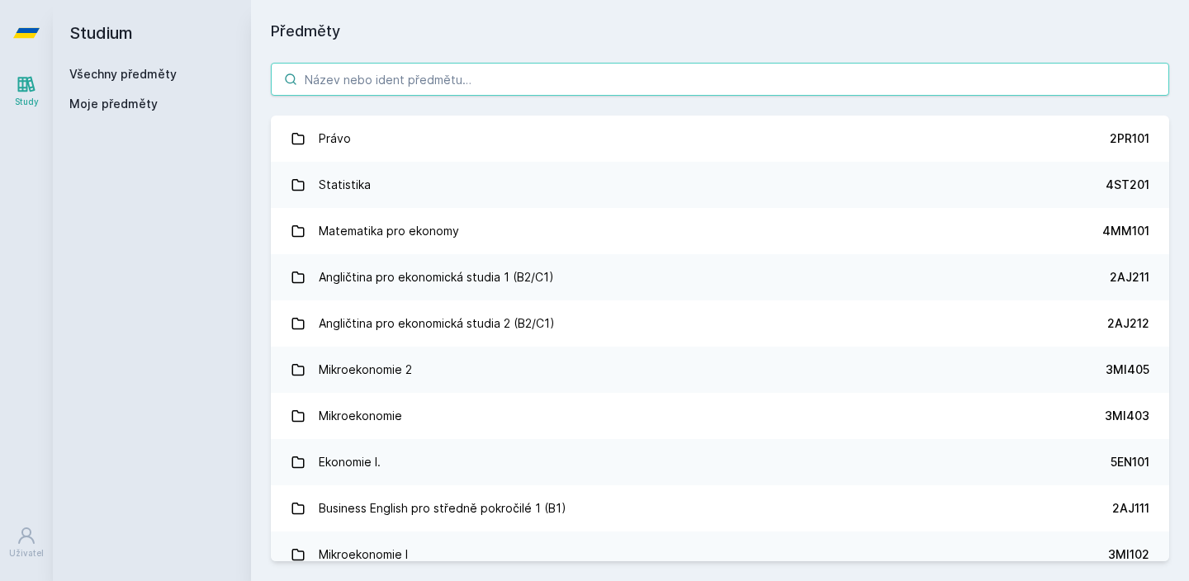
click at [334, 82] on input "search" at bounding box center [720, 79] width 898 height 33
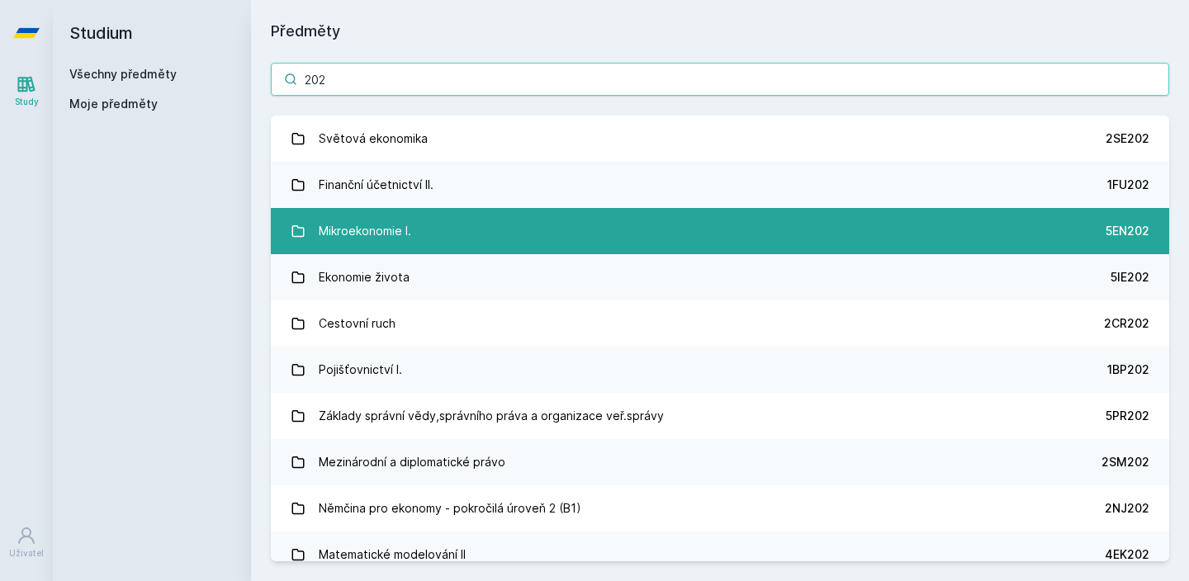
type input "202"
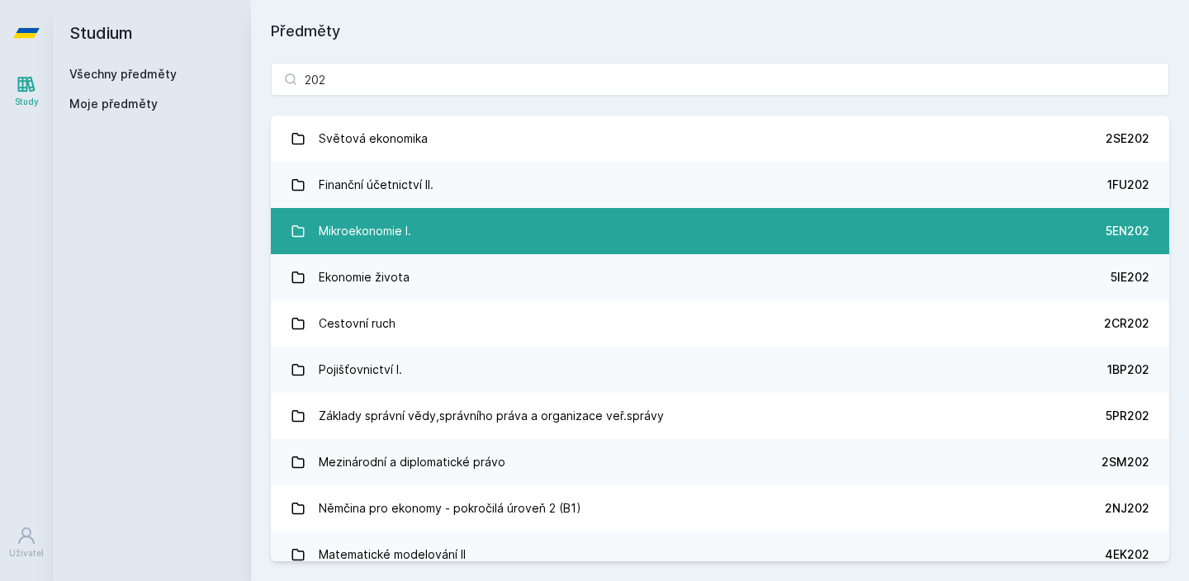
click at [362, 242] on div "Mikroekonomie I." at bounding box center [365, 231] width 92 height 33
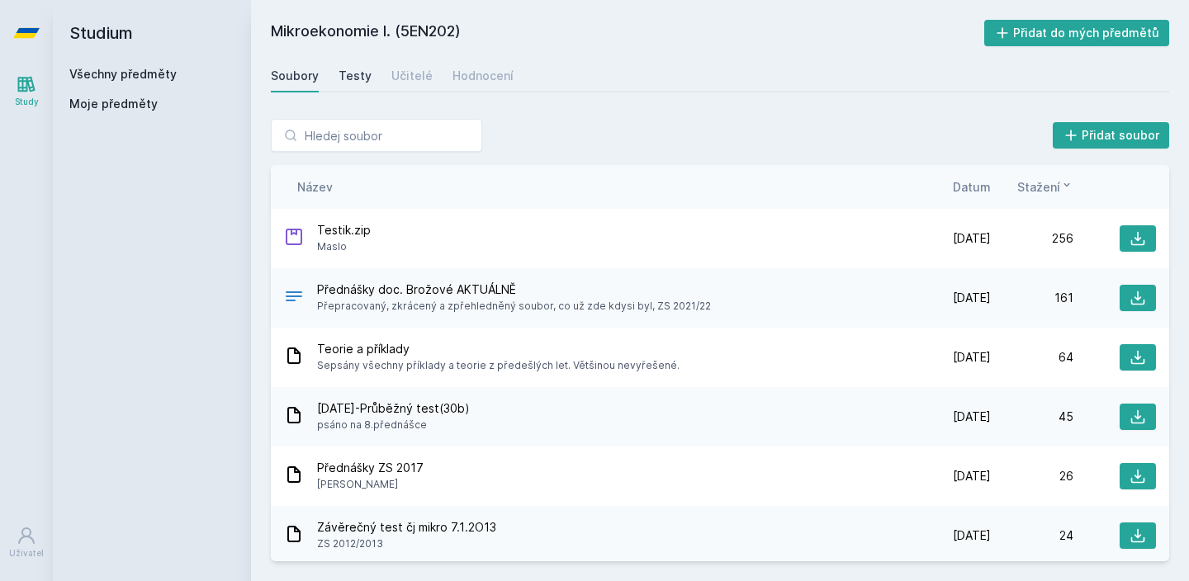
click at [353, 69] on div "Testy" at bounding box center [354, 76] width 33 height 17
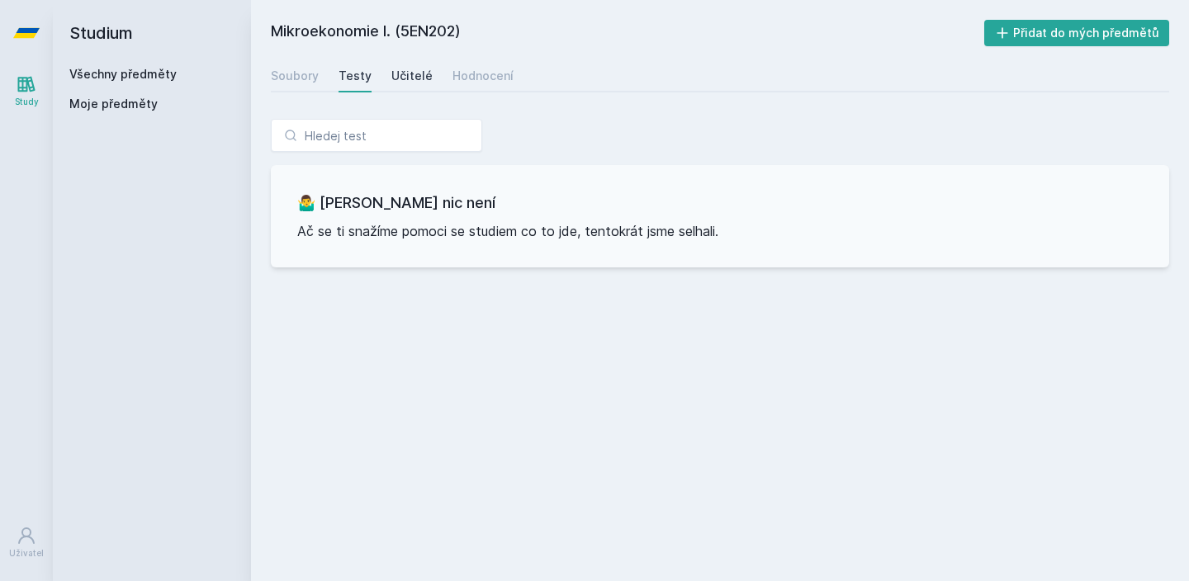
click at [395, 76] on div "Učitelé" at bounding box center [411, 76] width 41 height 17
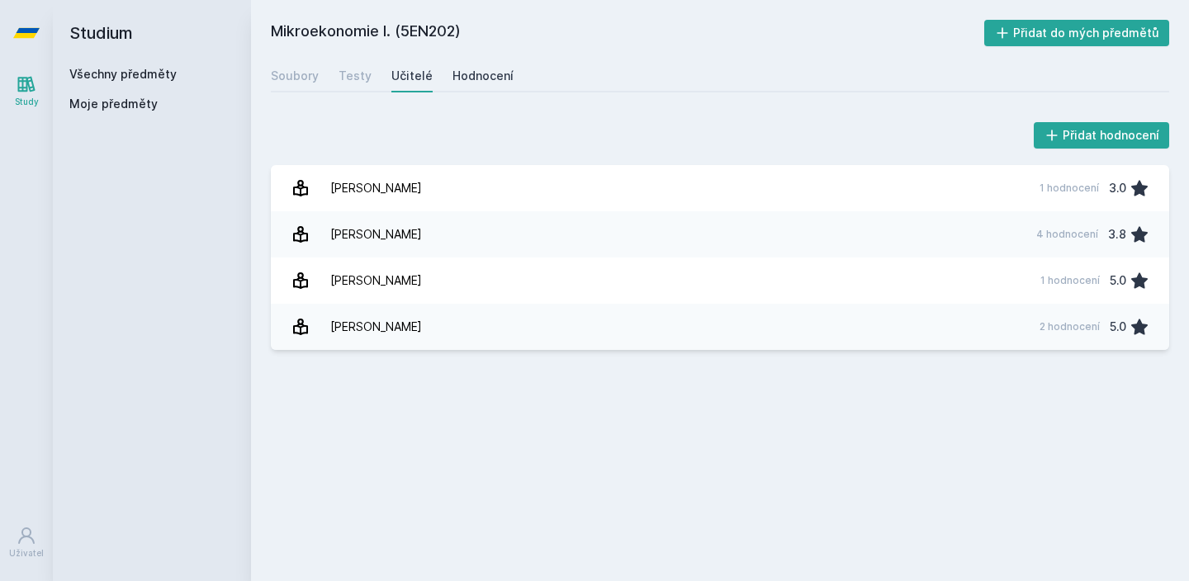
click at [452, 75] on div "Hodnocení" at bounding box center [482, 76] width 61 height 17
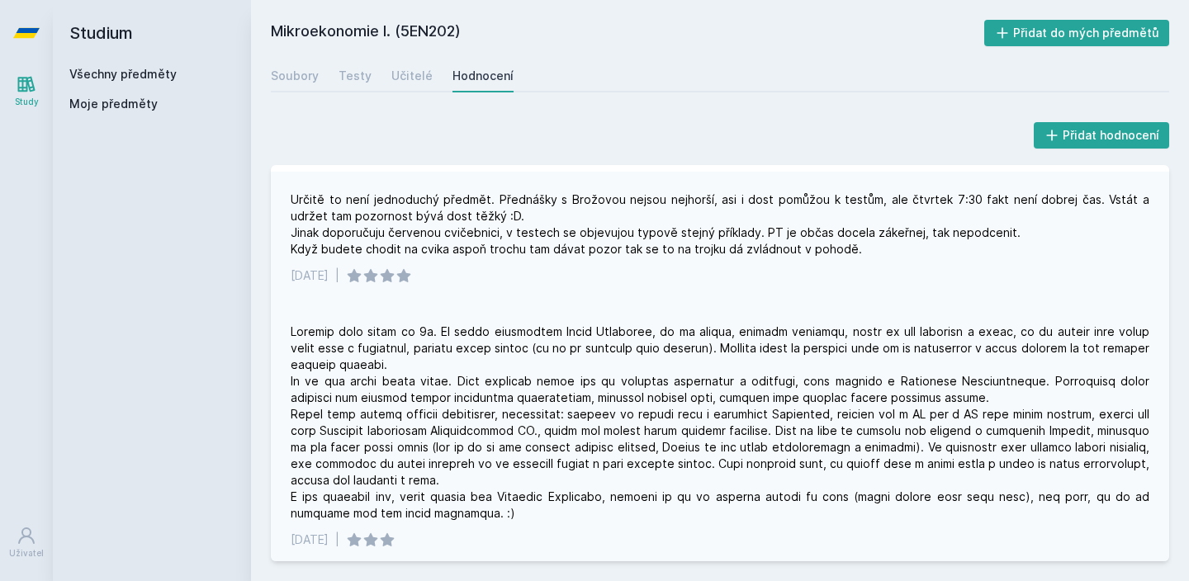
scroll to position [1662, 0]
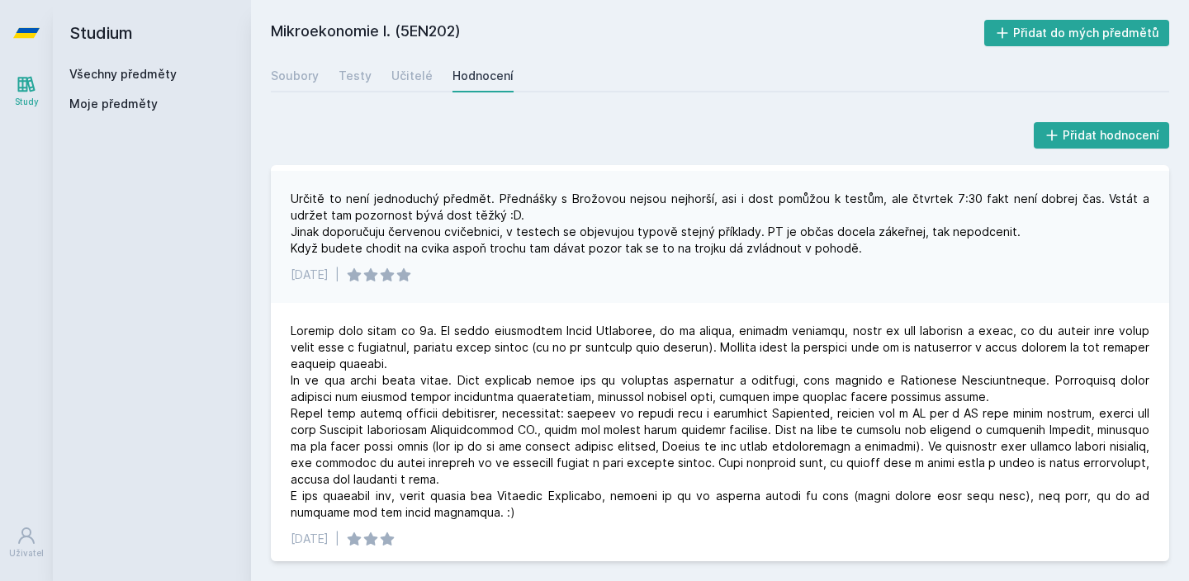
click at [168, 71] on link "Všechny předměty" at bounding box center [122, 74] width 107 height 14
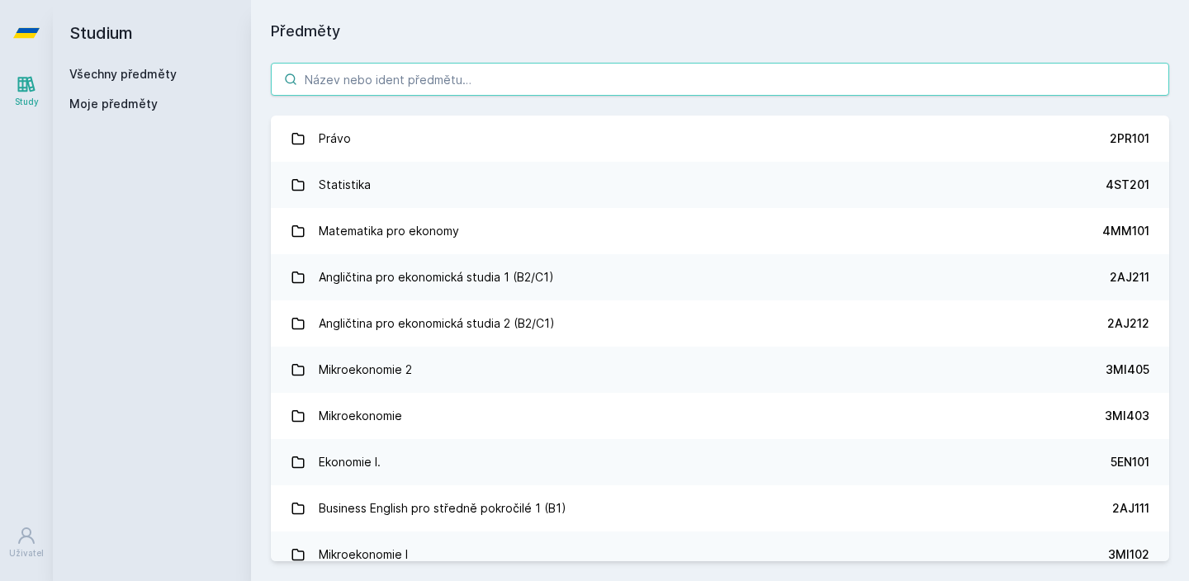
click at [334, 74] on input "search" at bounding box center [720, 79] width 898 height 33
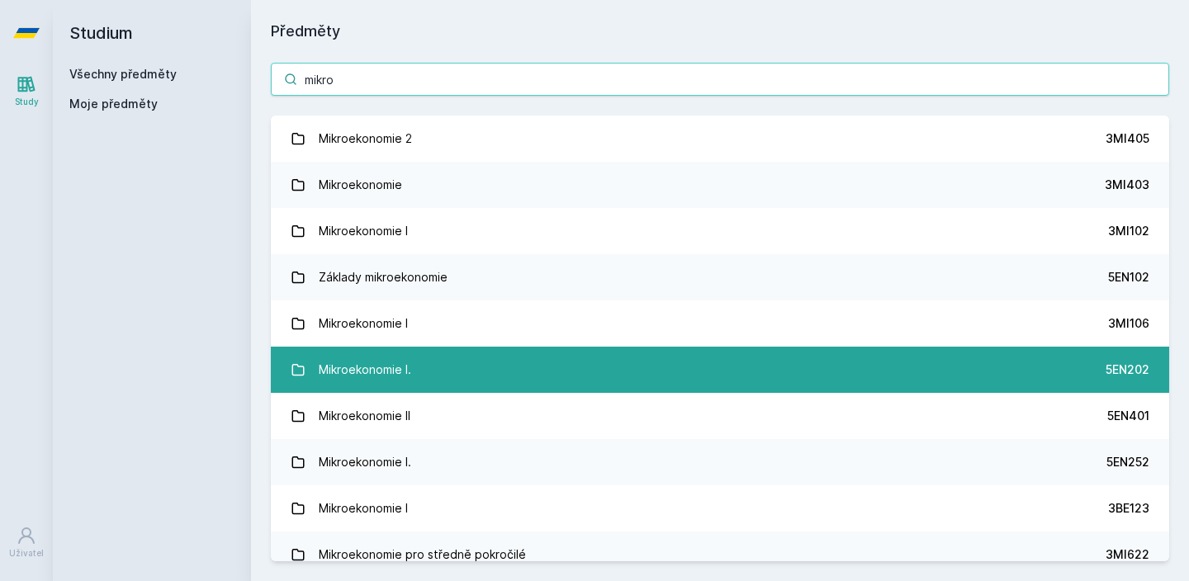
type input "mikro"
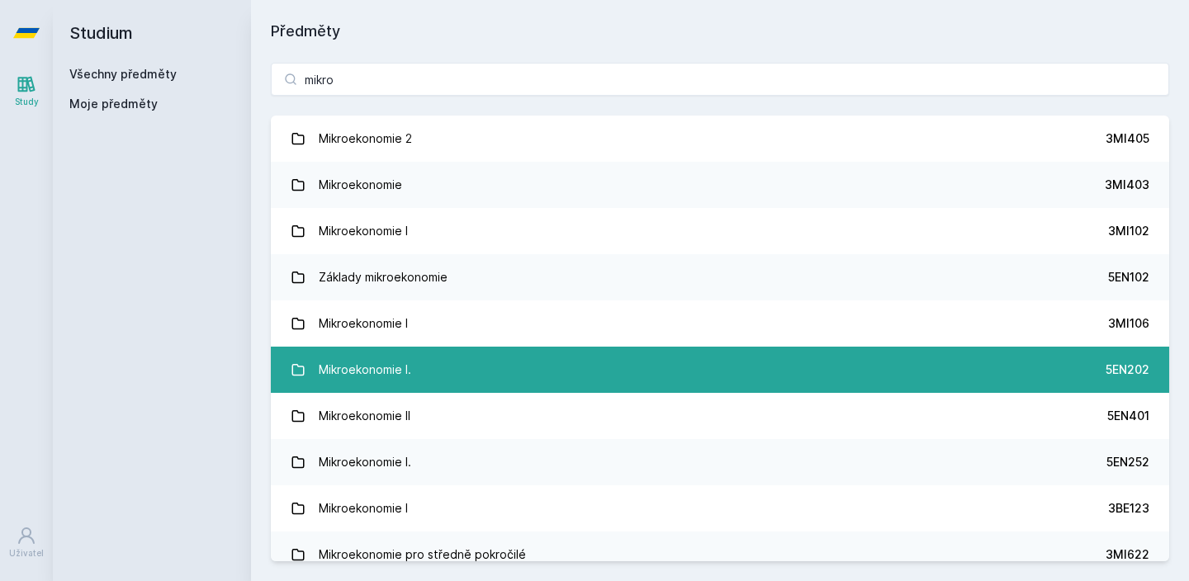
click at [431, 383] on link "Mikroekonomie I. 5EN202" at bounding box center [720, 370] width 898 height 46
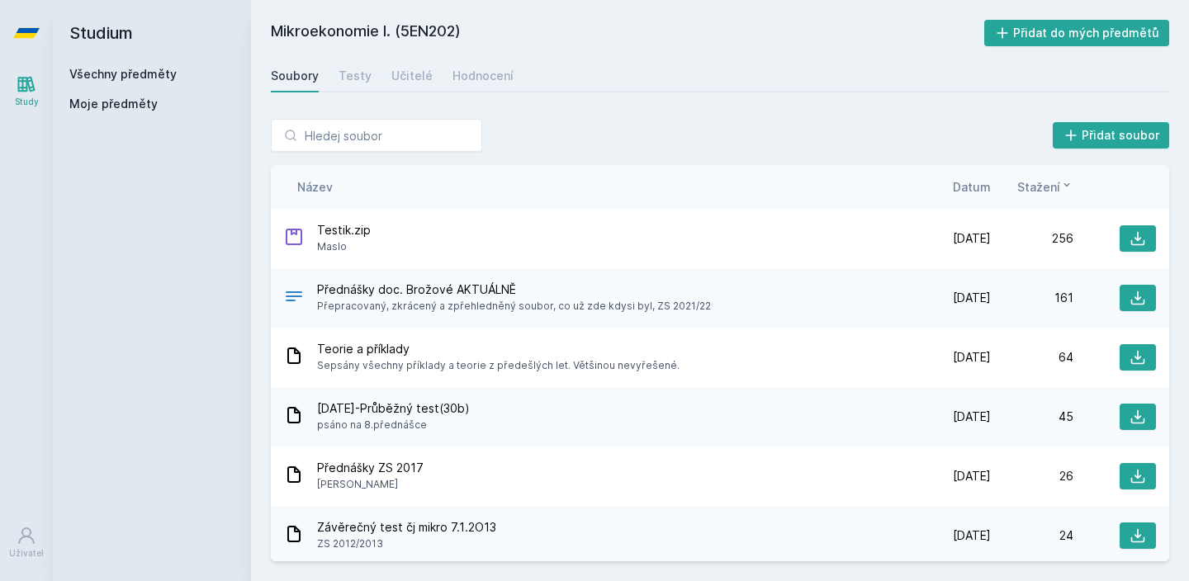
click at [477, 30] on h2 "Mikroekonomie I. (5EN202)" at bounding box center [627, 33] width 713 height 26
click at [477, 53] on div "Mikroekonomie I. (5EN202) Přidat do mých předmětů [GEOGRAPHIC_DATA] Testy Učite…" at bounding box center [720, 290] width 898 height 541
click at [477, 73] on div "Hodnocení" at bounding box center [482, 76] width 61 height 17
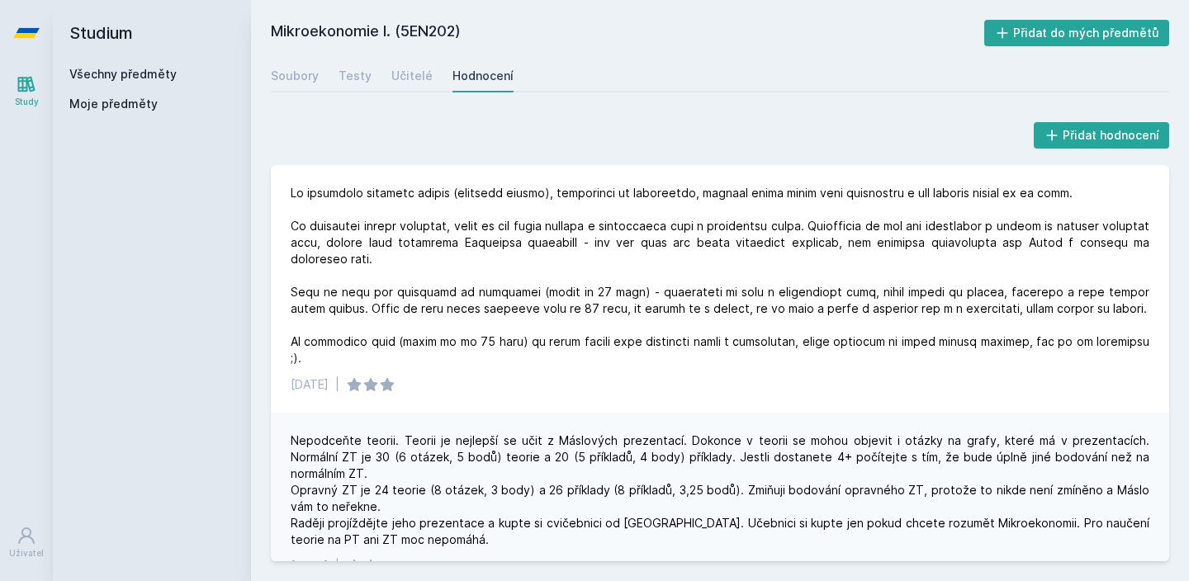
click at [136, 100] on span "Moje předměty" at bounding box center [113, 104] width 88 height 17
click at [138, 86] on div "Všechny předměty Moje předměty" at bounding box center [151, 92] width 165 height 53
click at [138, 79] on link "Všechny předměty" at bounding box center [122, 74] width 107 height 14
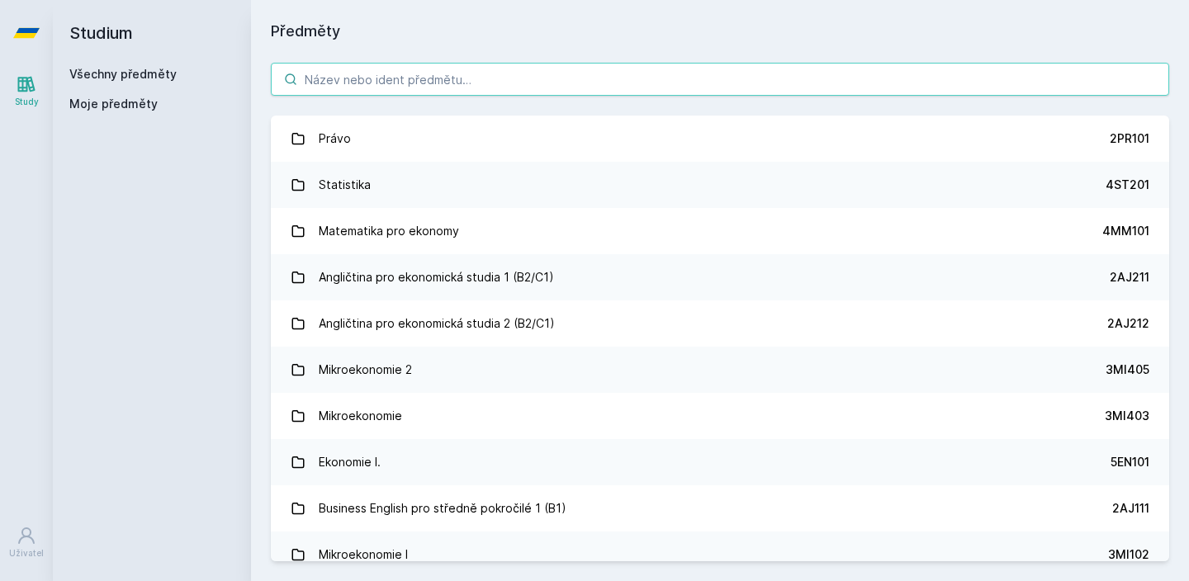
click at [340, 68] on input "search" at bounding box center [720, 79] width 898 height 33
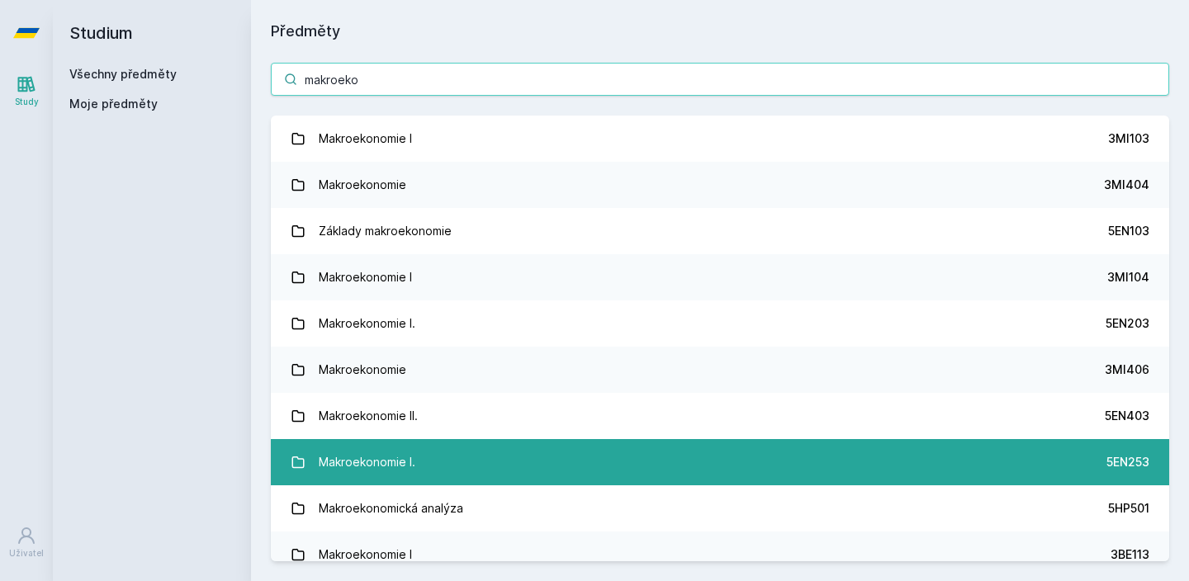
type input "makroeko"
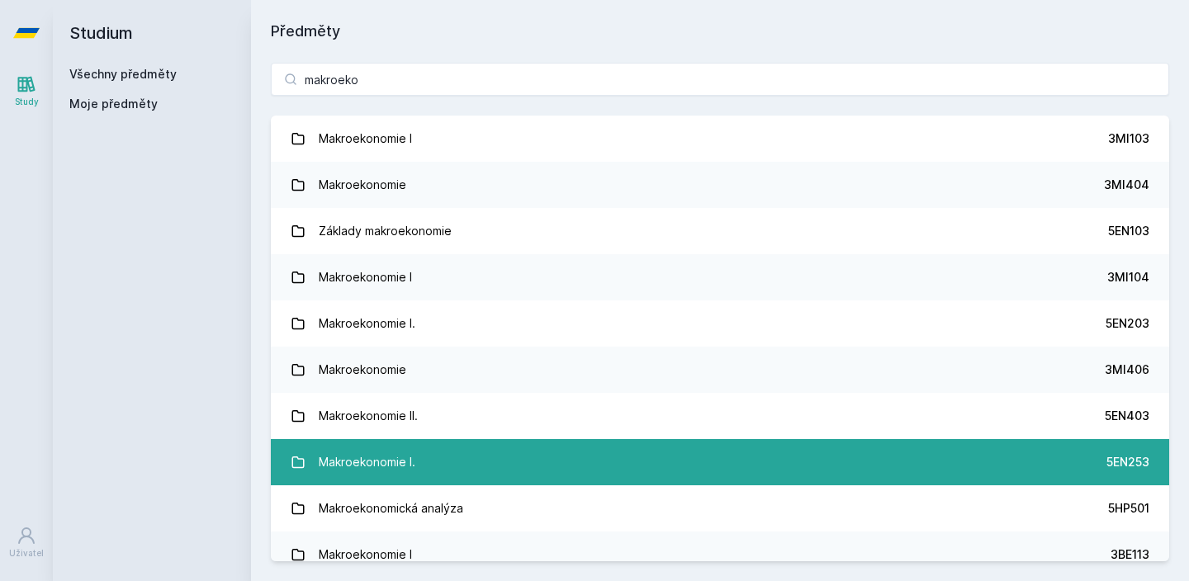
click at [456, 450] on link "Makroekonomie I. 5EN253" at bounding box center [720, 462] width 898 height 46
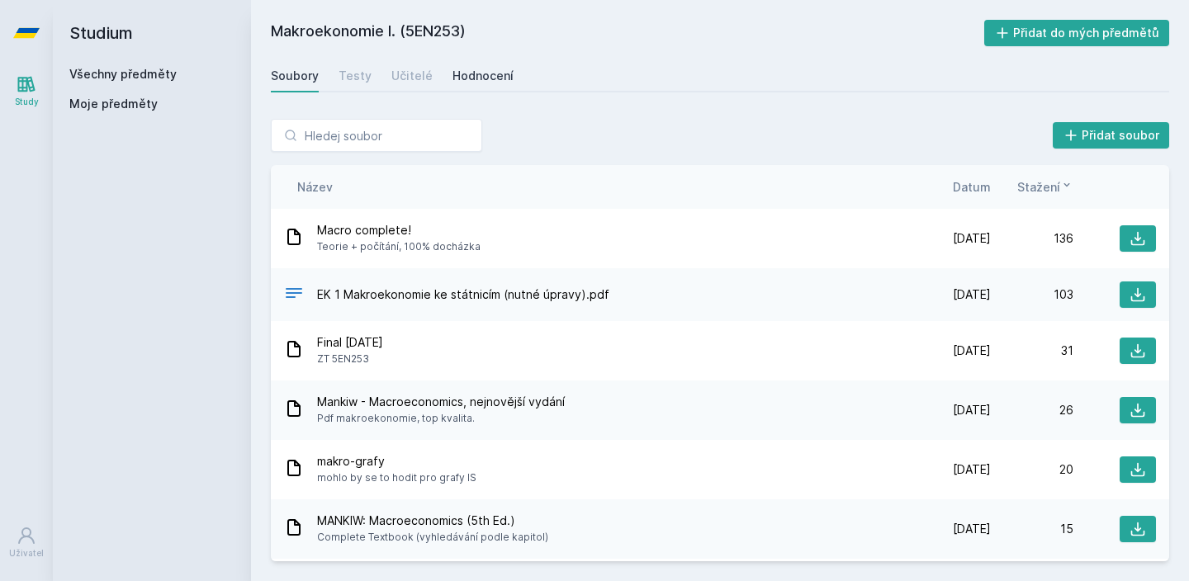
click at [463, 79] on div "Hodnocení" at bounding box center [482, 76] width 61 height 17
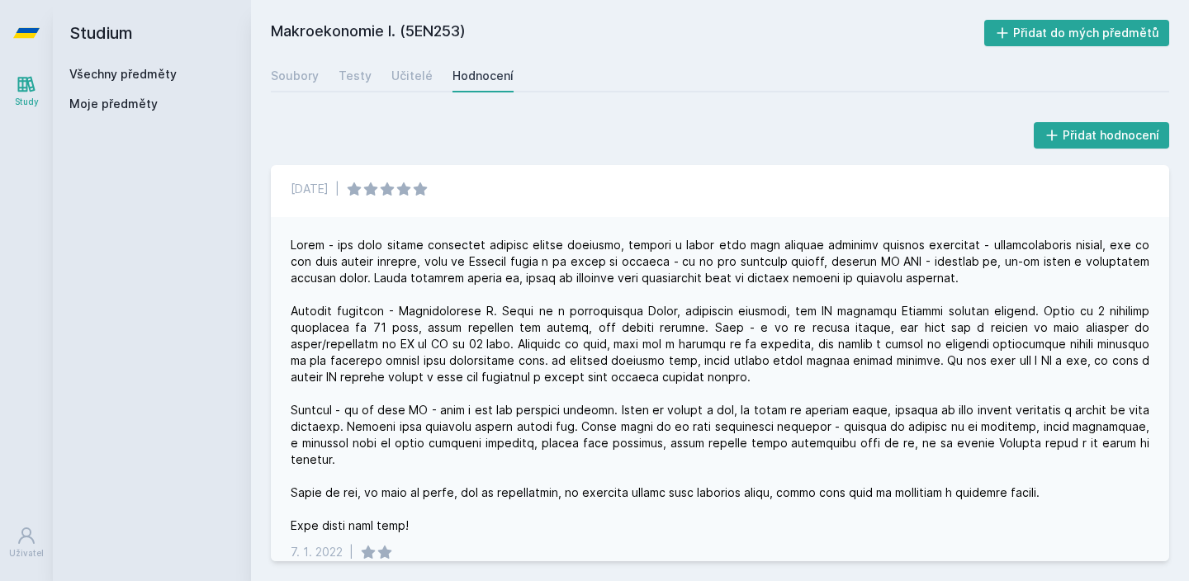
scroll to position [13, 0]
click at [112, 115] on div "Moje předměty" at bounding box center [151, 107] width 165 height 23
click at [122, 106] on span "Moje předměty" at bounding box center [113, 104] width 88 height 17
click at [148, 69] on link "Všechny předměty" at bounding box center [122, 74] width 107 height 14
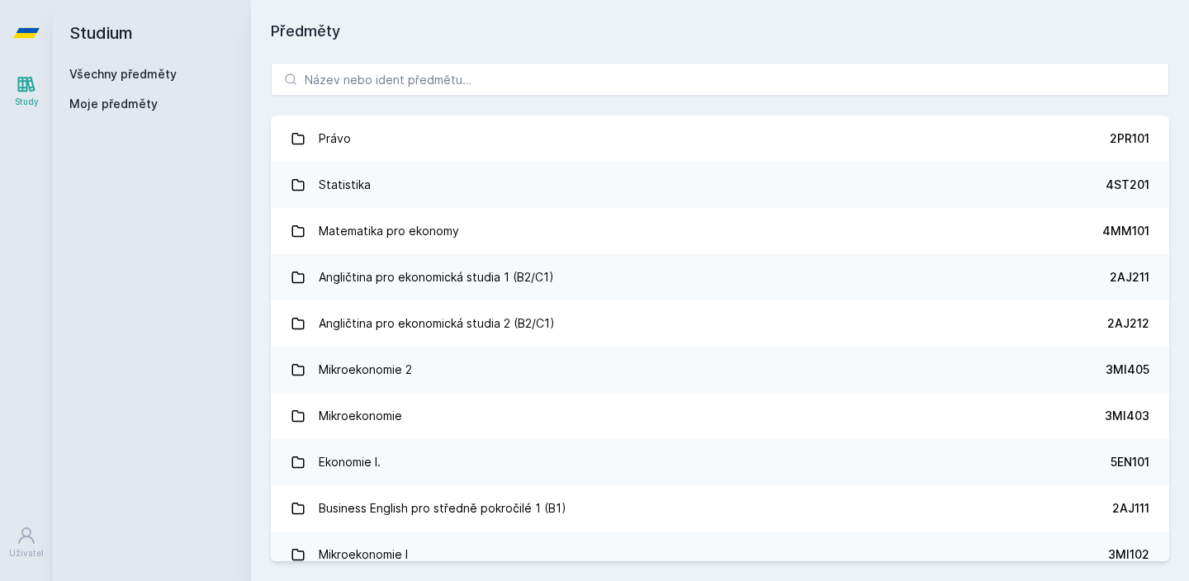
click at [335, 60] on div "Právo 2PR101 Statistika 4ST201 Matematika pro ekonomy 4MM101 Angličtina pro eko…" at bounding box center [720, 312] width 938 height 538
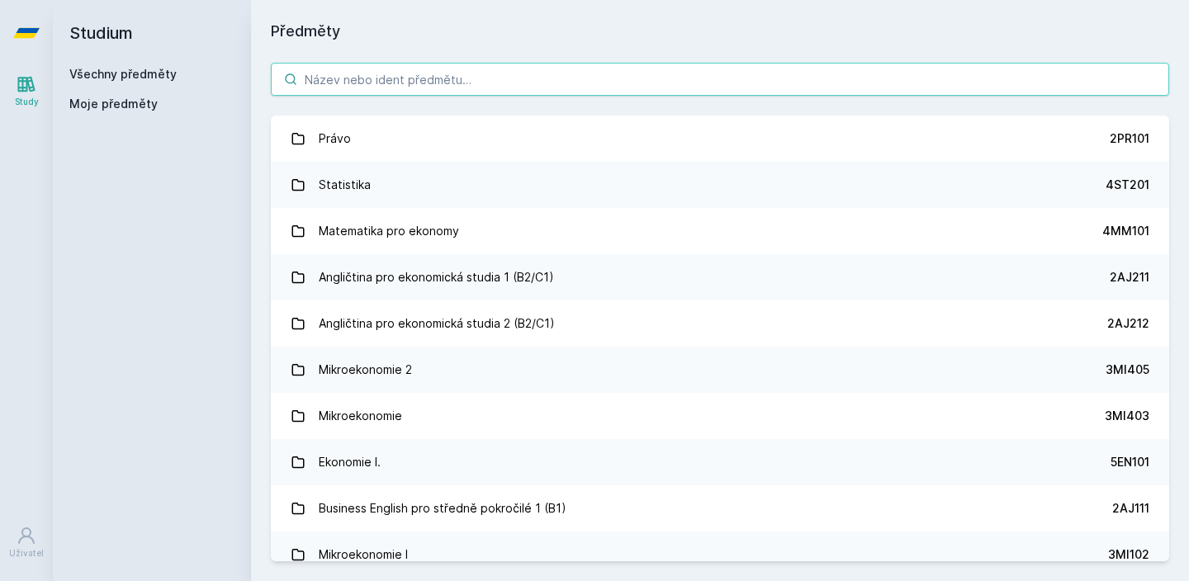
click at [335, 76] on input "search" at bounding box center [720, 79] width 898 height 33
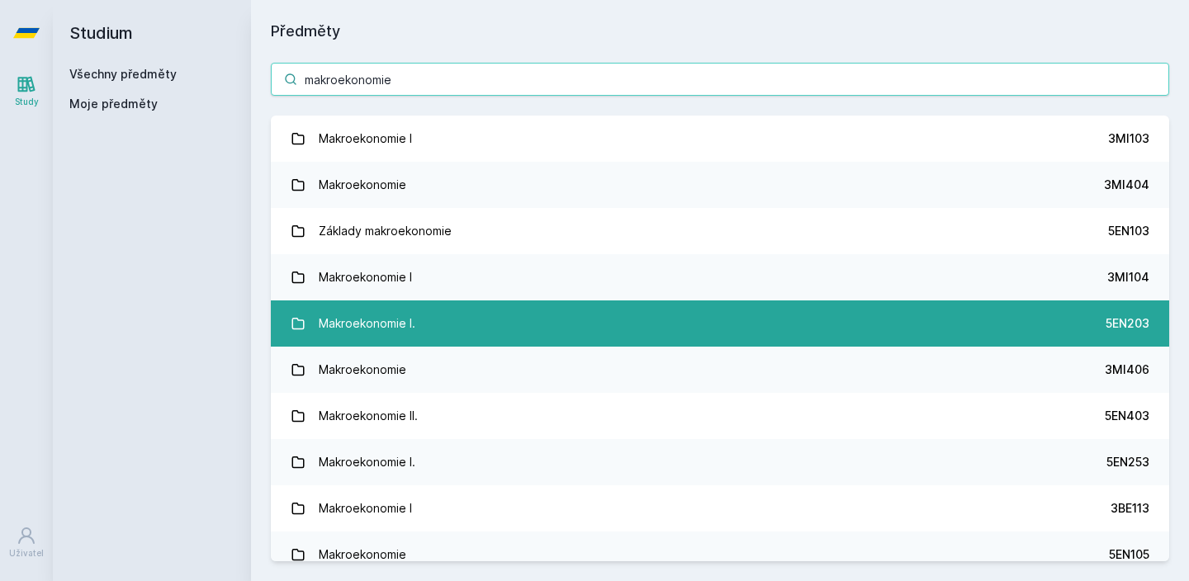
type input "makroekonomie"
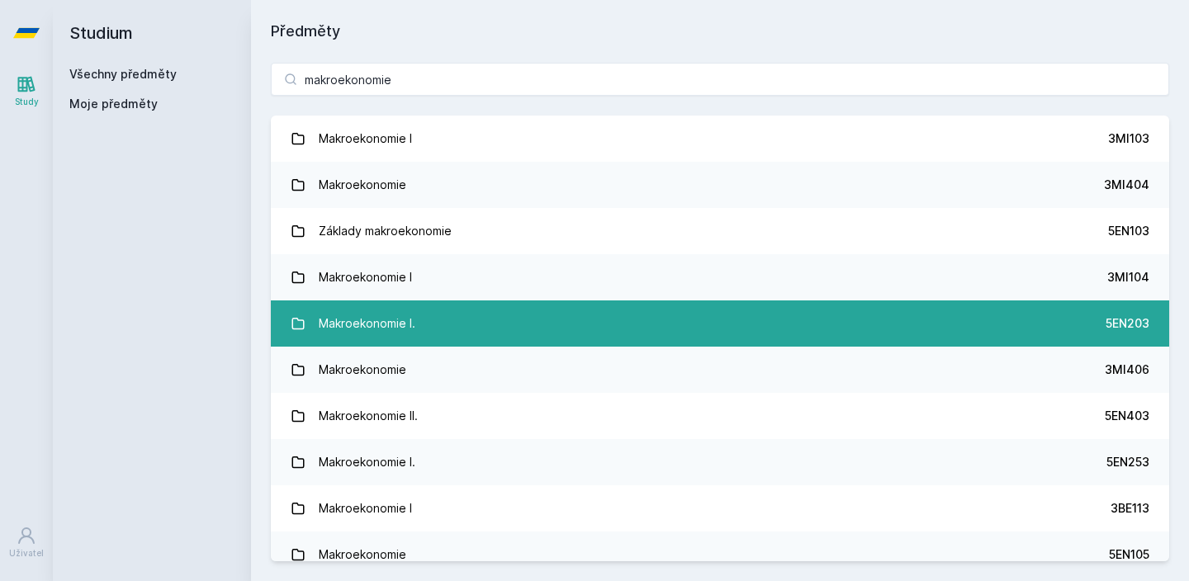
click at [404, 324] on div "Makroekonomie I." at bounding box center [367, 323] width 97 height 33
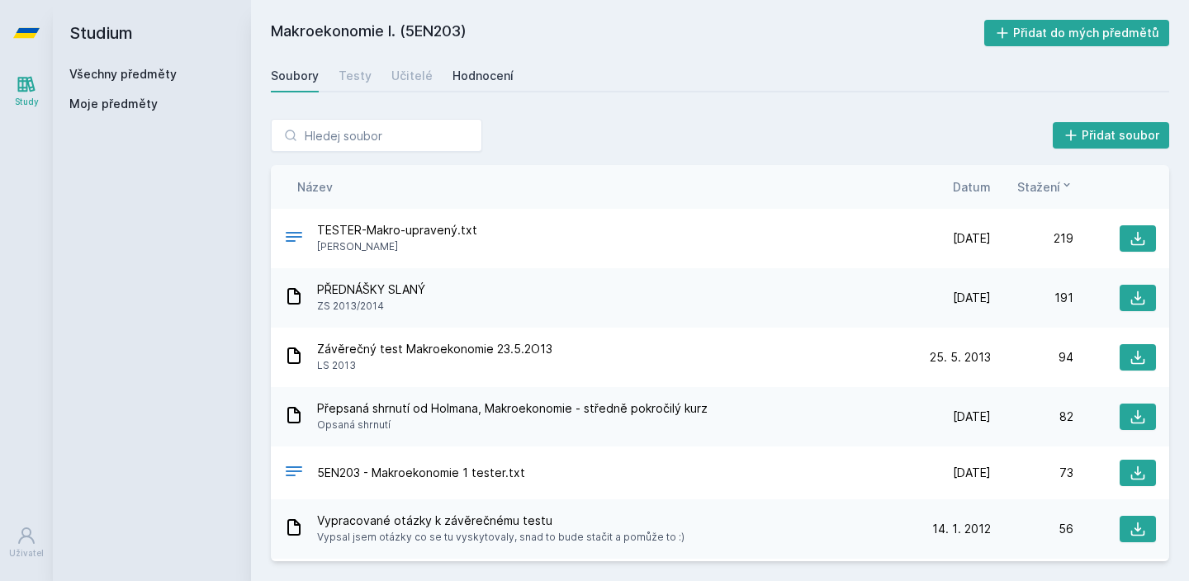
click at [472, 83] on div "Hodnocení" at bounding box center [482, 76] width 61 height 17
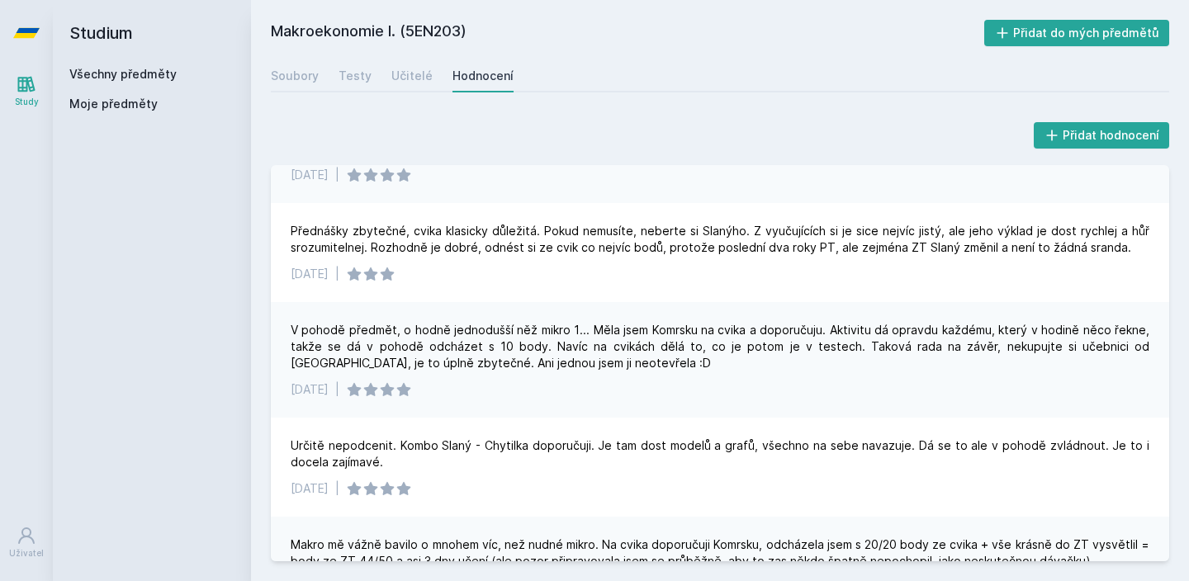
scroll to position [210, 0]
click at [154, 74] on link "Všechny předměty" at bounding box center [122, 74] width 107 height 14
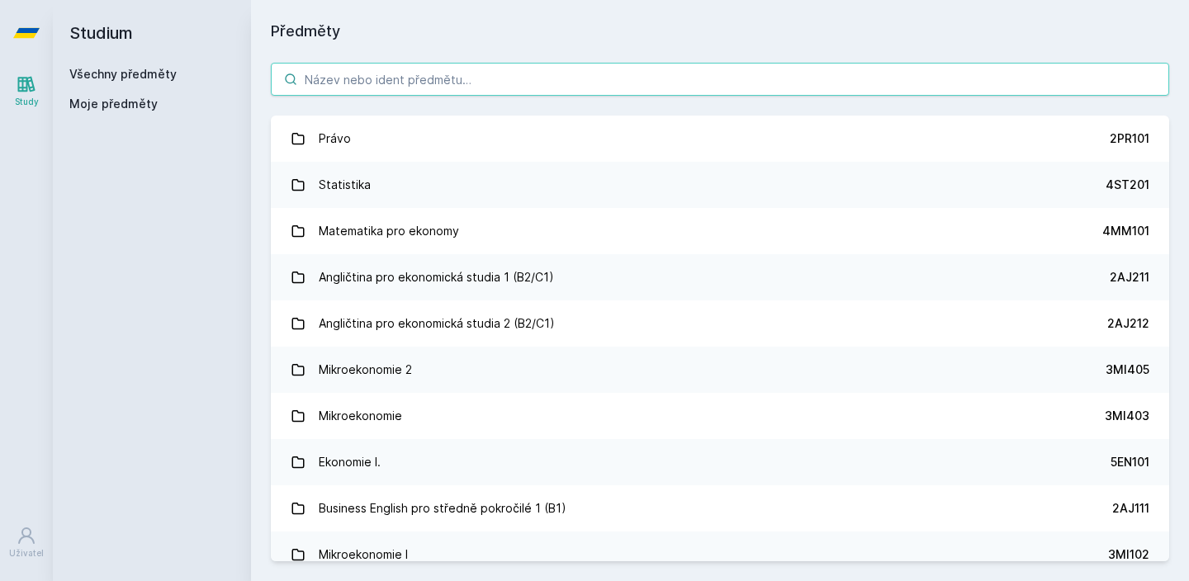
click at [297, 94] on input "search" at bounding box center [720, 79] width 898 height 33
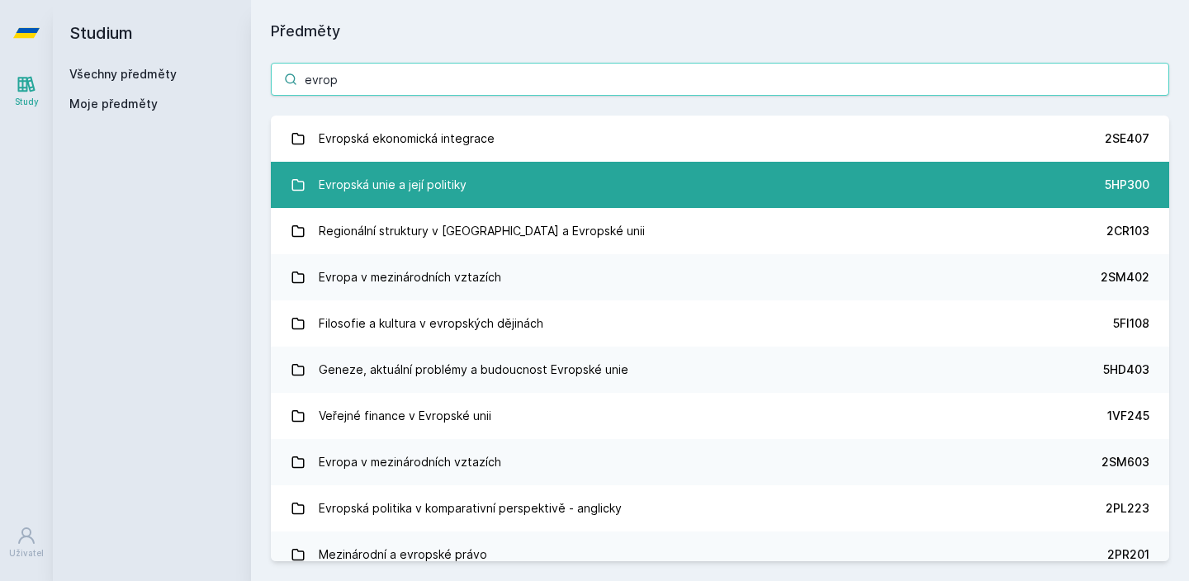
type input "evrop"
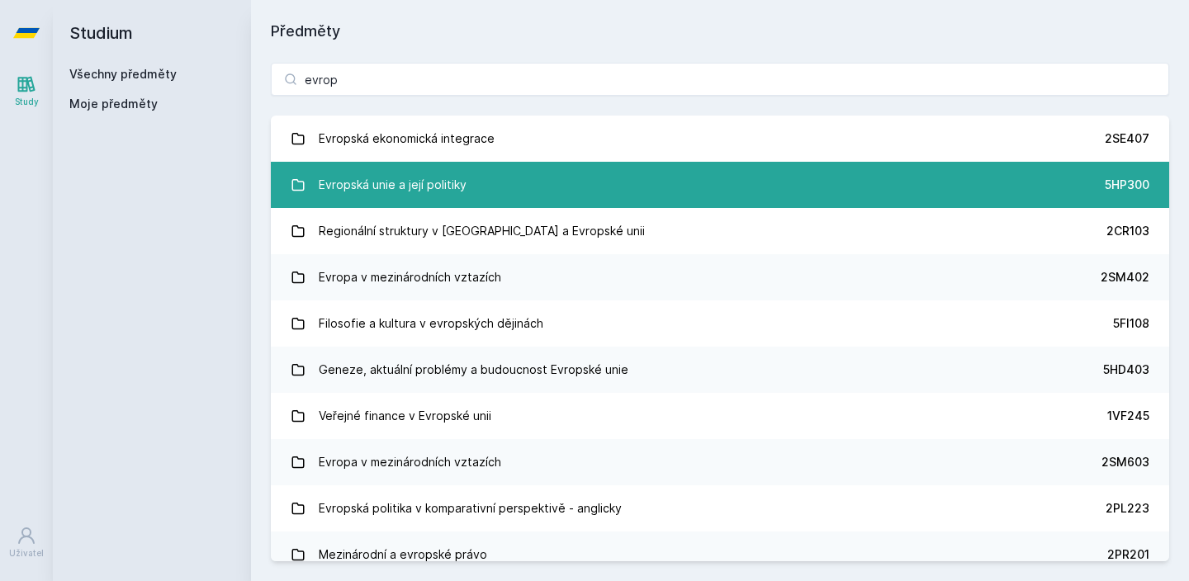
click at [302, 170] on link "Evropská unie a její politiky 5HP300" at bounding box center [720, 185] width 898 height 46
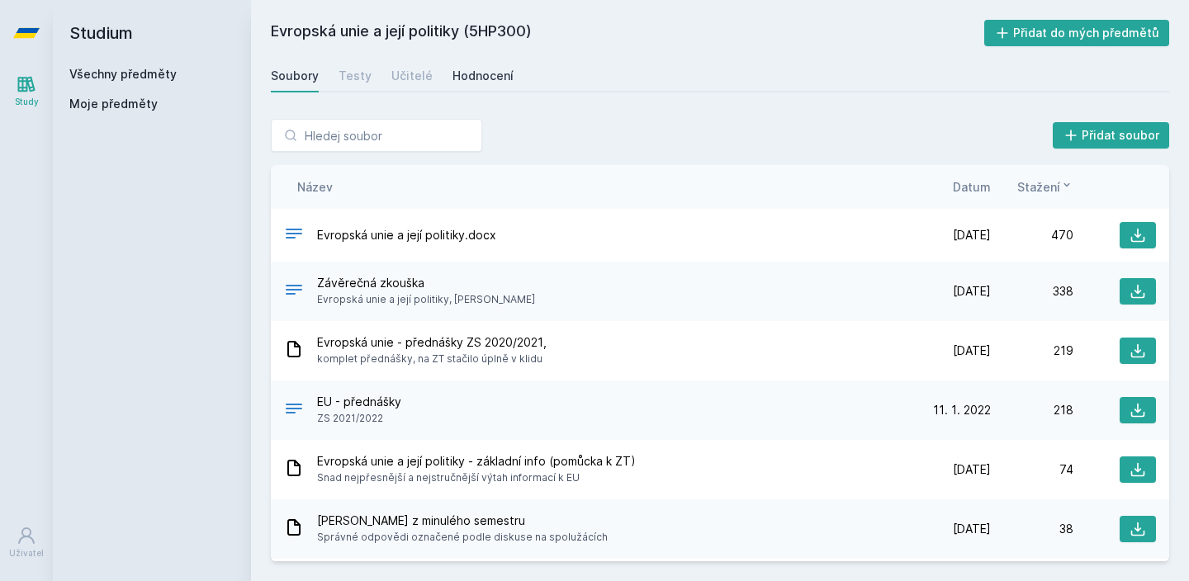
click at [502, 77] on div "Hodnocení" at bounding box center [482, 76] width 61 height 17
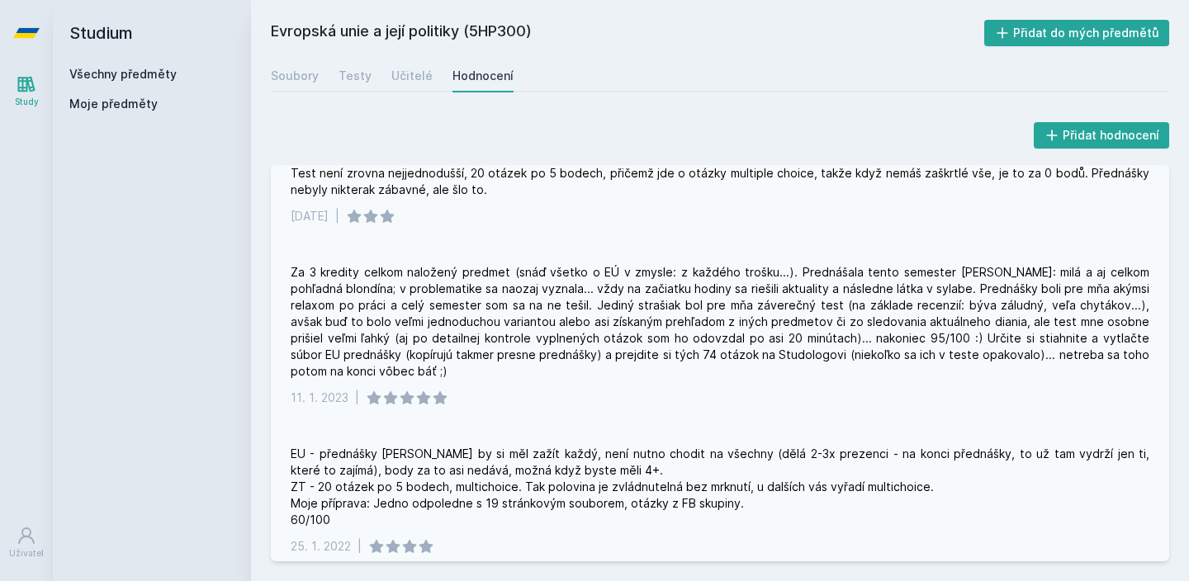
scroll to position [65, 0]
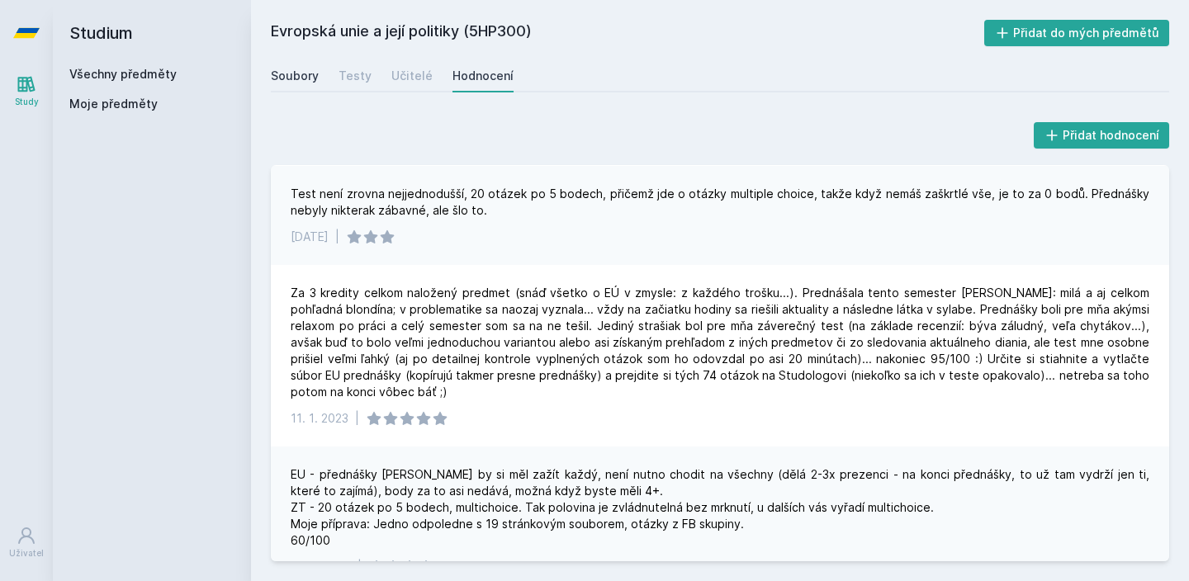
click at [307, 72] on div "Soubory" at bounding box center [295, 76] width 48 height 17
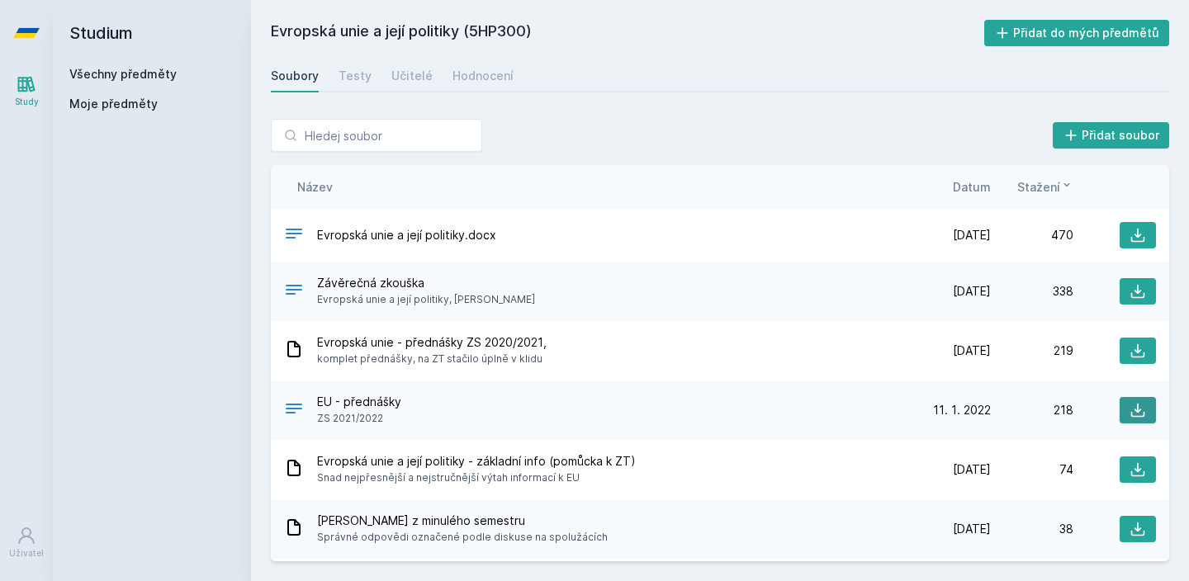
click at [1133, 413] on icon at bounding box center [1137, 410] width 17 height 17
click at [194, 391] on div "Studium Všechny předměty Moje předměty" at bounding box center [152, 290] width 198 height 581
click at [484, 149] on div "Přidat soubor" at bounding box center [720, 135] width 898 height 33
